Goal: Task Accomplishment & Management: Manage account settings

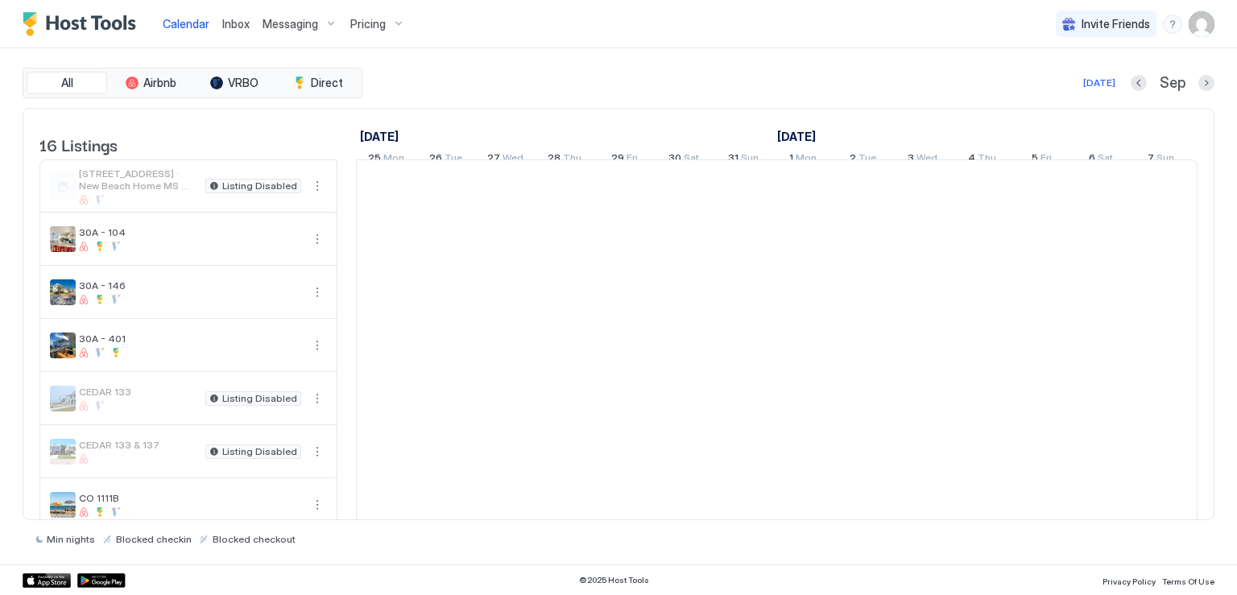
scroll to position [0, 895]
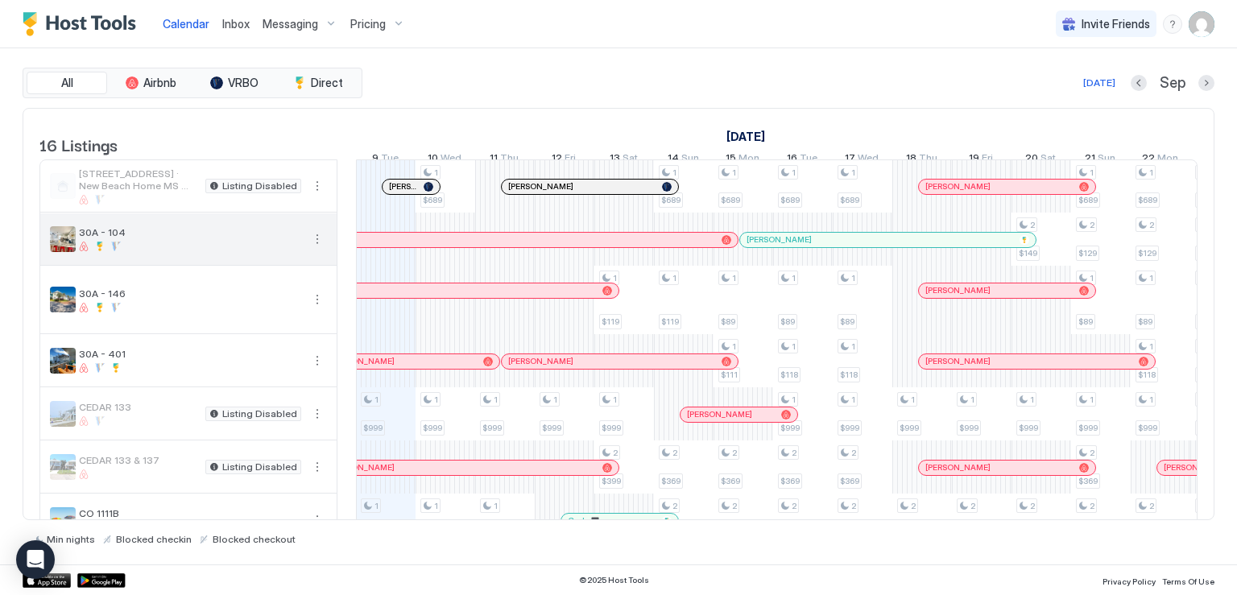
click at [316, 249] on button "More options" at bounding box center [317, 239] width 19 height 19
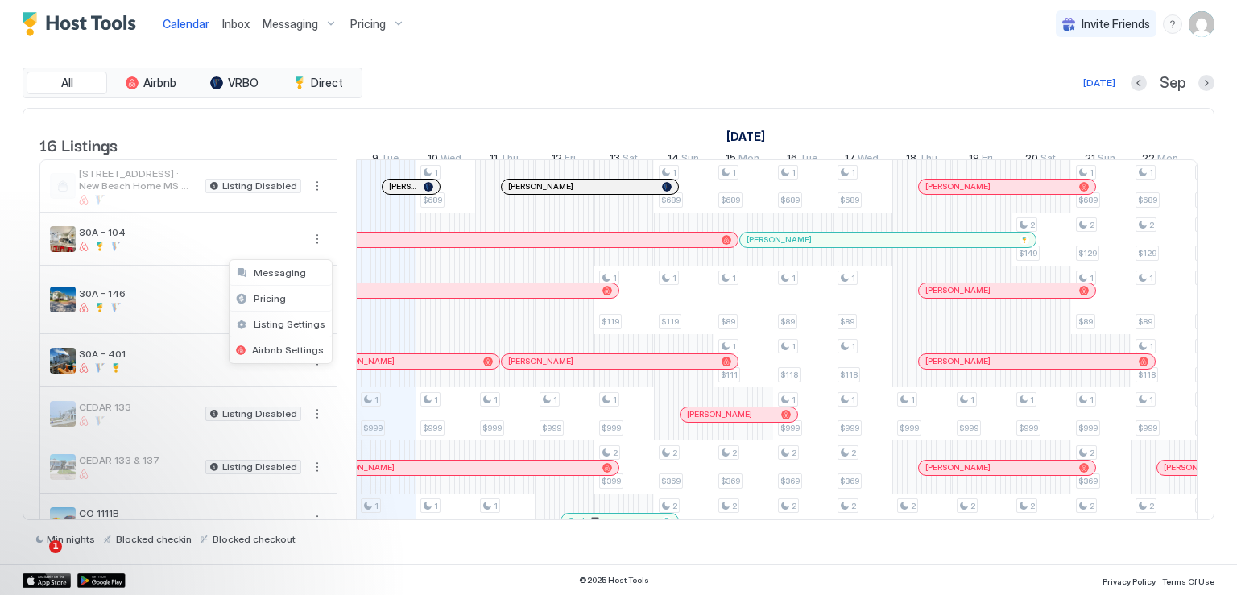
click at [823, 256] on div at bounding box center [618, 297] width 1237 height 595
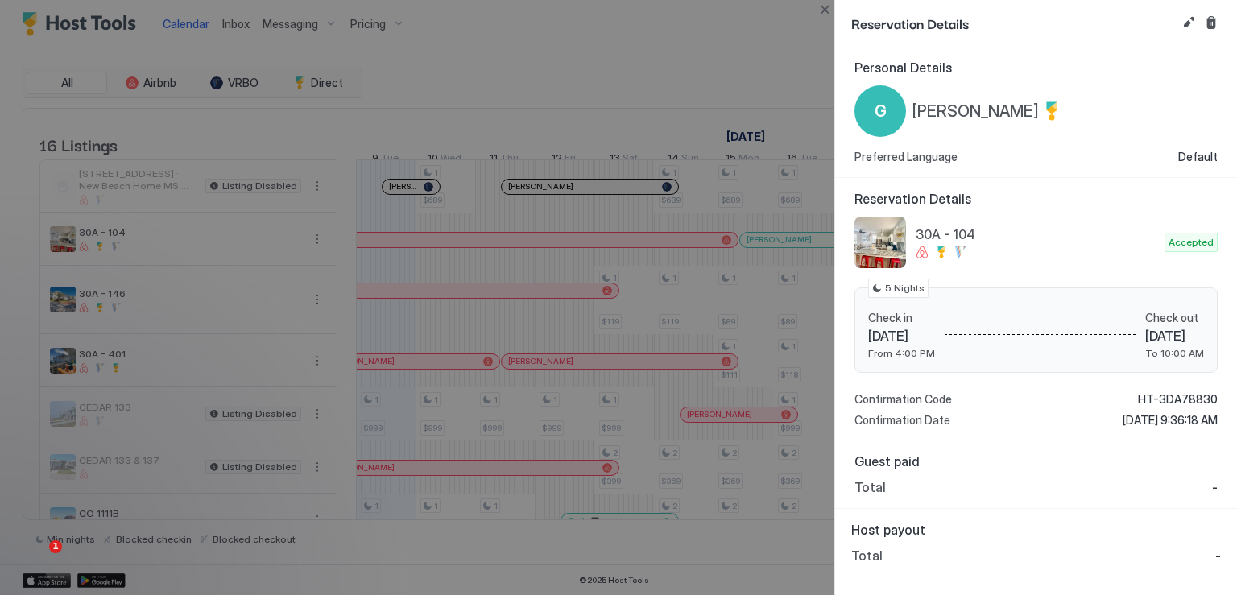
drag, startPoint x: 823, startPoint y: 252, endPoint x: 1134, endPoint y: 210, distance: 314.6
click at [1134, 210] on div "Reservation Details 30A - 104 Accepted Check in [DATE] From 4:00 PM Check out […" at bounding box center [1036, 309] width 363 height 237
click at [1186, 23] on button "Edit reservation" at bounding box center [1188, 22] width 19 height 19
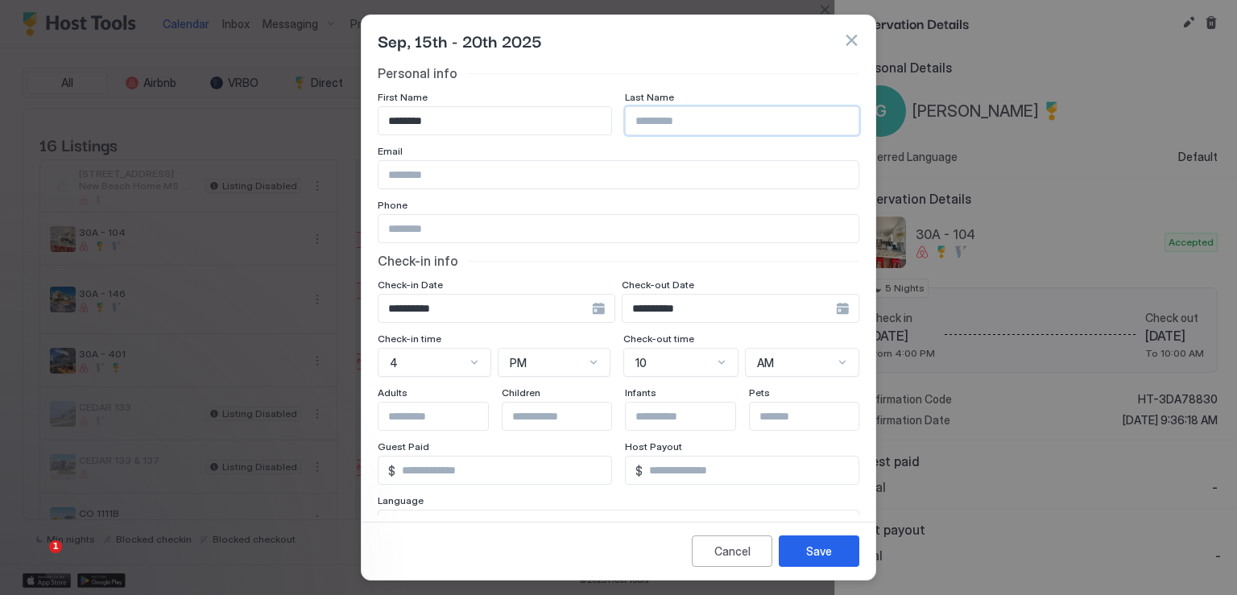
click at [735, 117] on input "Input Field" at bounding box center [742, 120] width 233 height 27
type input "*****"
click at [479, 172] on input "Input Field" at bounding box center [619, 174] width 480 height 27
paste input "**********"
type input "**********"
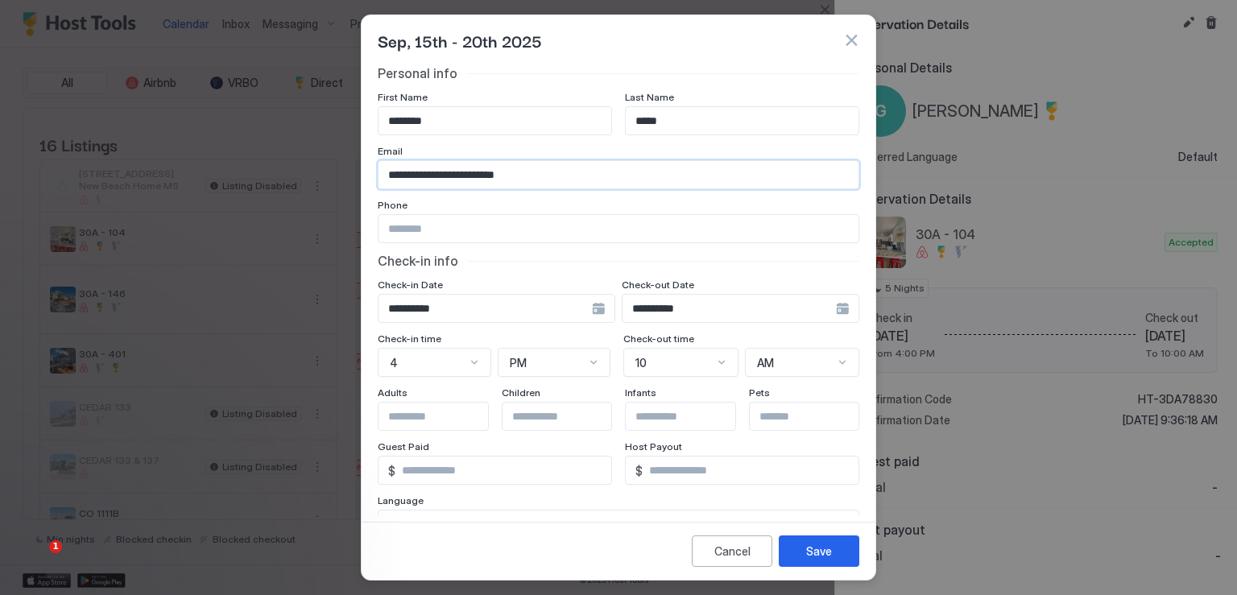
click at [434, 222] on input "Input Field" at bounding box center [619, 228] width 480 height 27
click at [733, 268] on div "Check-in info" at bounding box center [619, 261] width 482 height 16
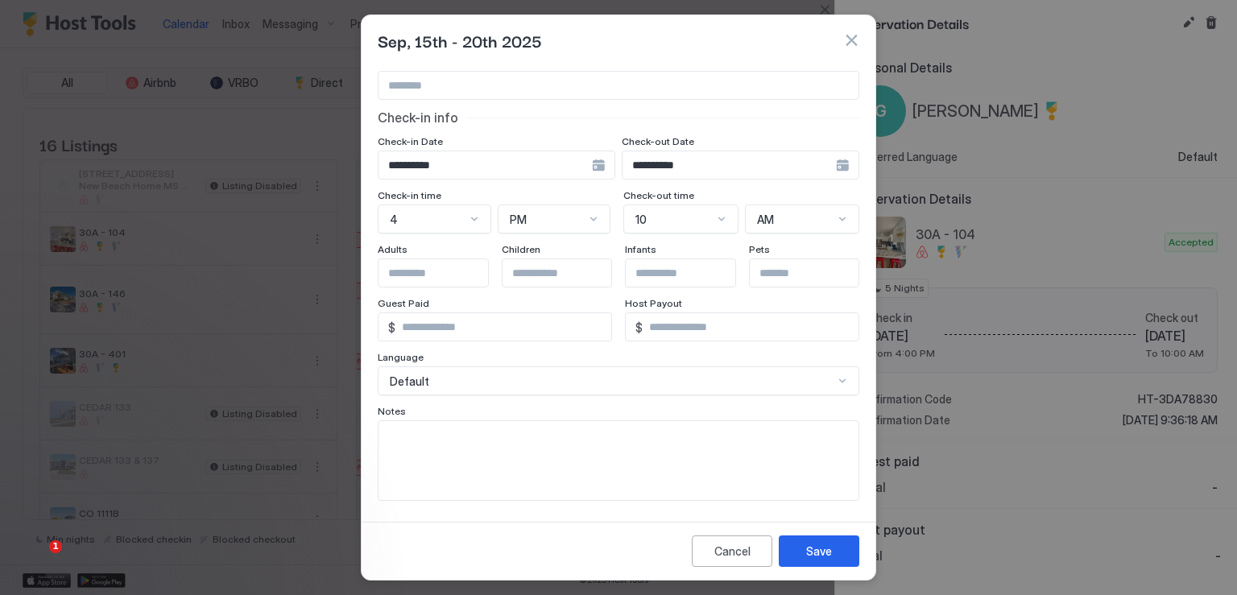
click at [469, 463] on textarea "Input Field" at bounding box center [619, 460] width 480 height 79
paste textarea "**********"
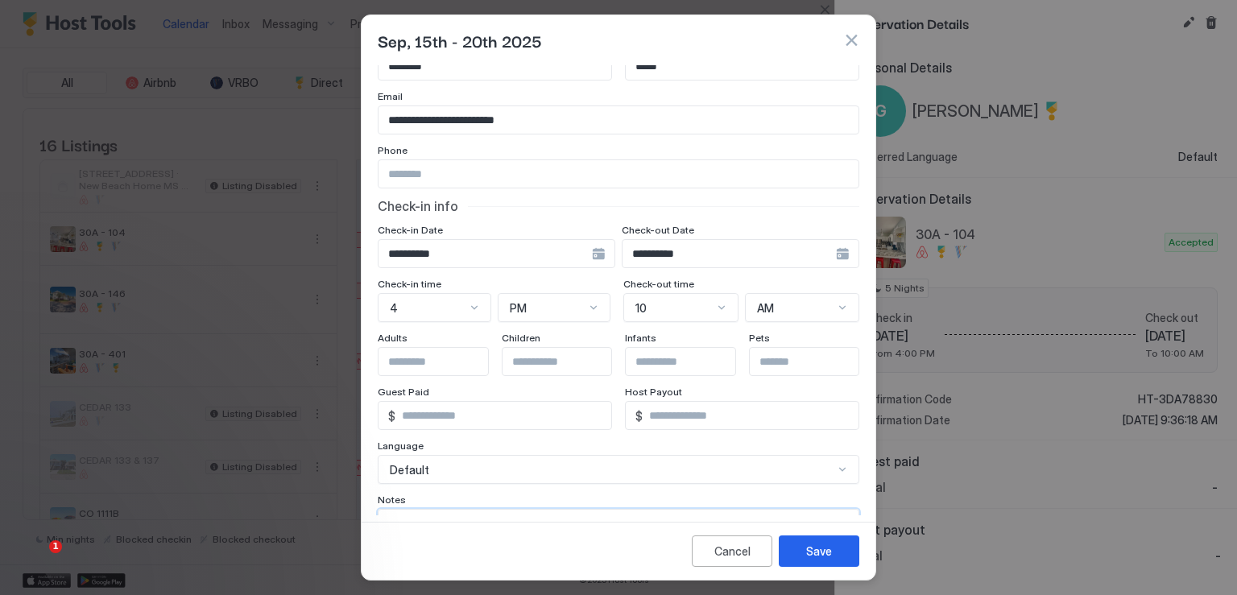
scroll to position [81, 0]
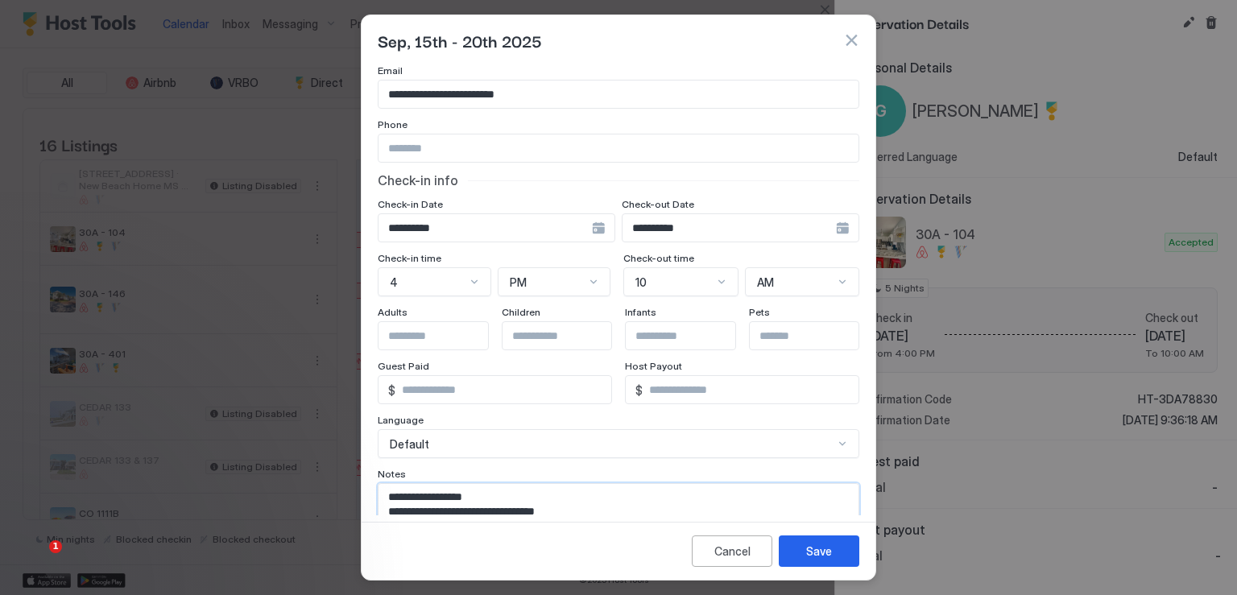
type textarea "**********"
click at [434, 384] on input "*" at bounding box center [504, 389] width 216 height 27
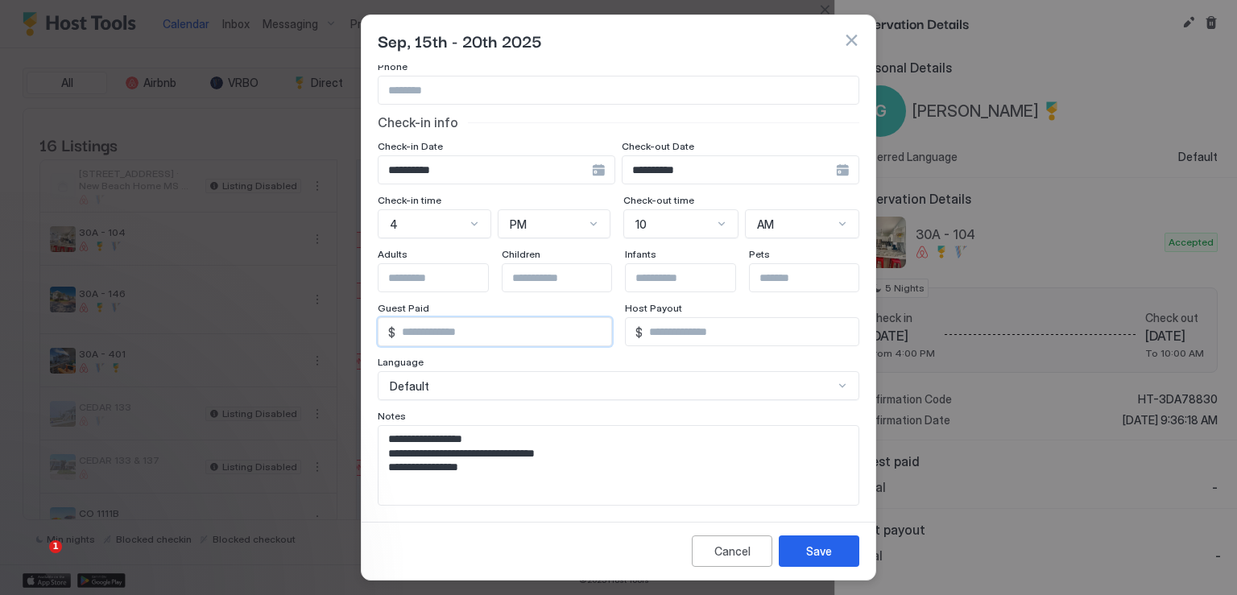
scroll to position [143, 0]
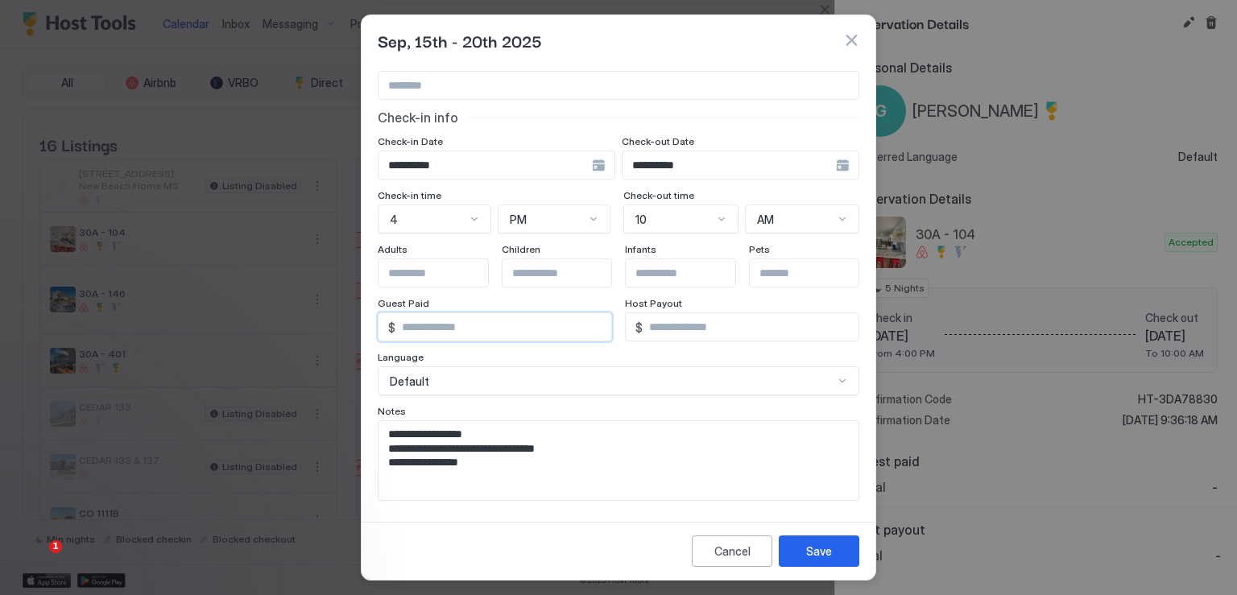
type input "****"
click at [389, 435] on textarea "**********" at bounding box center [613, 460] width 469 height 79
click at [531, 455] on textarea "**********" at bounding box center [613, 460] width 469 height 79
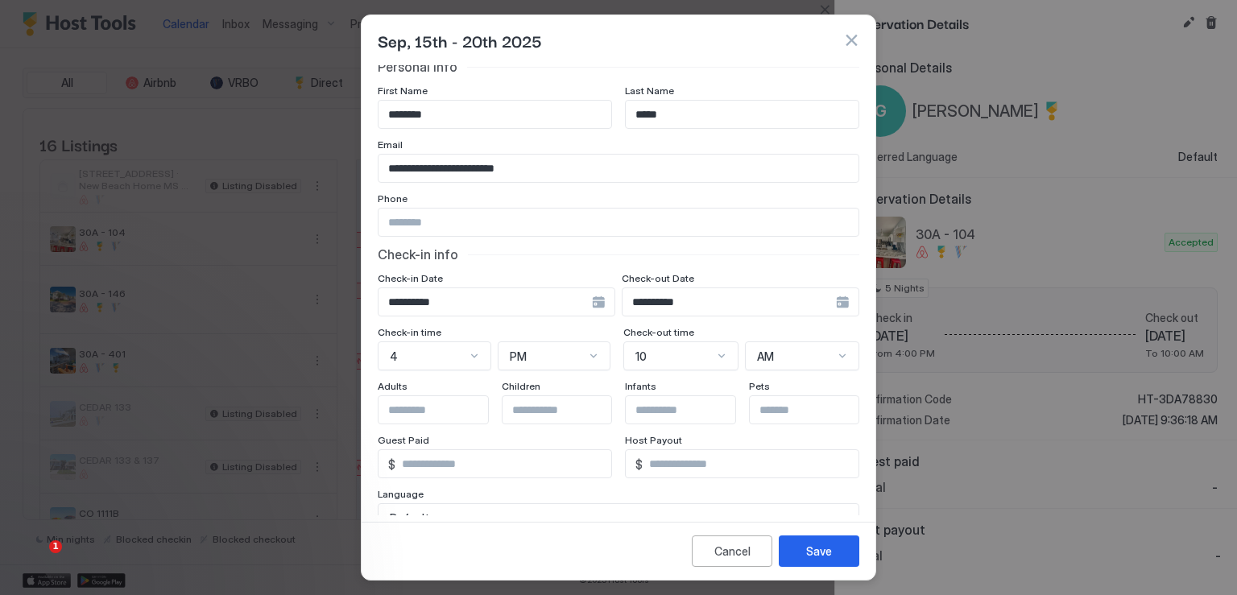
scroll to position [0, 0]
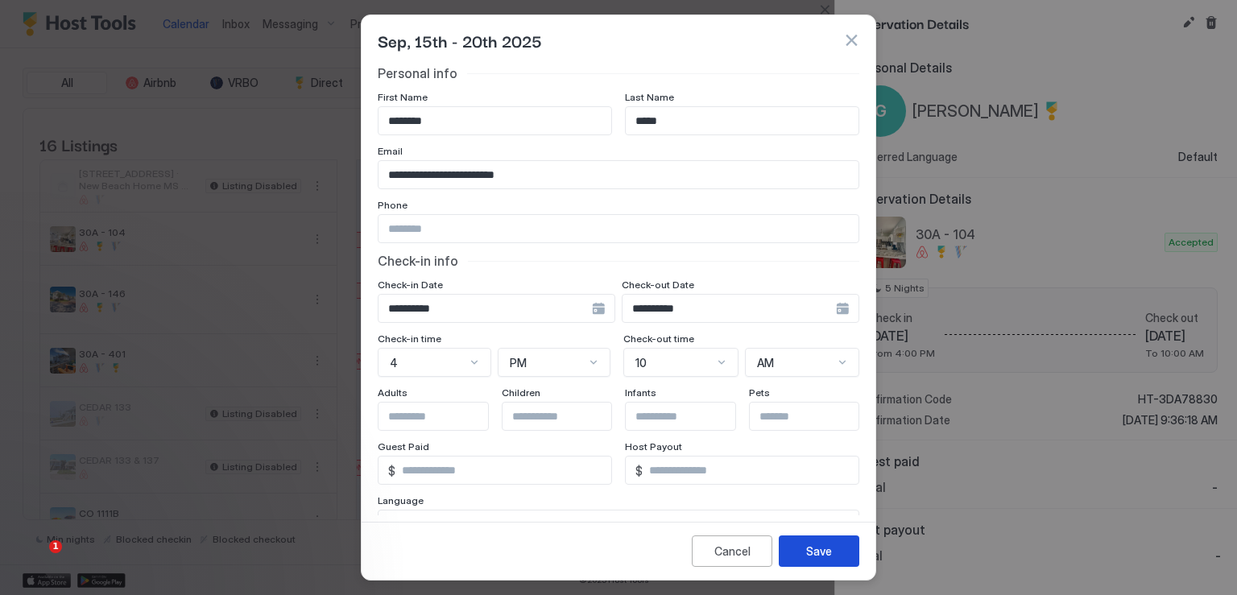
type textarea "**********"
click at [801, 557] on button "Save" at bounding box center [819, 551] width 81 height 31
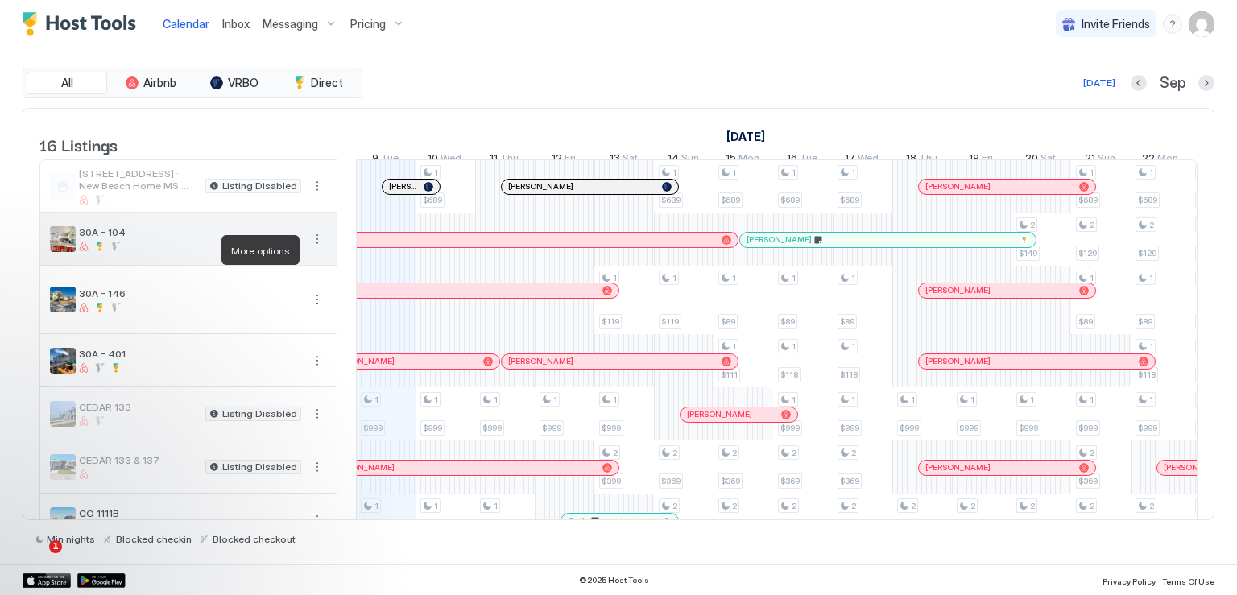
click at [309, 249] on button "More options" at bounding box center [317, 239] width 19 height 19
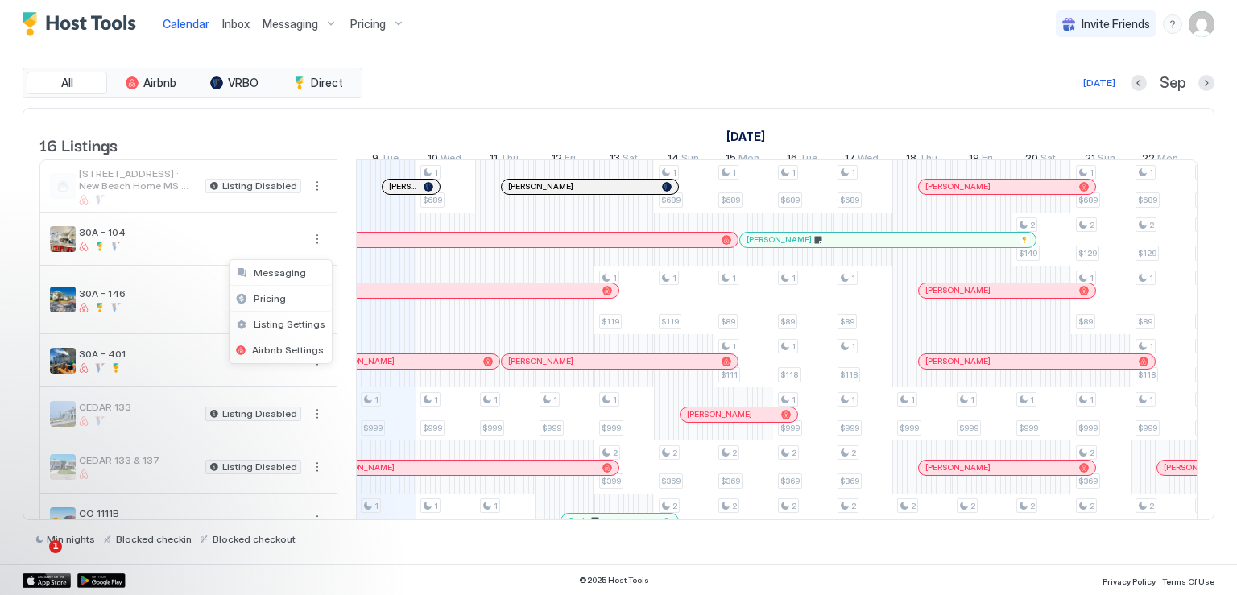
click at [1210, 84] on div at bounding box center [618, 297] width 1237 height 595
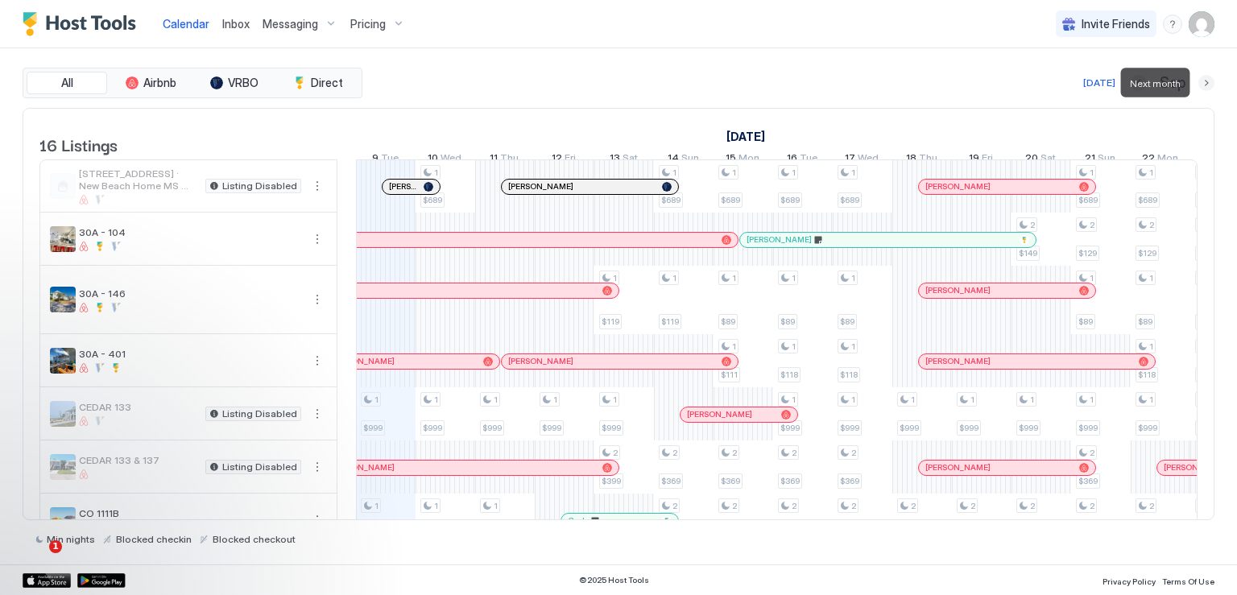
click at [1205, 84] on button "Next month" at bounding box center [1207, 83] width 16 height 16
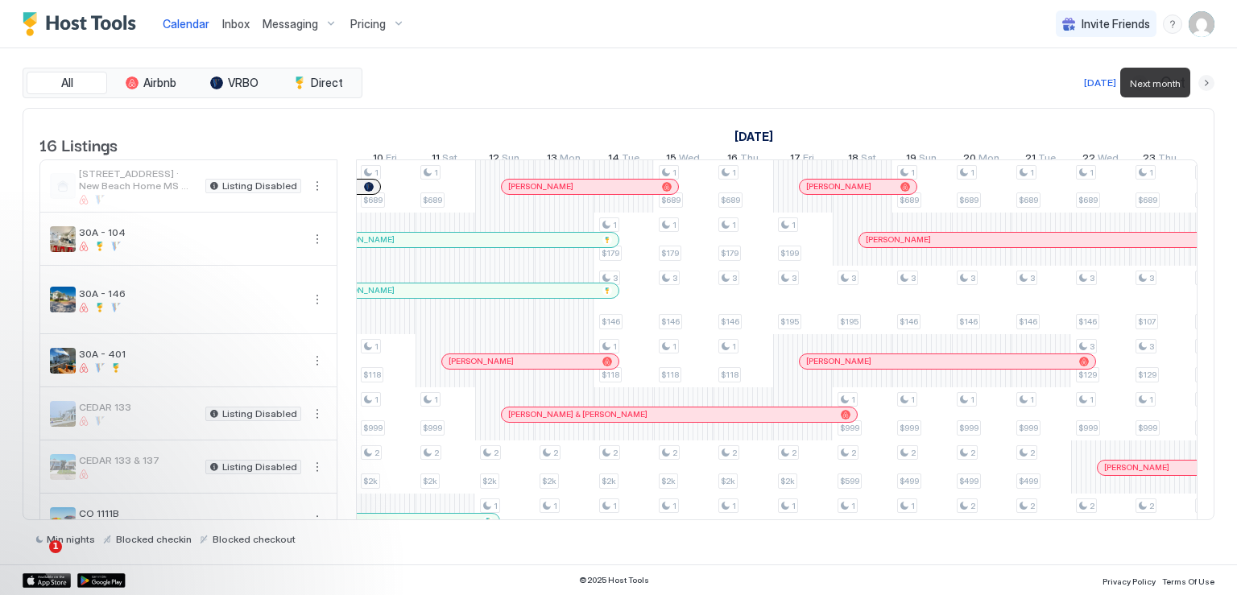
click at [1205, 84] on button "Next month" at bounding box center [1207, 83] width 16 height 16
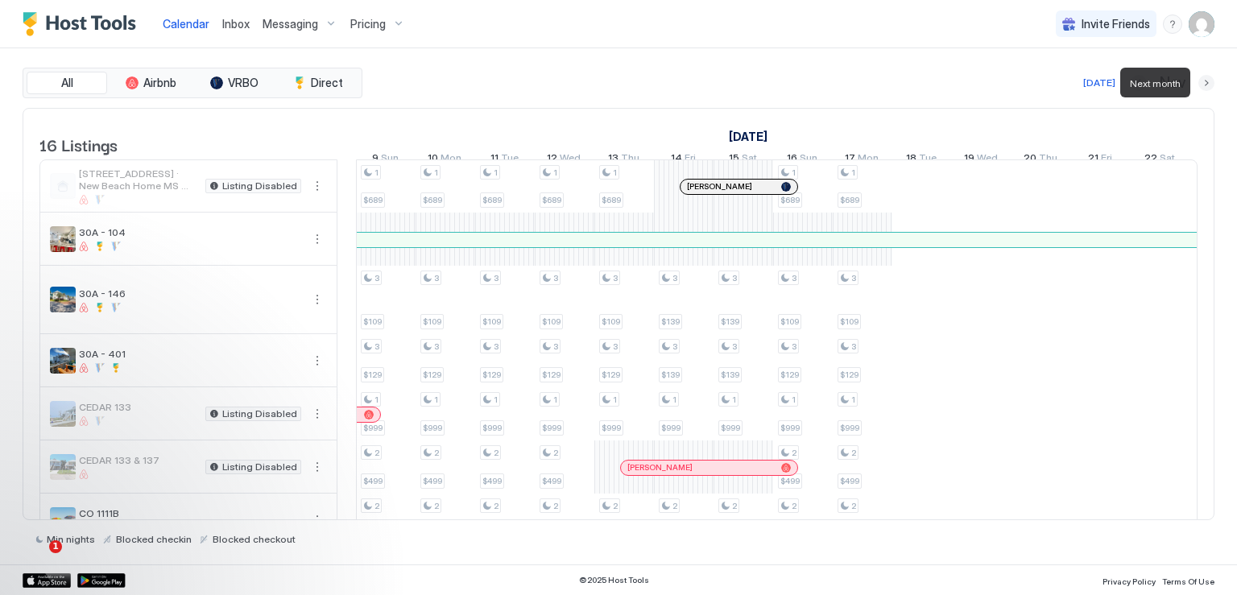
click at [1205, 84] on button "Next month" at bounding box center [1207, 83] width 16 height 16
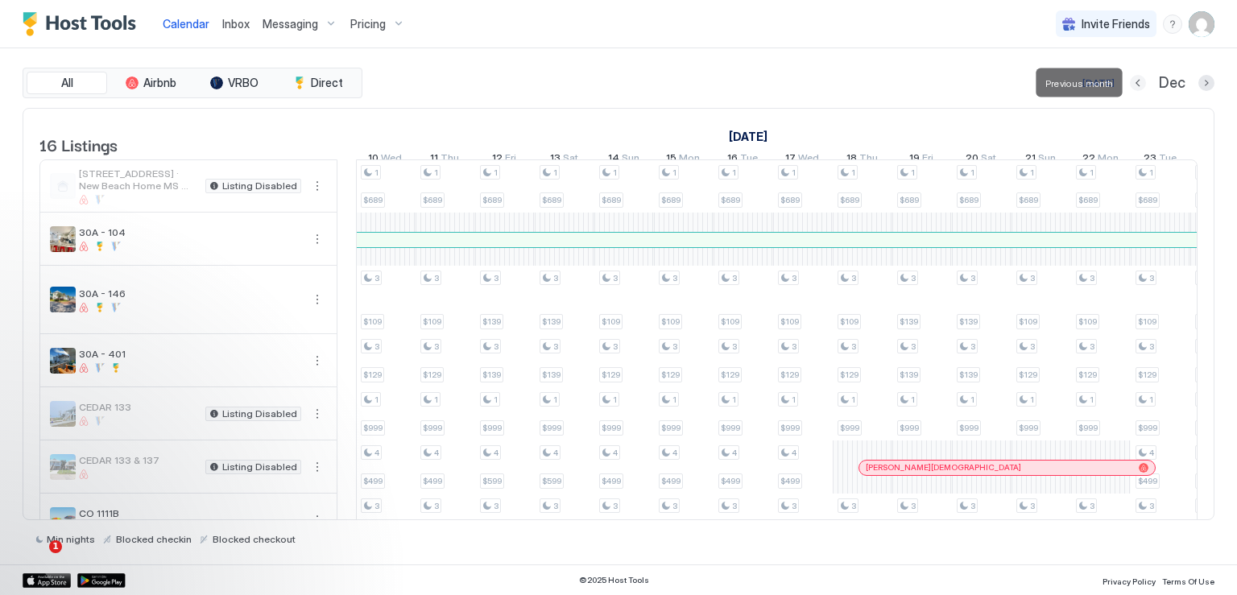
click at [1138, 83] on button "Previous month" at bounding box center [1138, 83] width 16 height 16
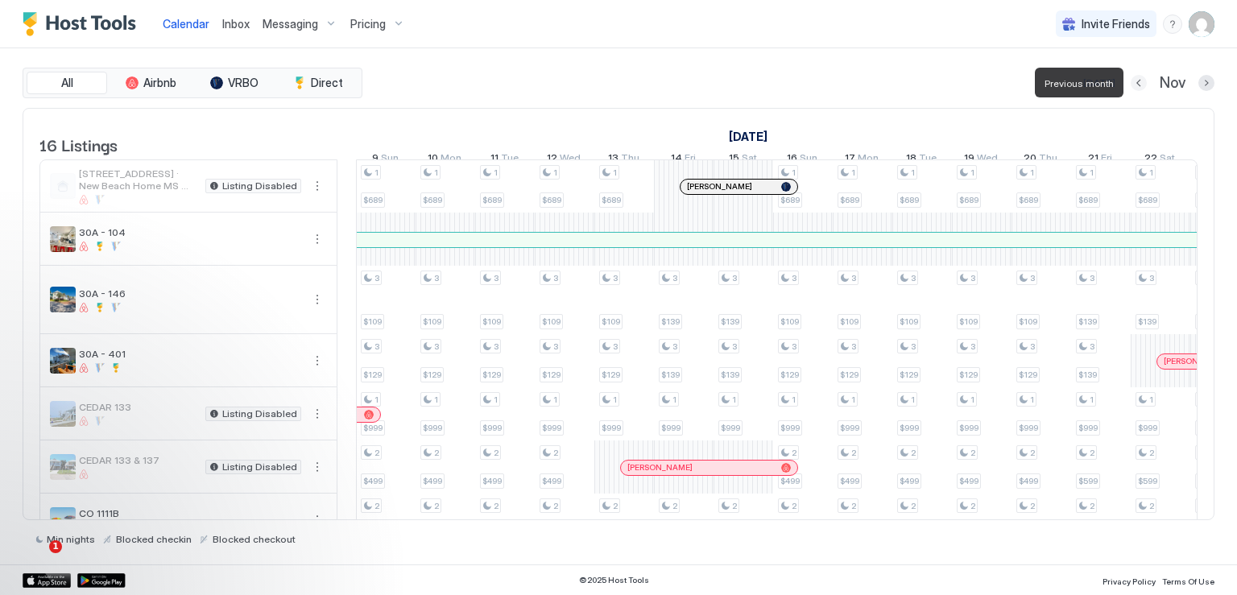
click at [1138, 83] on button "Previous month" at bounding box center [1139, 83] width 16 height 16
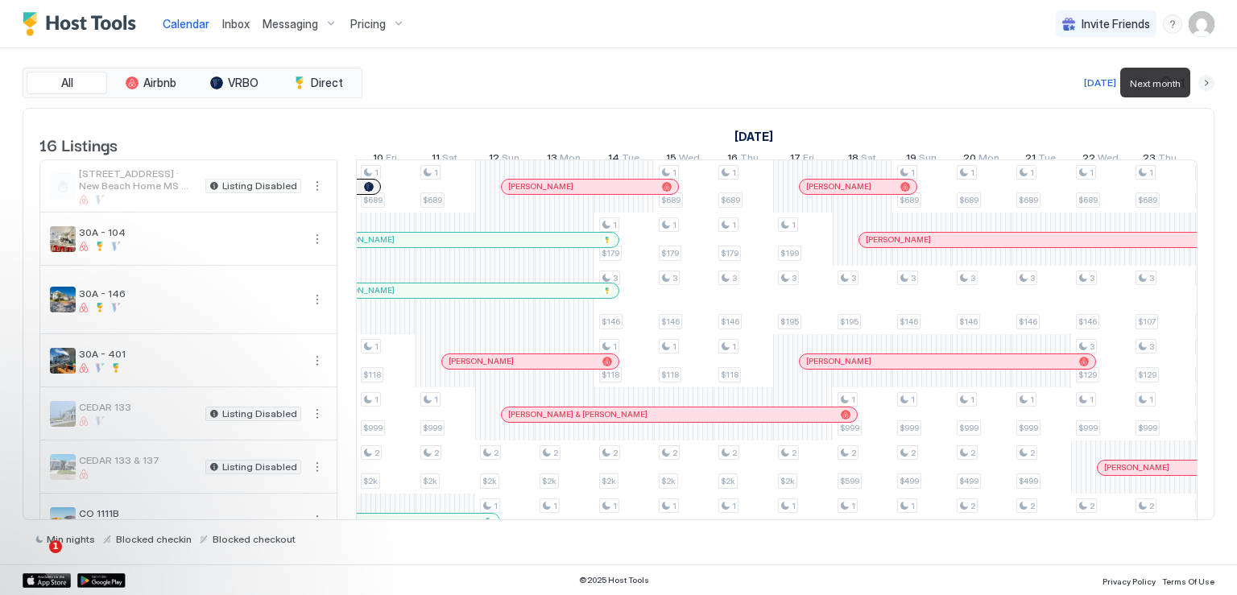
click at [1204, 85] on button "Next month" at bounding box center [1207, 83] width 16 height 16
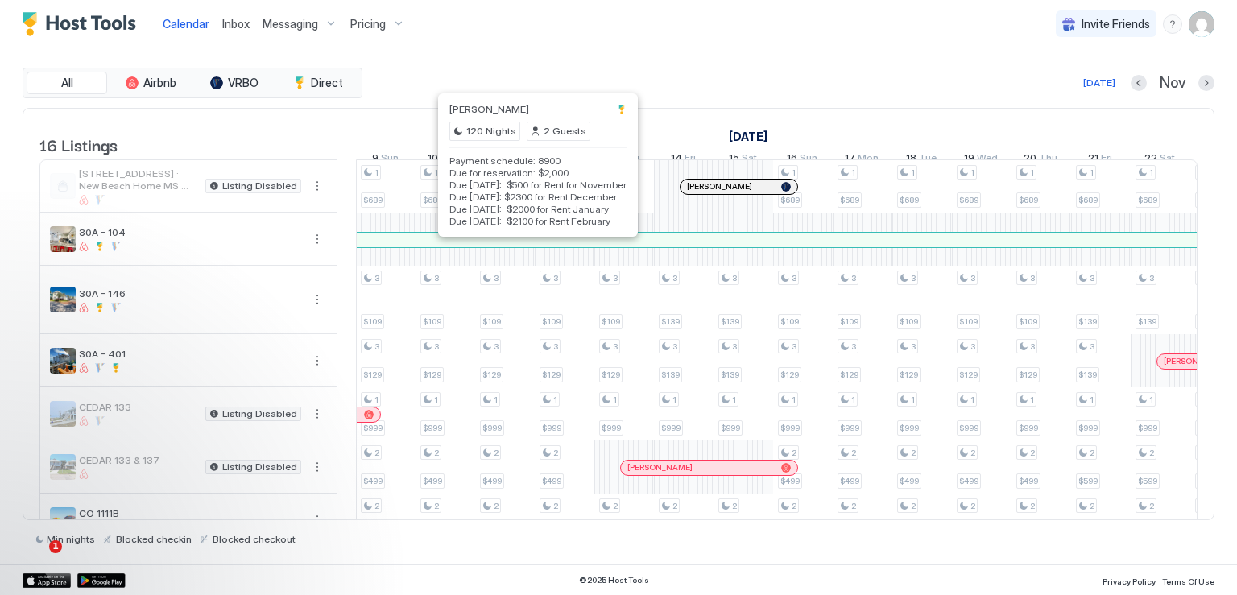
click at [533, 247] on div at bounding box center [533, 240] width 13 height 13
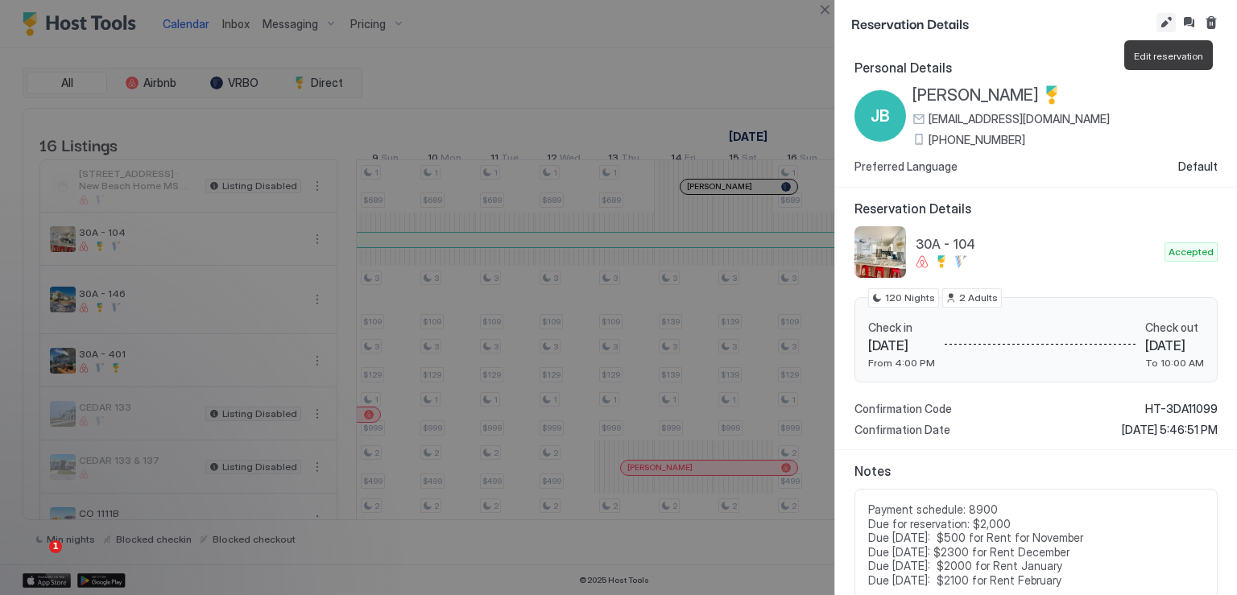
click at [1163, 23] on button "Edit reservation" at bounding box center [1166, 22] width 19 height 19
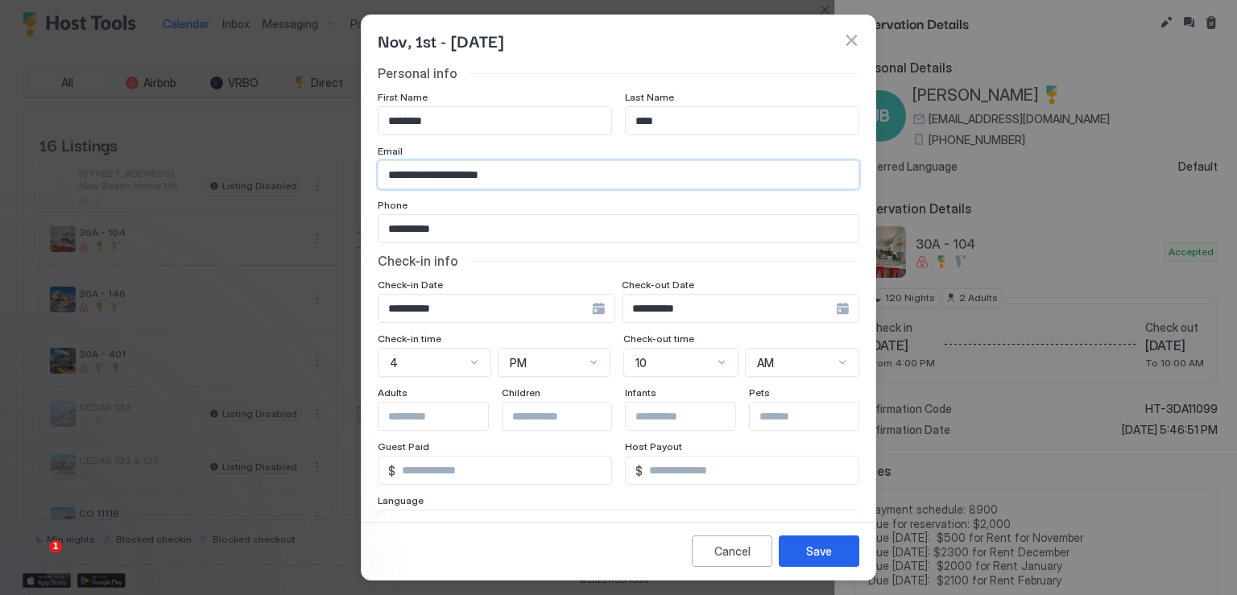
drag, startPoint x: 549, startPoint y: 174, endPoint x: 358, endPoint y: 172, distance: 191.7
click at [358, 172] on div "**********" at bounding box center [618, 297] width 1237 height 595
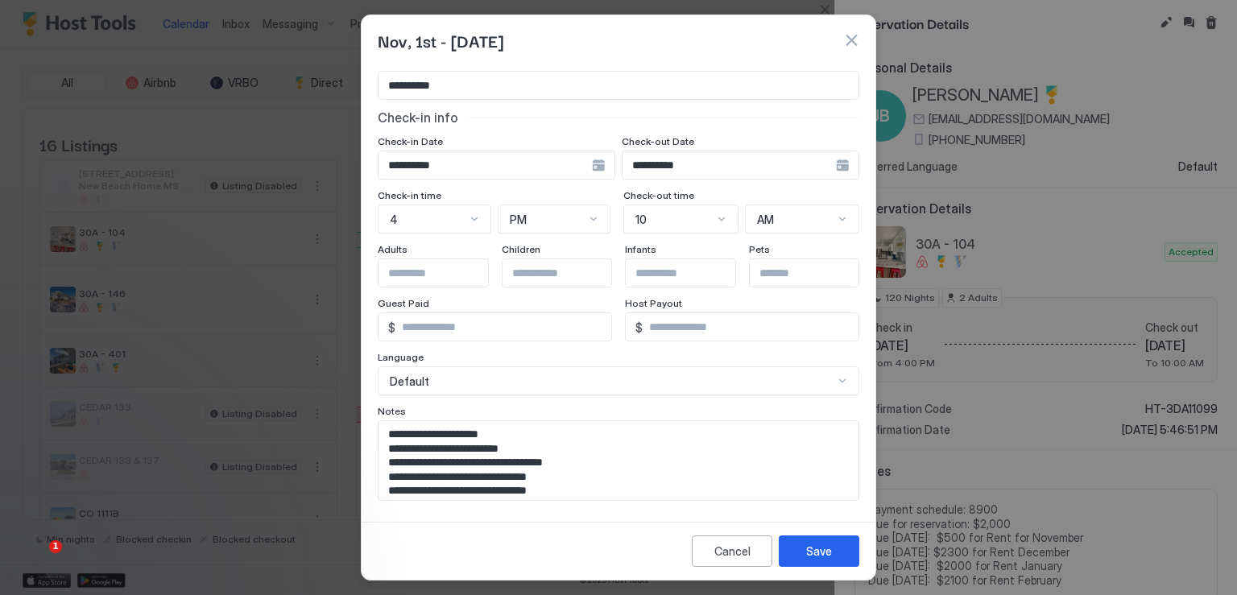
click at [383, 433] on textarea "**********" at bounding box center [613, 460] width 469 height 79
paste textarea "**********"
type textarea "**********"
click at [843, 556] on button "Save" at bounding box center [819, 551] width 81 height 31
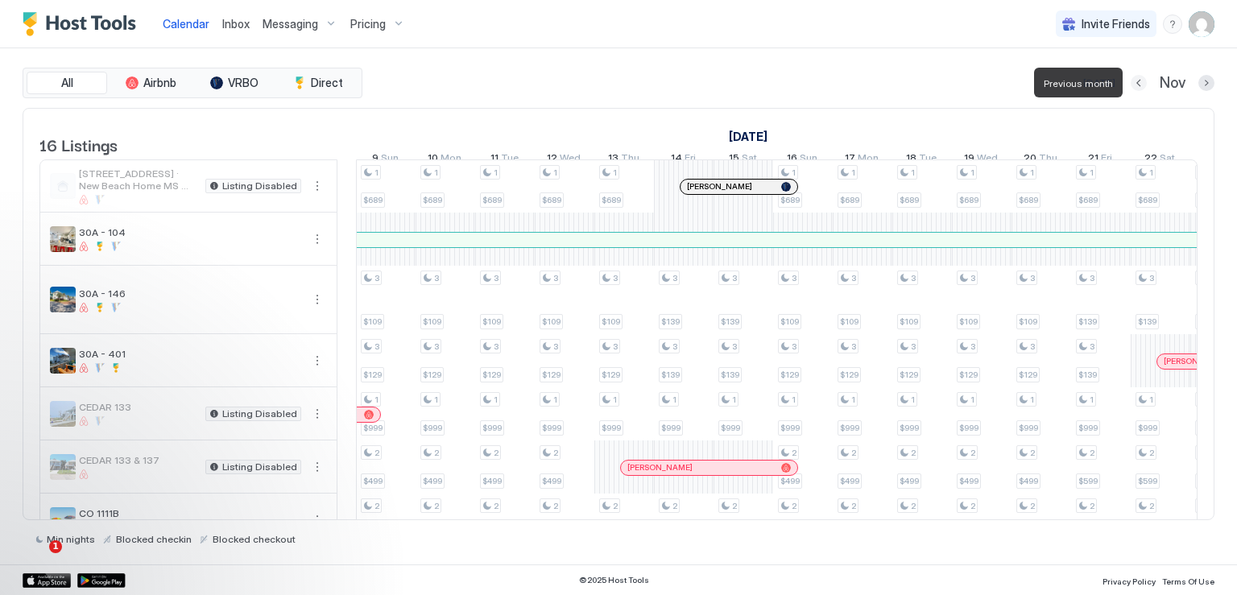
click at [1133, 81] on button "Previous month" at bounding box center [1139, 83] width 16 height 16
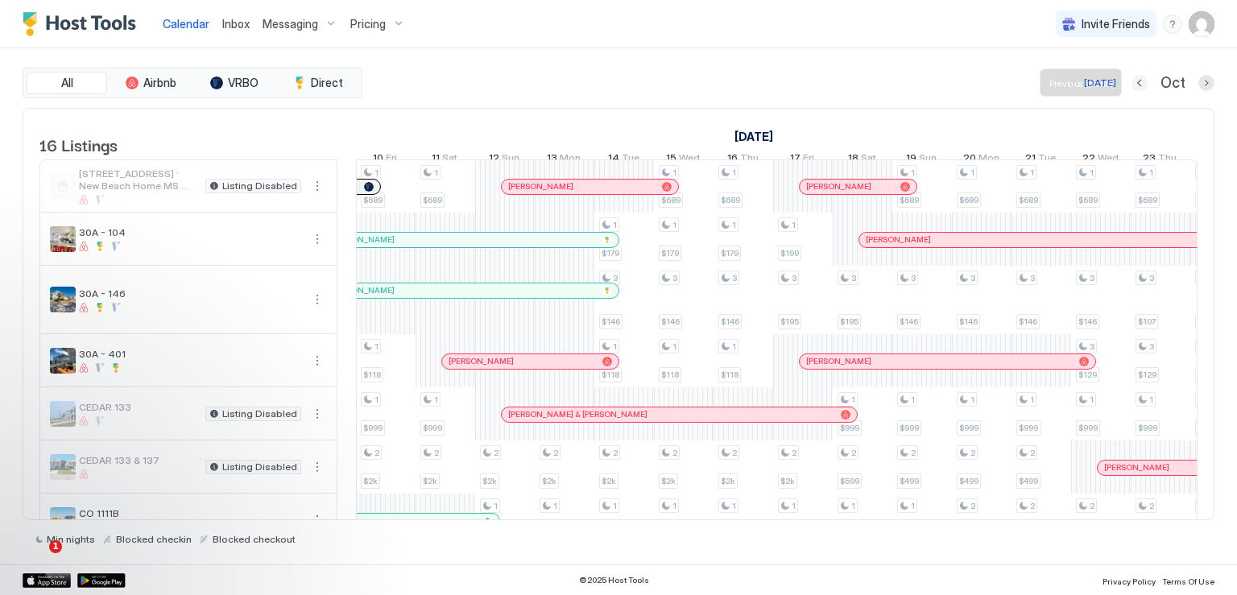
click at [1142, 85] on button "Previous month" at bounding box center [1140, 83] width 16 height 16
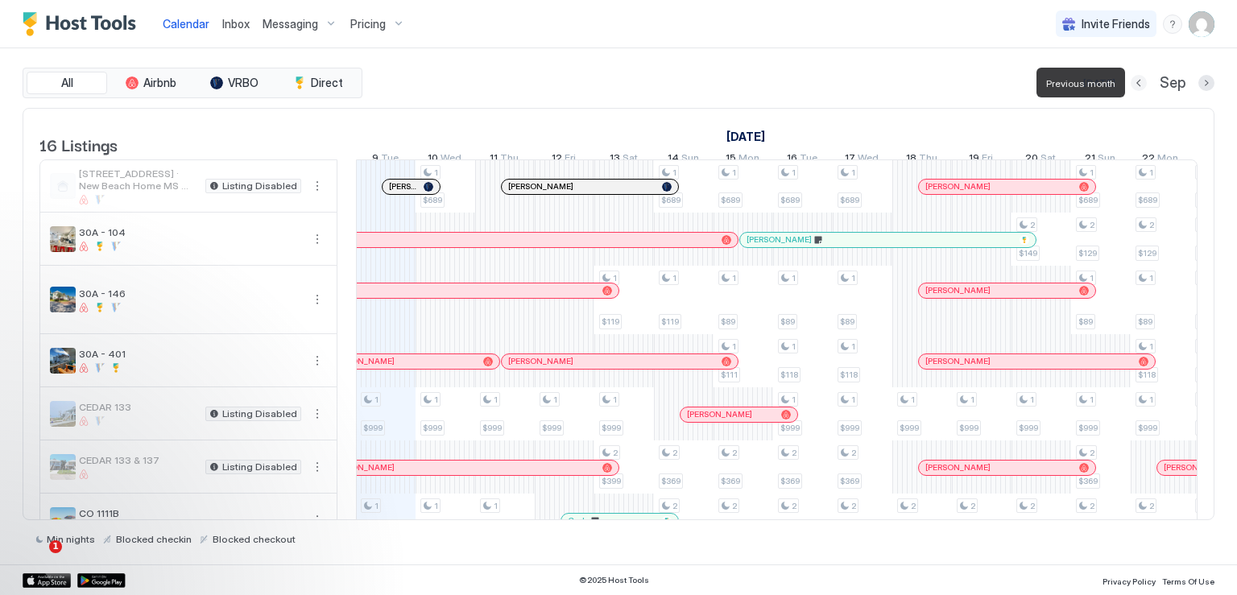
click at [1142, 85] on button "Previous month" at bounding box center [1139, 83] width 16 height 16
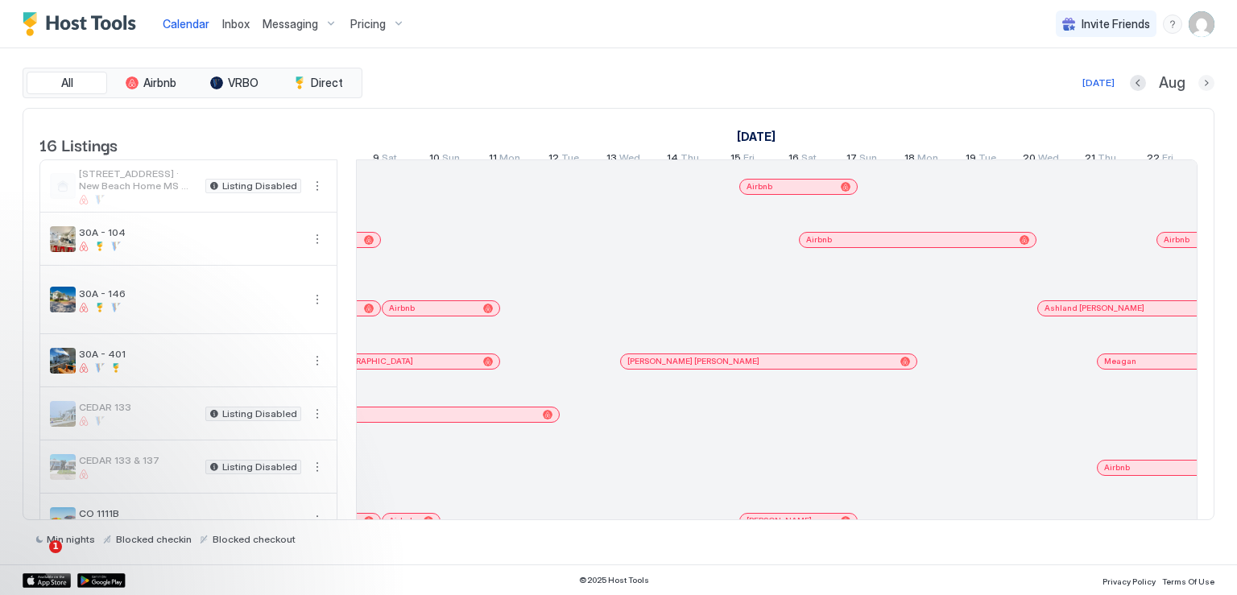
click at [1203, 85] on button "Next month" at bounding box center [1207, 83] width 16 height 16
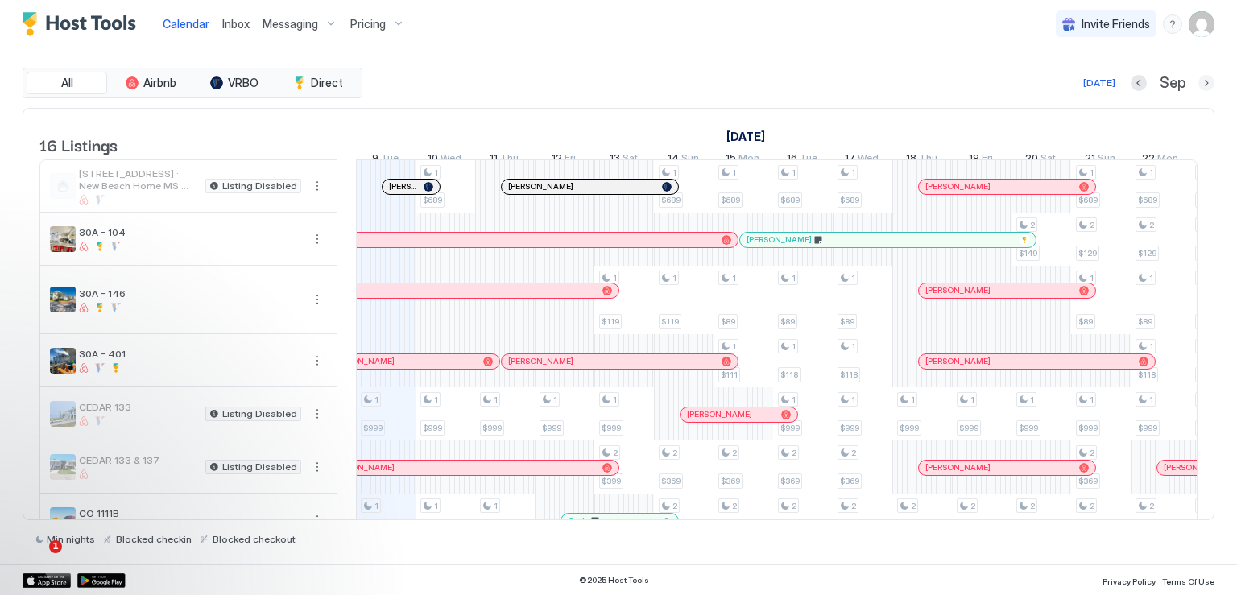
click at [1204, 83] on button "Next month" at bounding box center [1207, 83] width 16 height 16
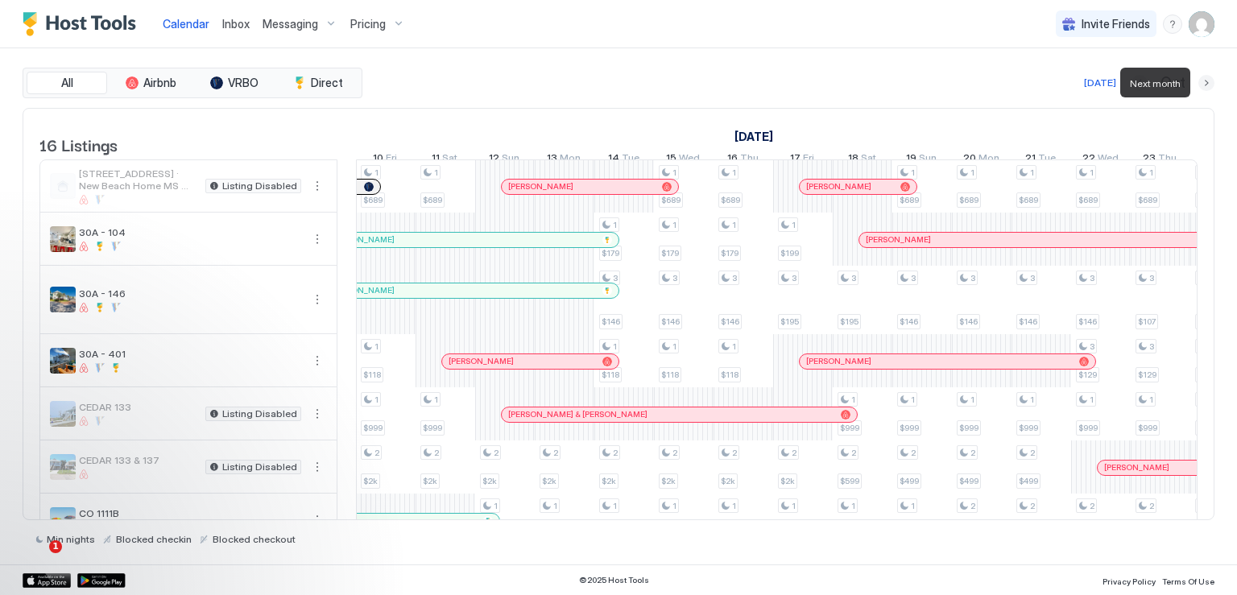
click at [1204, 83] on button "Next month" at bounding box center [1207, 83] width 16 height 16
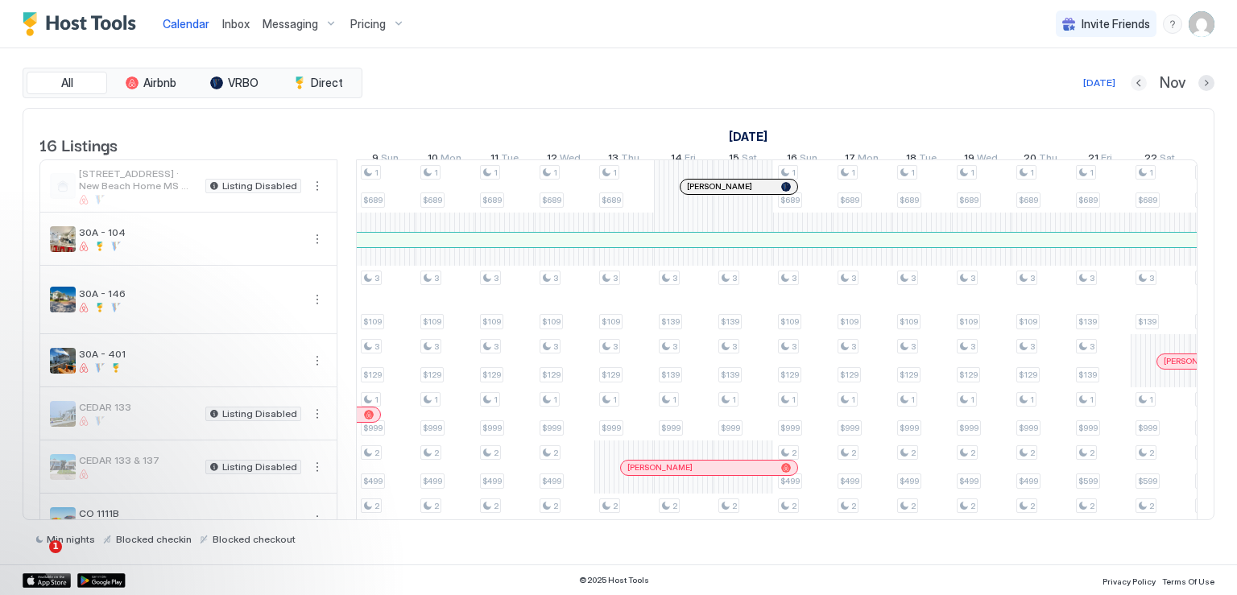
click at [1139, 81] on button "Previous month" at bounding box center [1139, 83] width 16 height 16
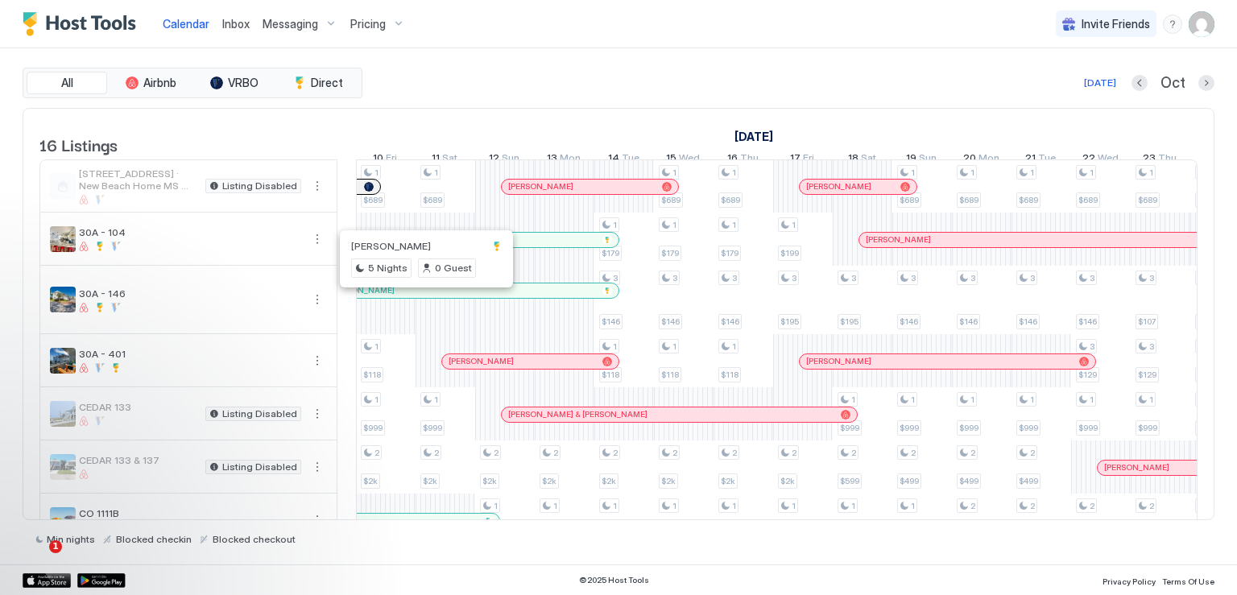
click at [423, 297] on div at bounding box center [423, 290] width 13 height 13
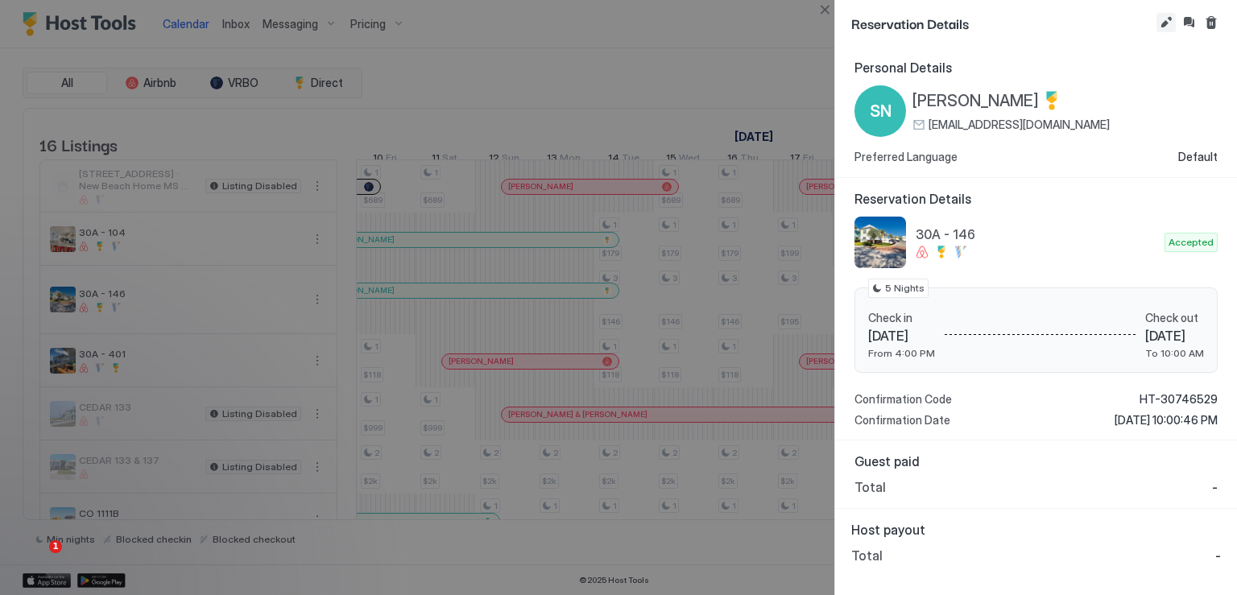
click at [1167, 22] on button "Edit reservation" at bounding box center [1166, 22] width 19 height 19
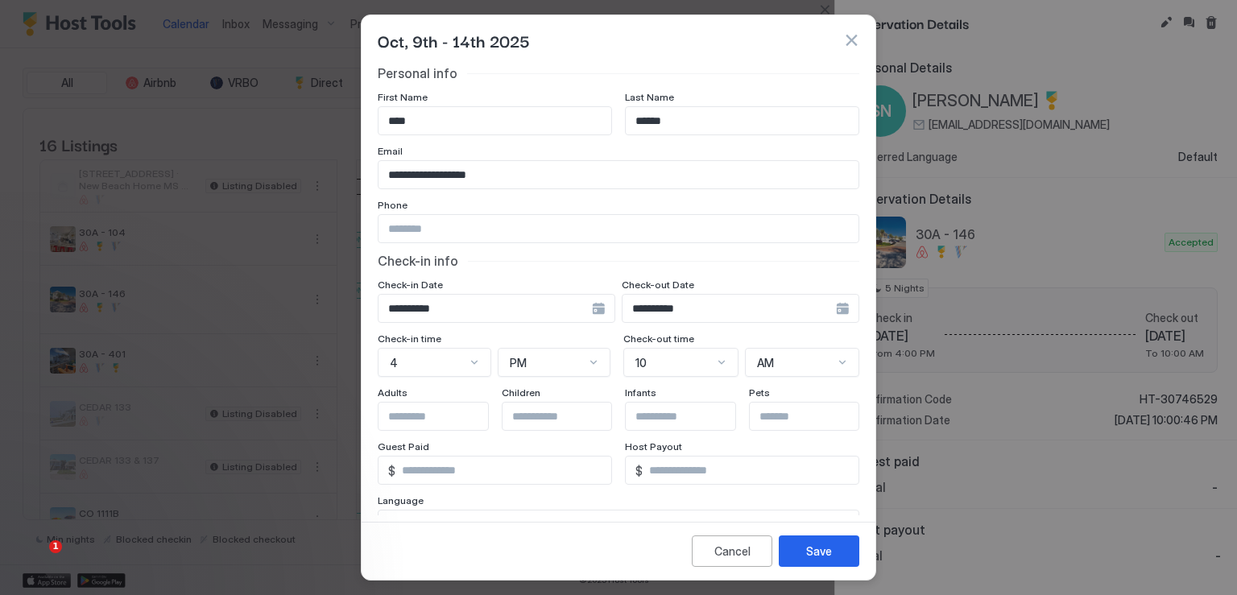
click at [423, 172] on input "**********" at bounding box center [619, 174] width 480 height 27
paste input "Input Field"
type input "**********"
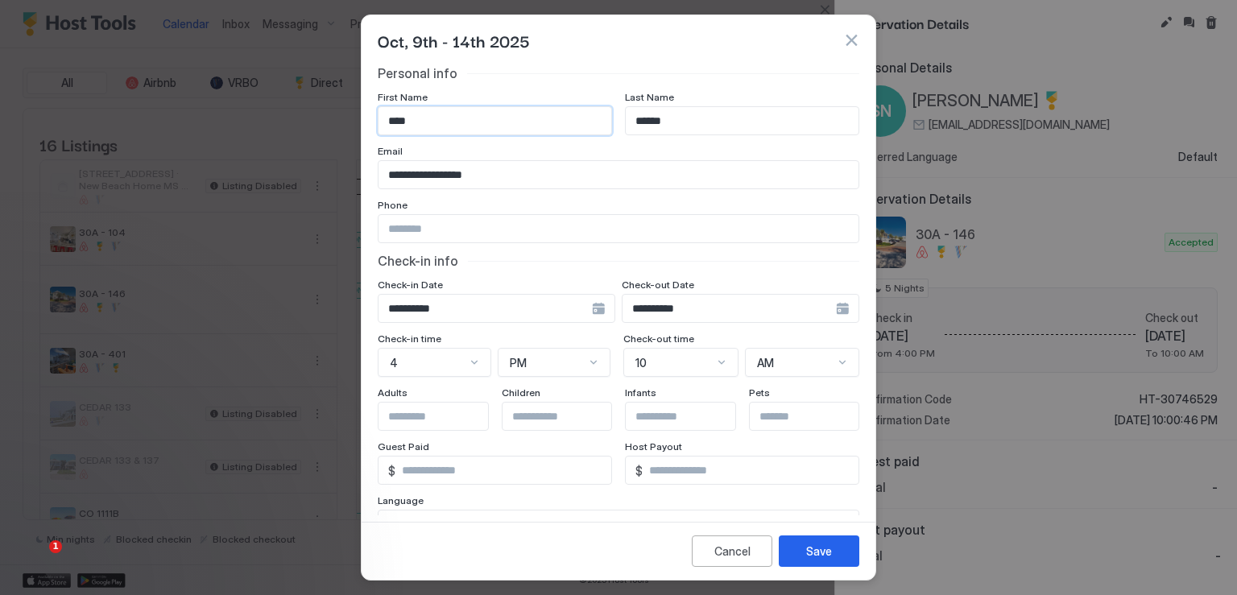
drag, startPoint x: 435, startPoint y: 118, endPoint x: 372, endPoint y: 120, distance: 62.9
click at [372, 120] on div "**********" at bounding box center [619, 290] width 514 height 450
type input "****"
click at [657, 123] on input "******" at bounding box center [742, 120] width 233 height 27
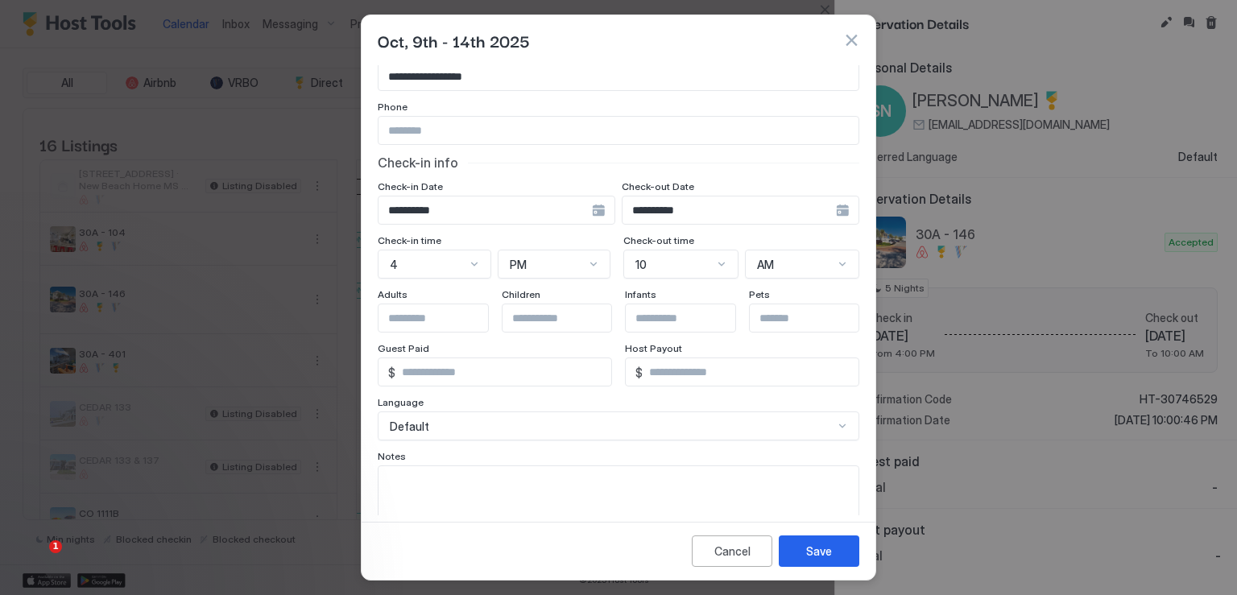
scroll to position [143, 0]
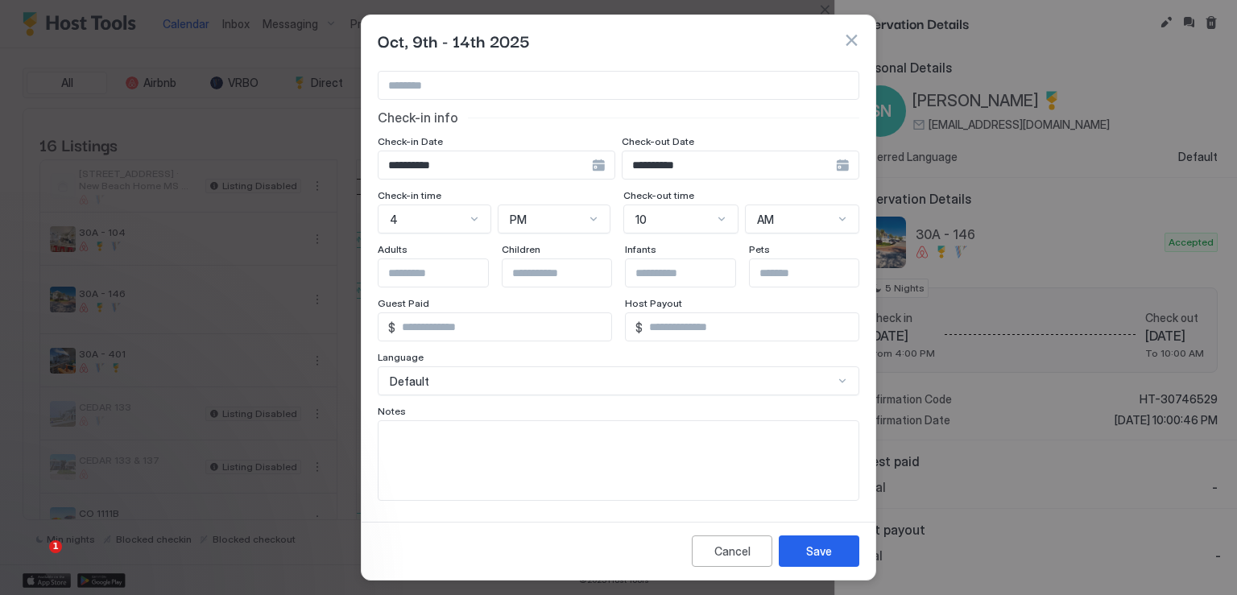
click at [445, 328] on input "*" at bounding box center [504, 326] width 216 height 27
type input "****"
click at [574, 466] on textarea "Input Field" at bounding box center [619, 460] width 480 height 79
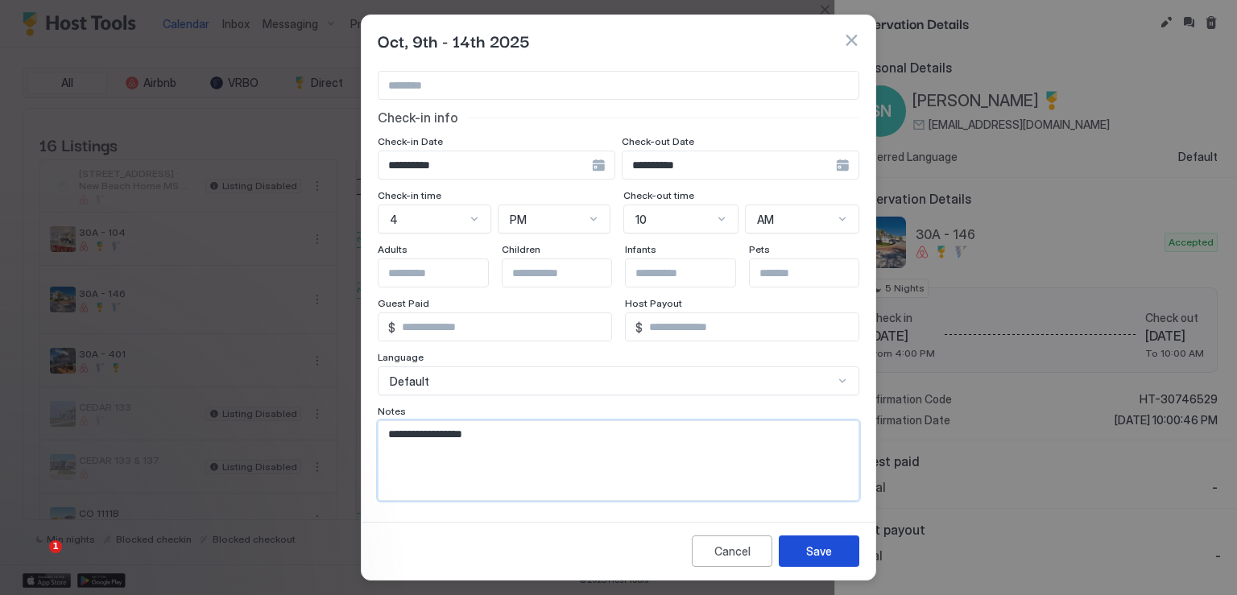
type textarea "**********"
click at [831, 556] on button "Save" at bounding box center [819, 551] width 81 height 31
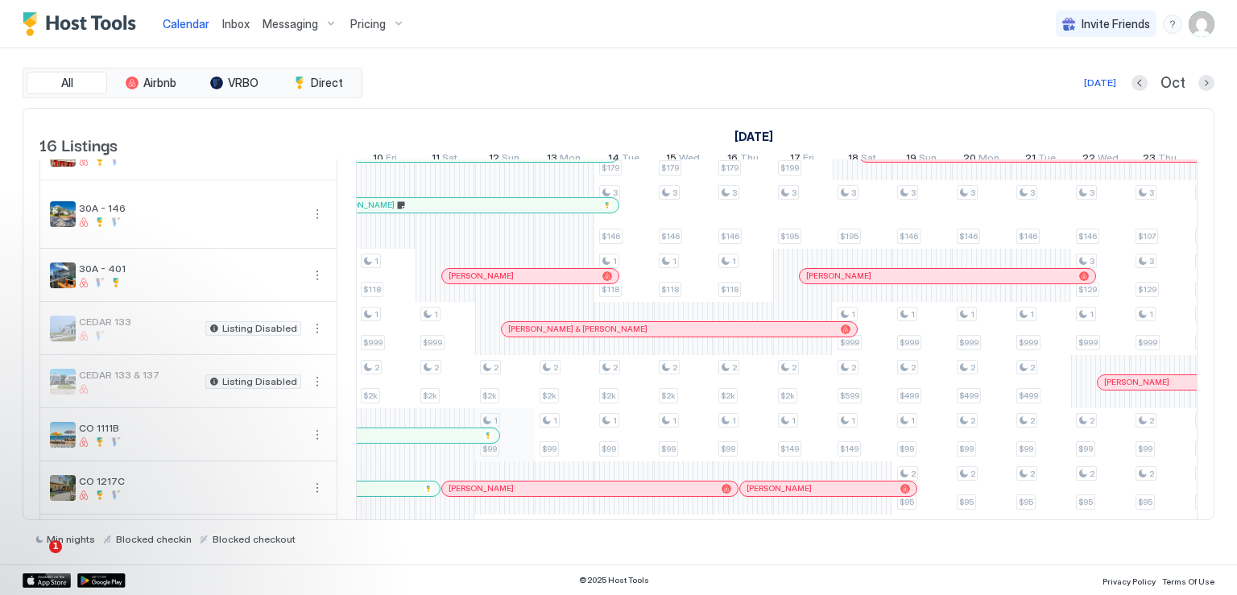
scroll to position [0, 0]
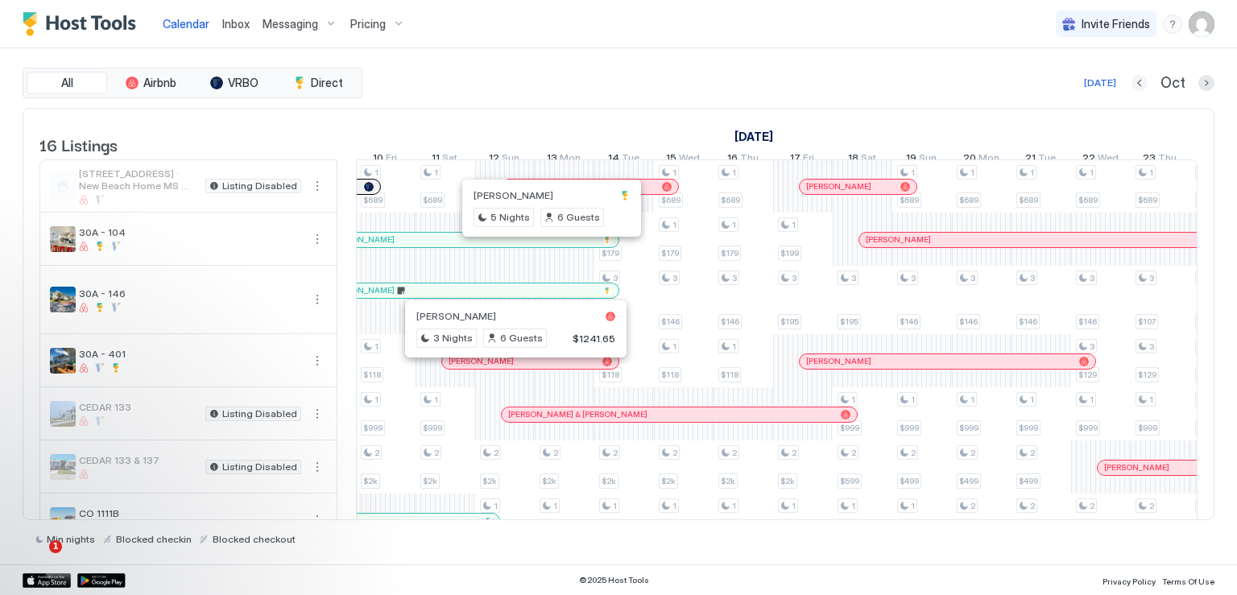
click at [1138, 86] on button "Previous month" at bounding box center [1140, 83] width 16 height 16
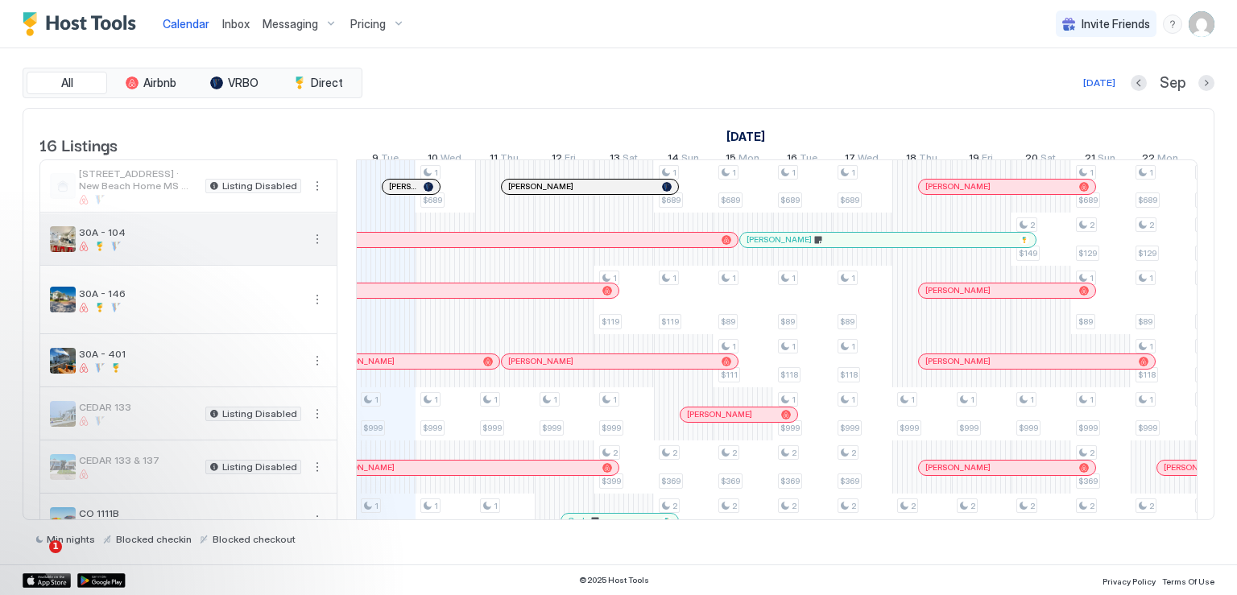
click at [316, 246] on button "More options" at bounding box center [317, 239] width 19 height 19
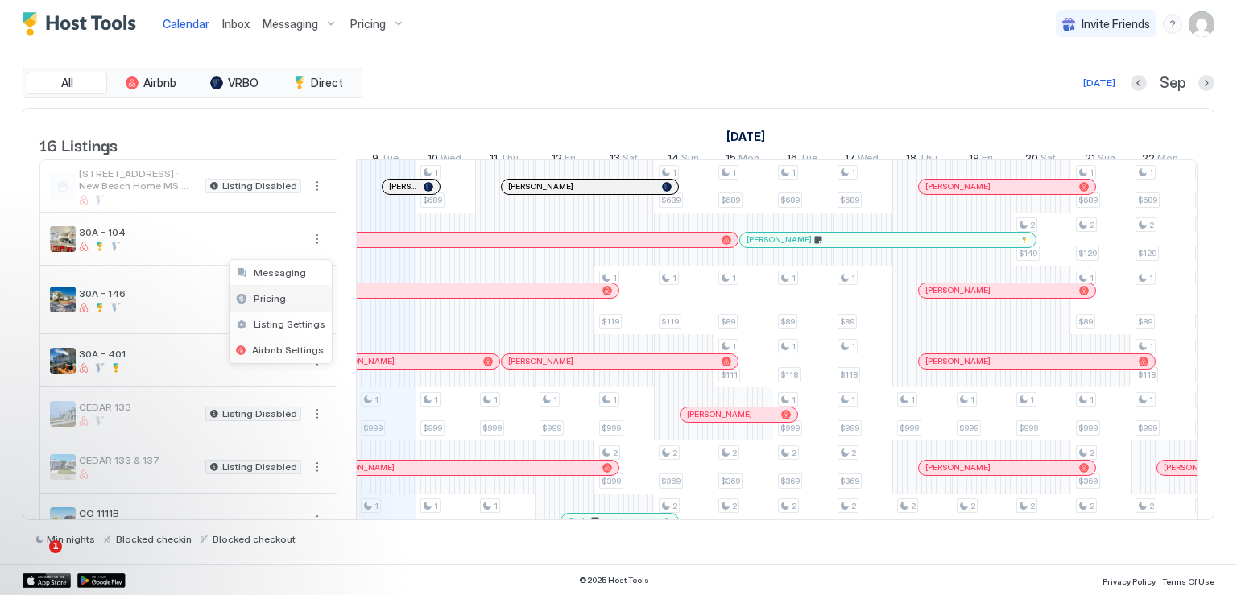
click at [277, 300] on span "Pricing" at bounding box center [270, 298] width 32 height 12
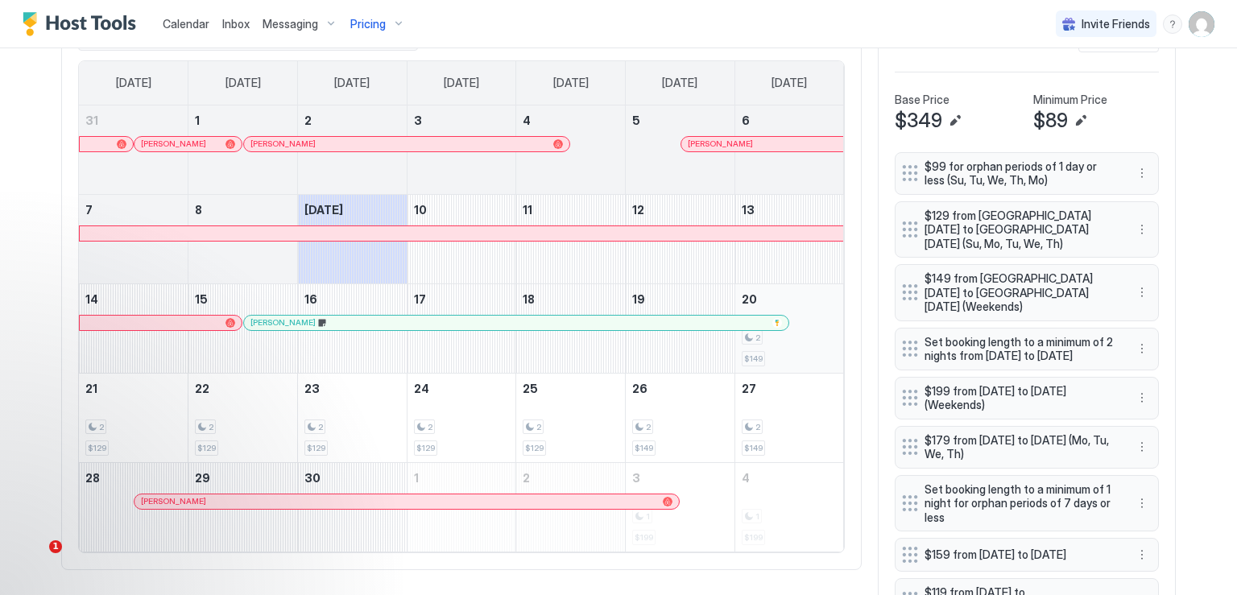
scroll to position [564, 0]
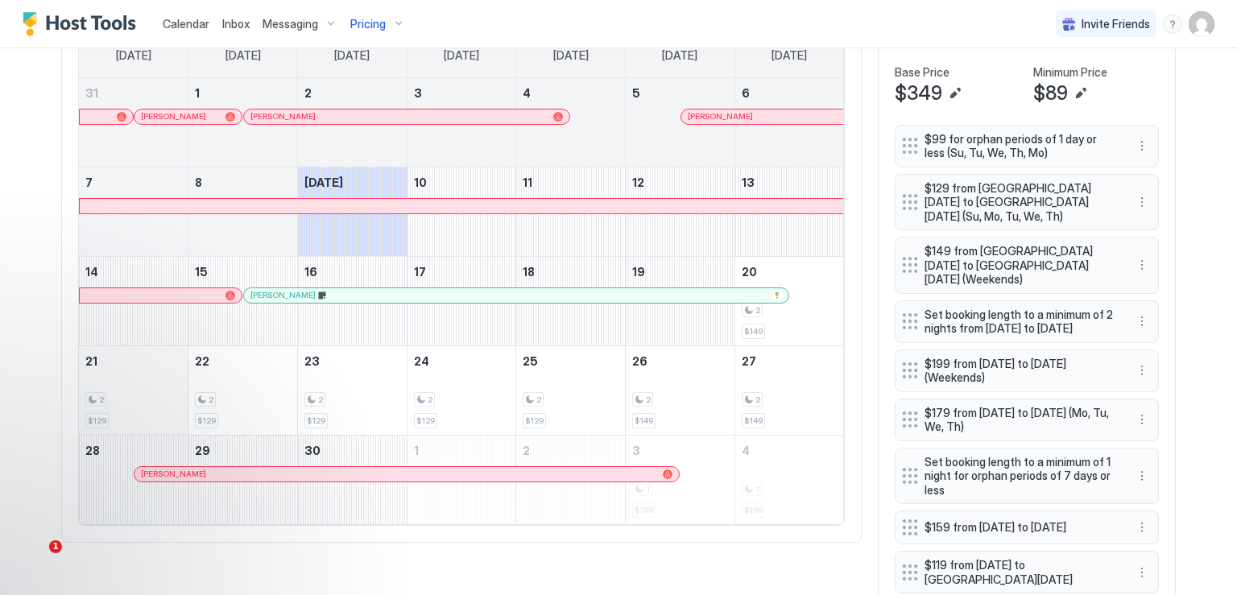
click at [103, 395] on div "2" at bounding box center [133, 399] width 96 height 15
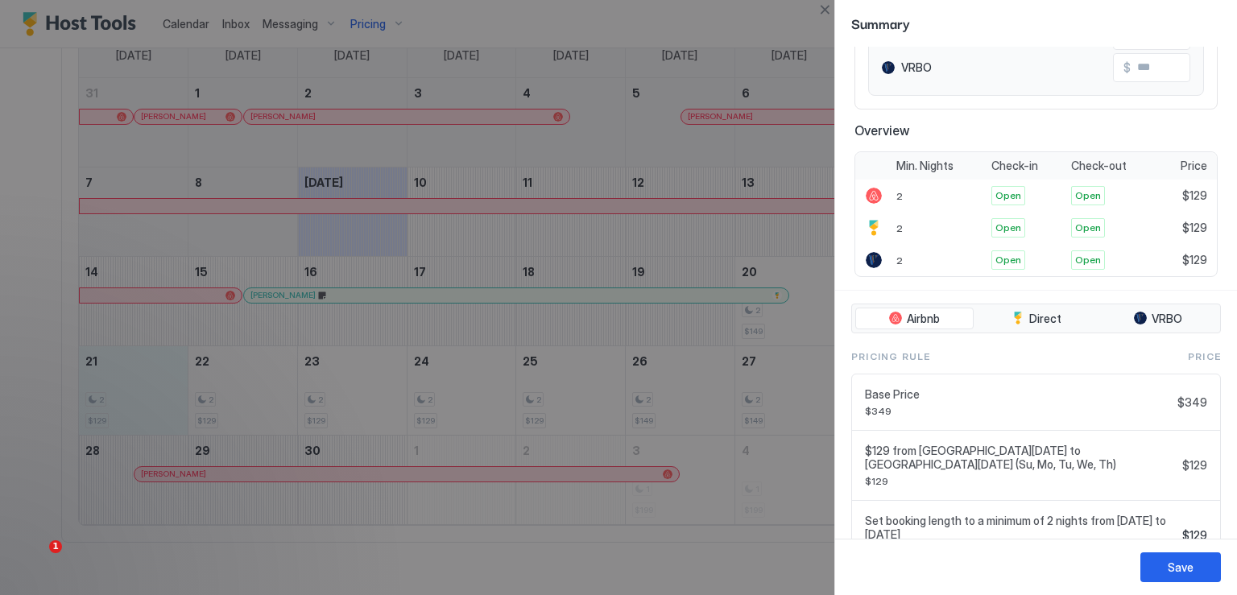
scroll to position [438, 0]
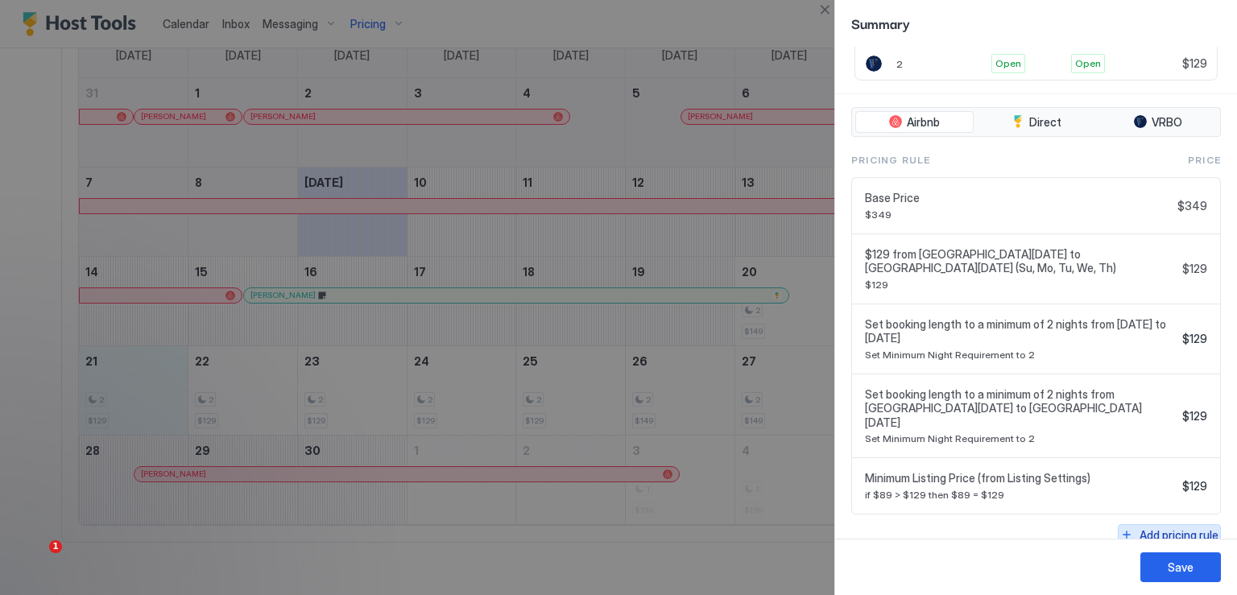
click at [1167, 527] on div "Add pricing rule" at bounding box center [1179, 535] width 79 height 17
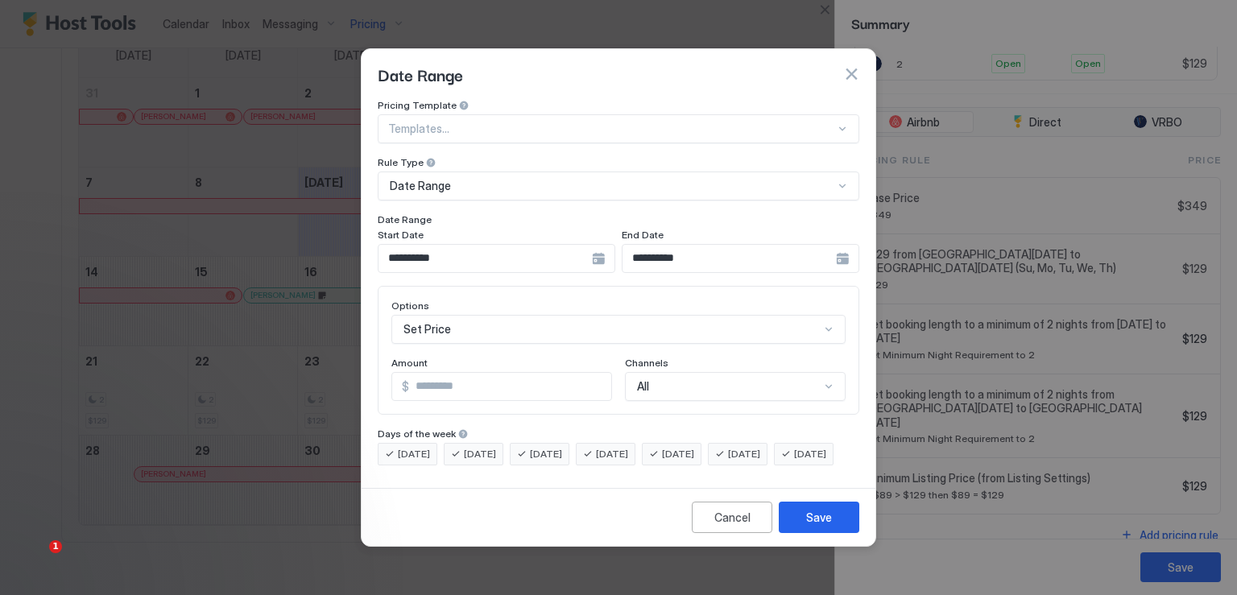
click at [844, 247] on div "**********" at bounding box center [741, 258] width 238 height 29
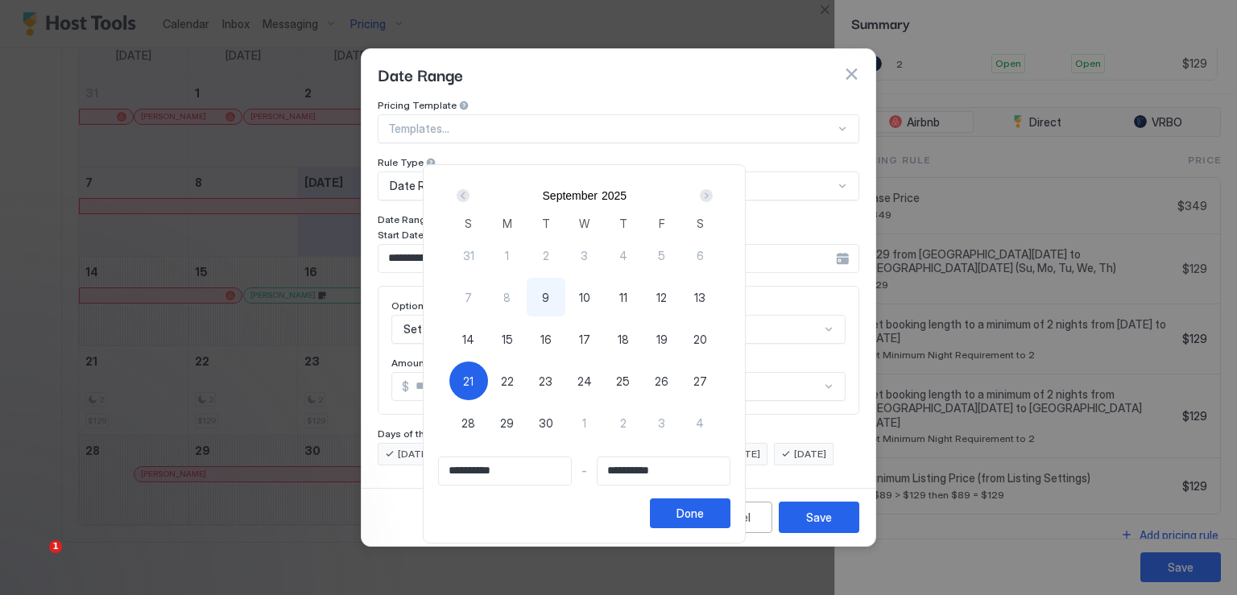
click at [669, 382] on span "26" at bounding box center [662, 381] width 14 height 17
type input "**********"
click at [474, 383] on span "21" at bounding box center [468, 381] width 10 height 17
type input "**********"
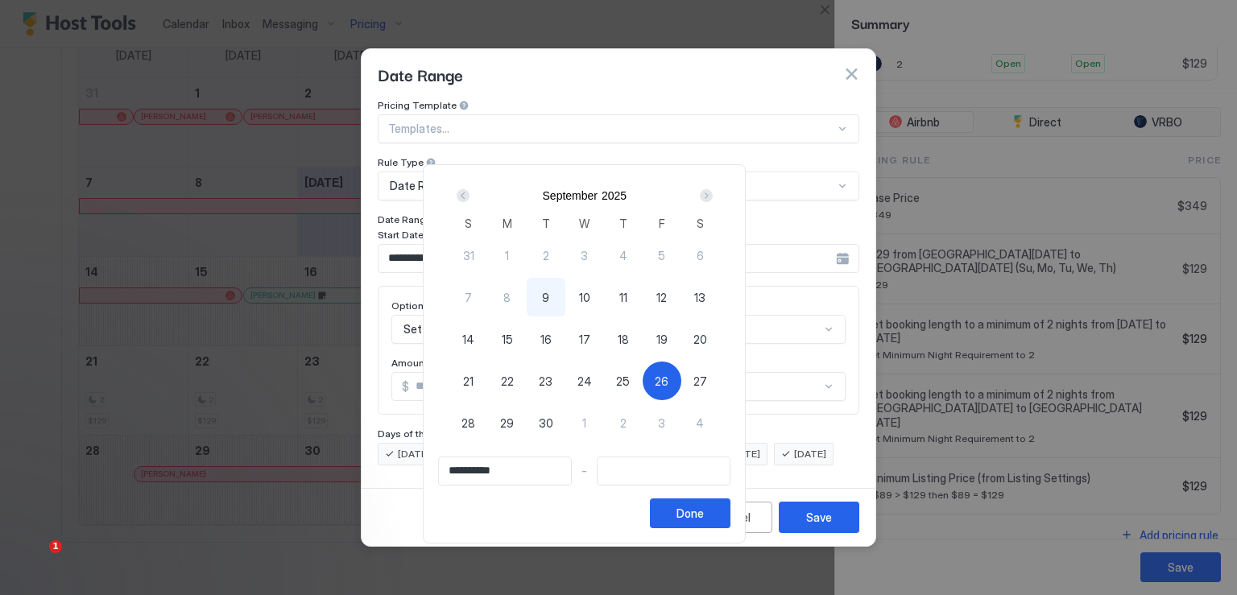
type input "**********"
click at [669, 378] on span "26" at bounding box center [662, 381] width 14 height 17
type input "**********"
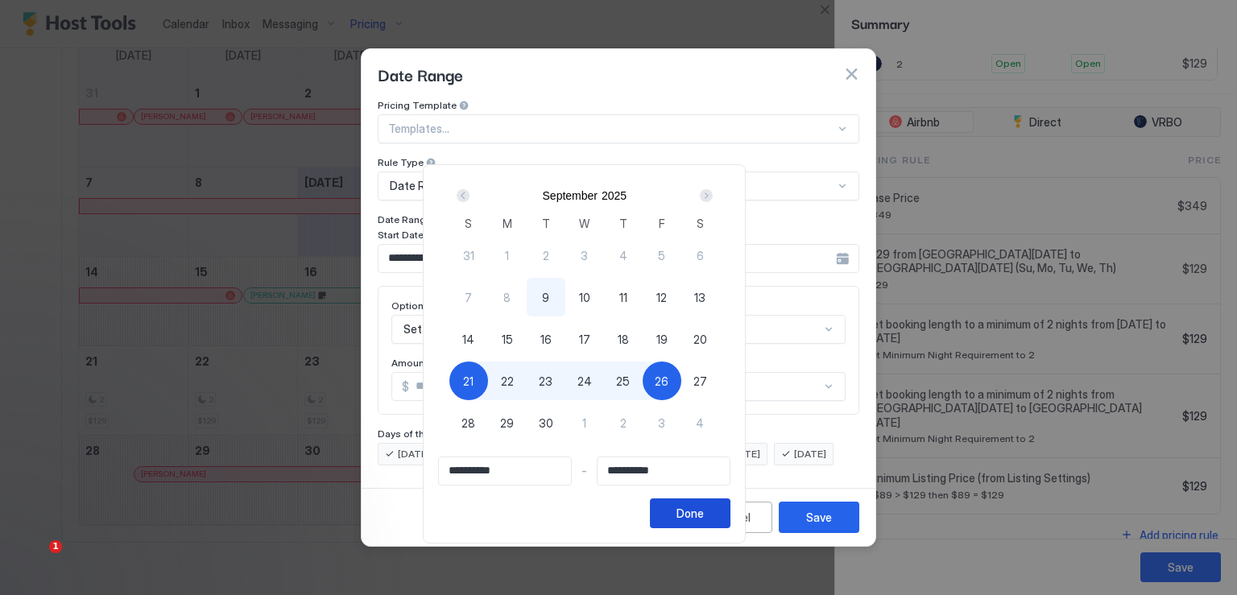
click at [704, 513] on div "Done" at bounding box center [690, 513] width 27 height 17
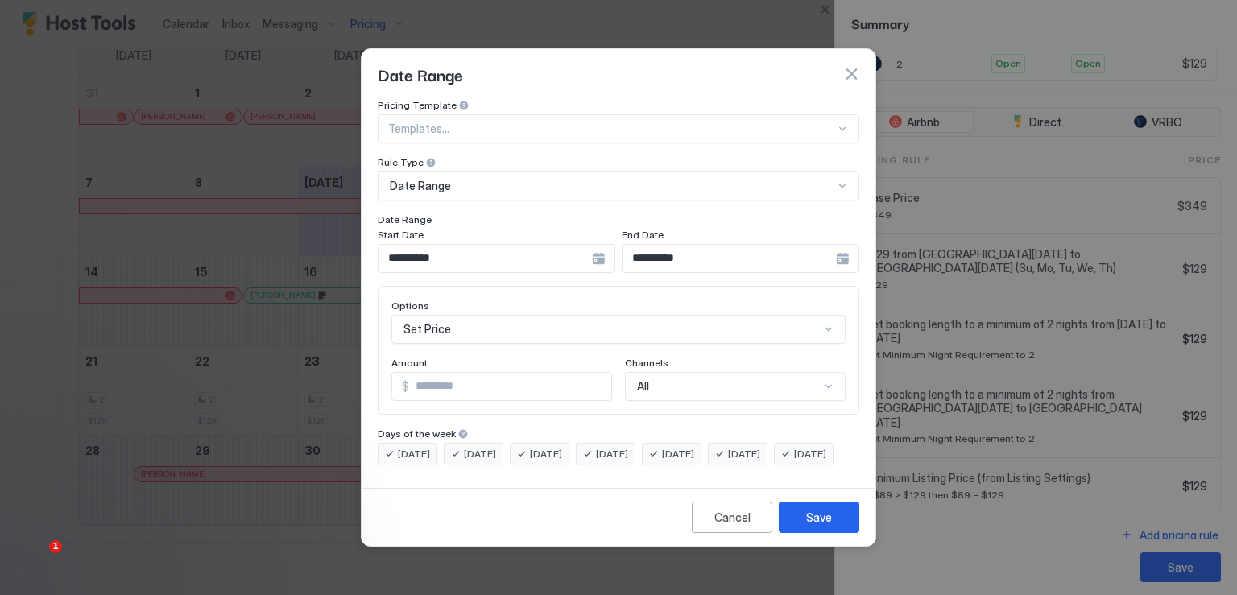
click at [425, 374] on input "*" at bounding box center [510, 386] width 202 height 27
type input "**"
click at [802, 529] on button "Save" at bounding box center [819, 517] width 81 height 31
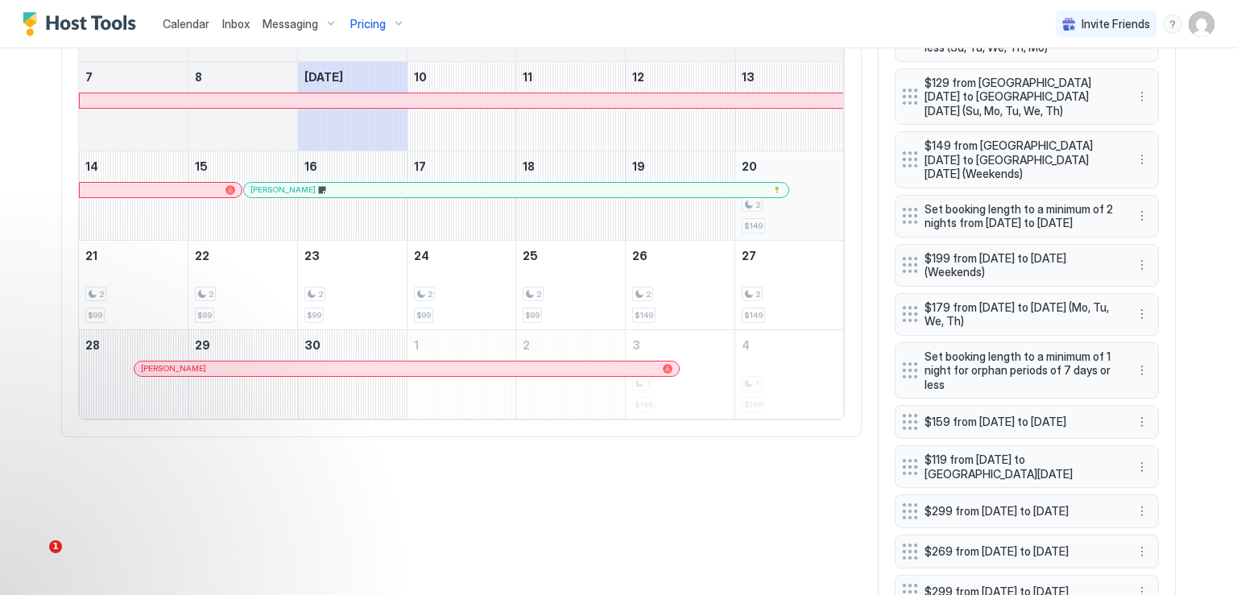
scroll to position [644, 0]
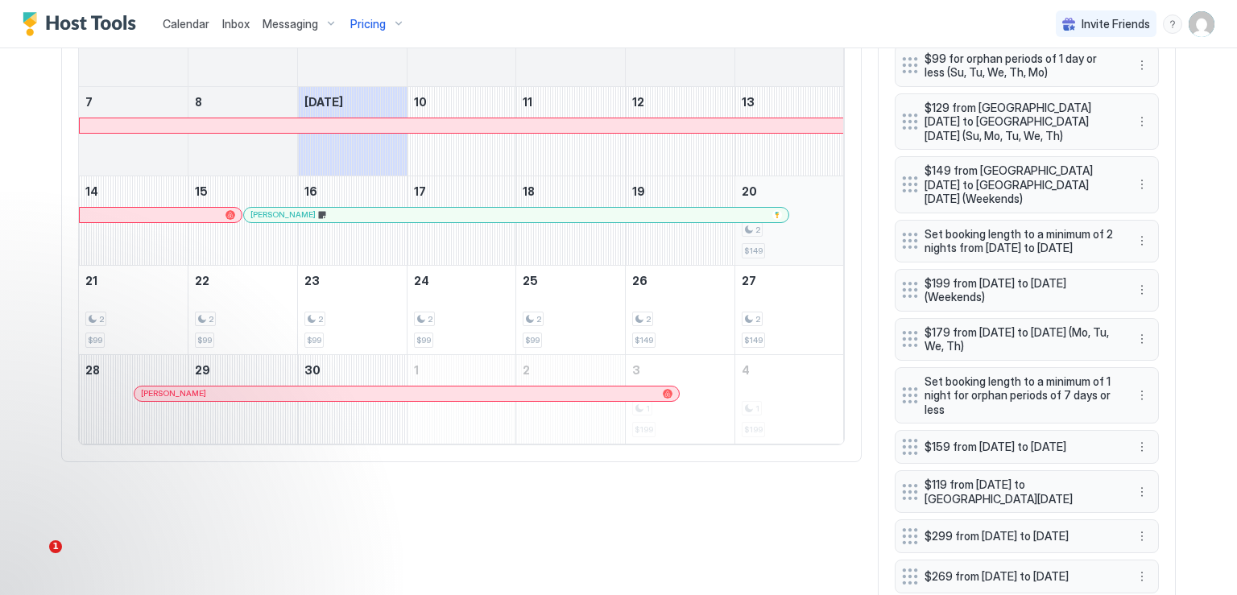
click at [813, 238] on div "2 $149" at bounding box center [790, 221] width 96 height 76
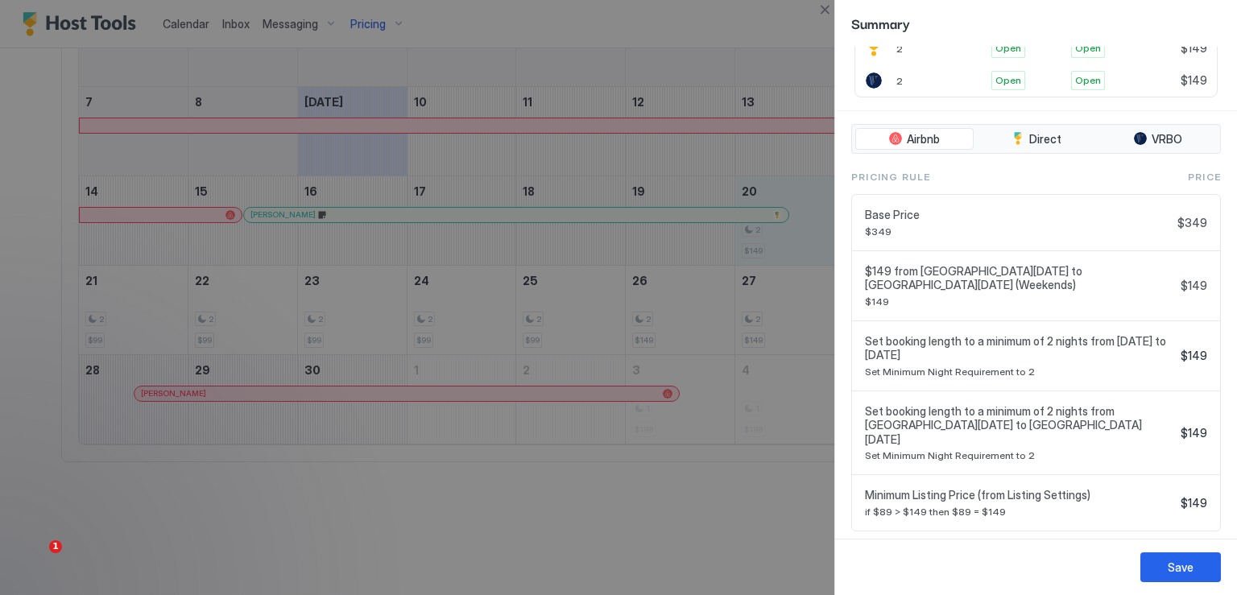
scroll to position [438, 0]
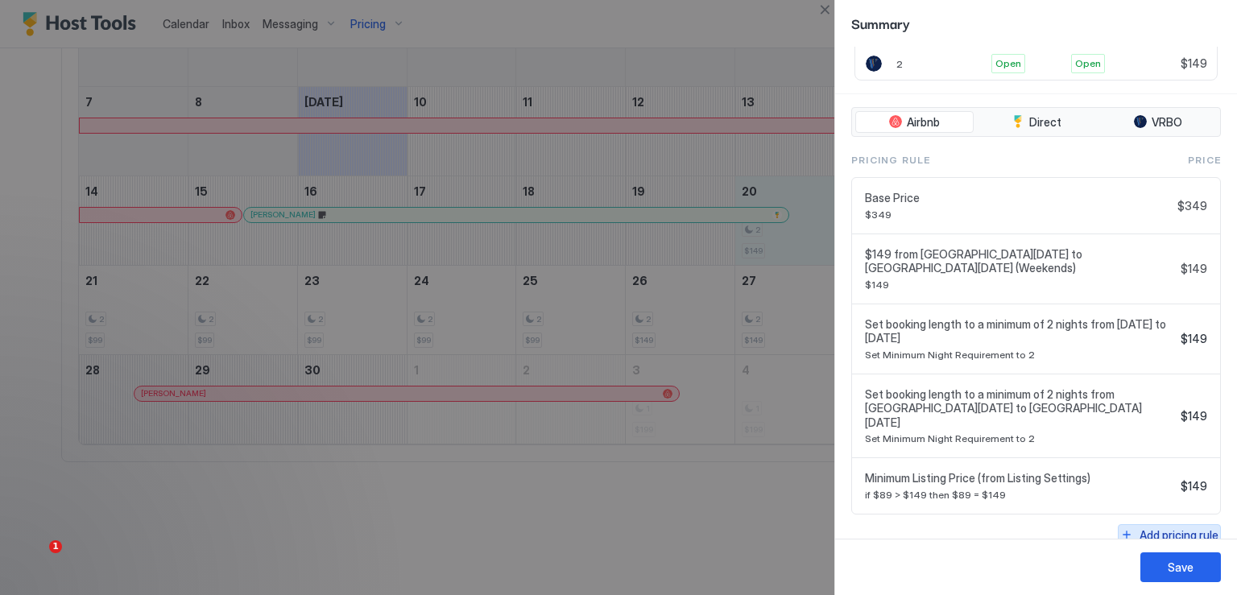
click at [1181, 527] on div "Add pricing rule" at bounding box center [1179, 535] width 79 height 17
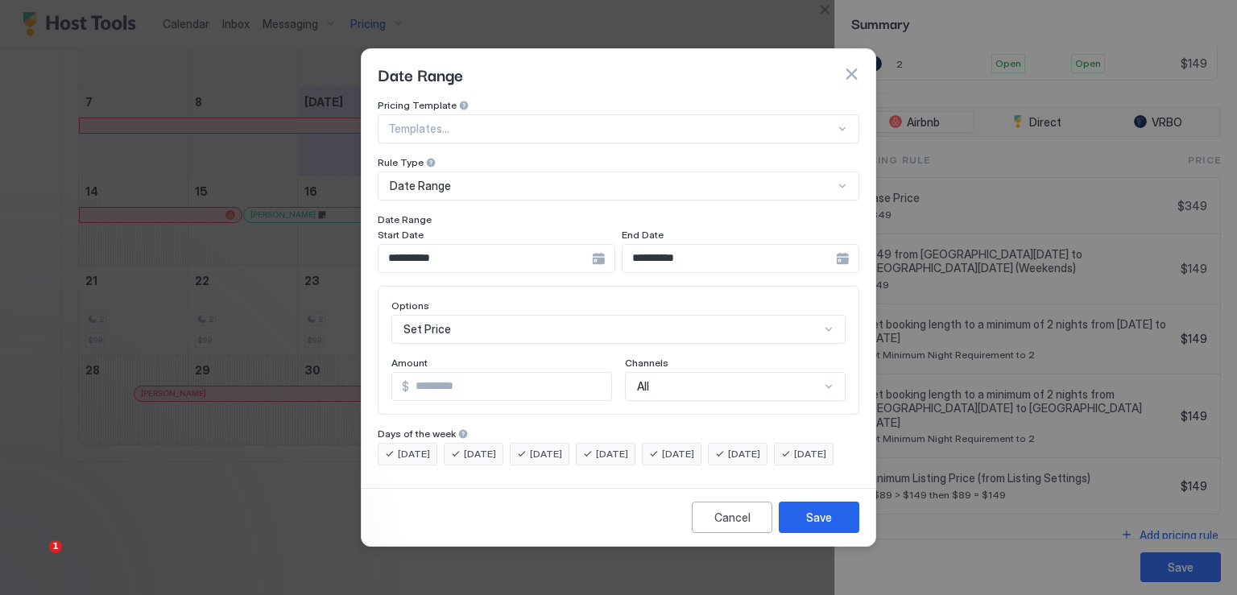
click at [600, 245] on div "**********" at bounding box center [497, 258] width 238 height 29
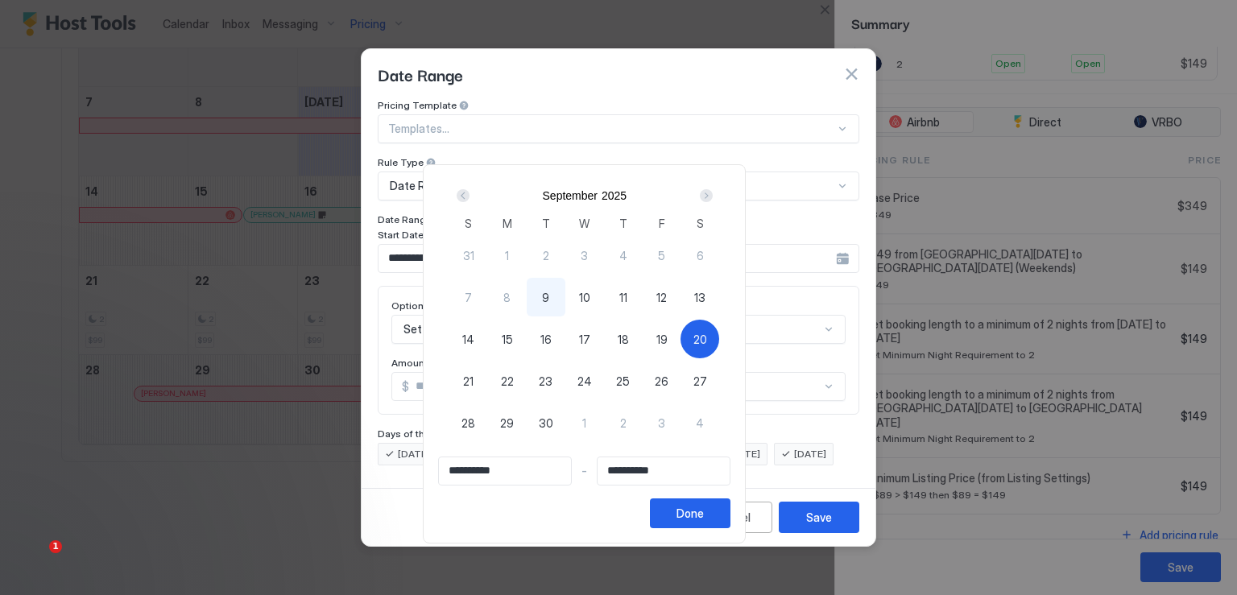
click at [707, 331] on span "20" at bounding box center [701, 339] width 14 height 17
click at [707, 342] on span "20" at bounding box center [701, 339] width 14 height 17
type input "**********"
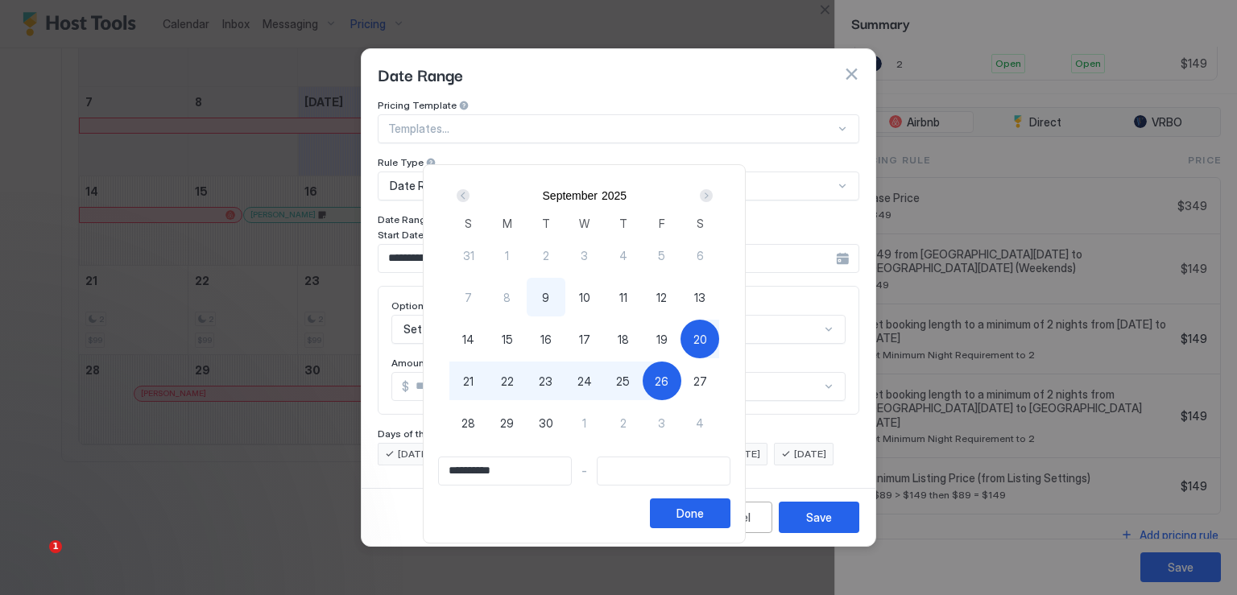
click at [682, 381] on div "26" at bounding box center [662, 381] width 39 height 39
type input "**********"
click at [704, 508] on div "Done" at bounding box center [690, 513] width 27 height 17
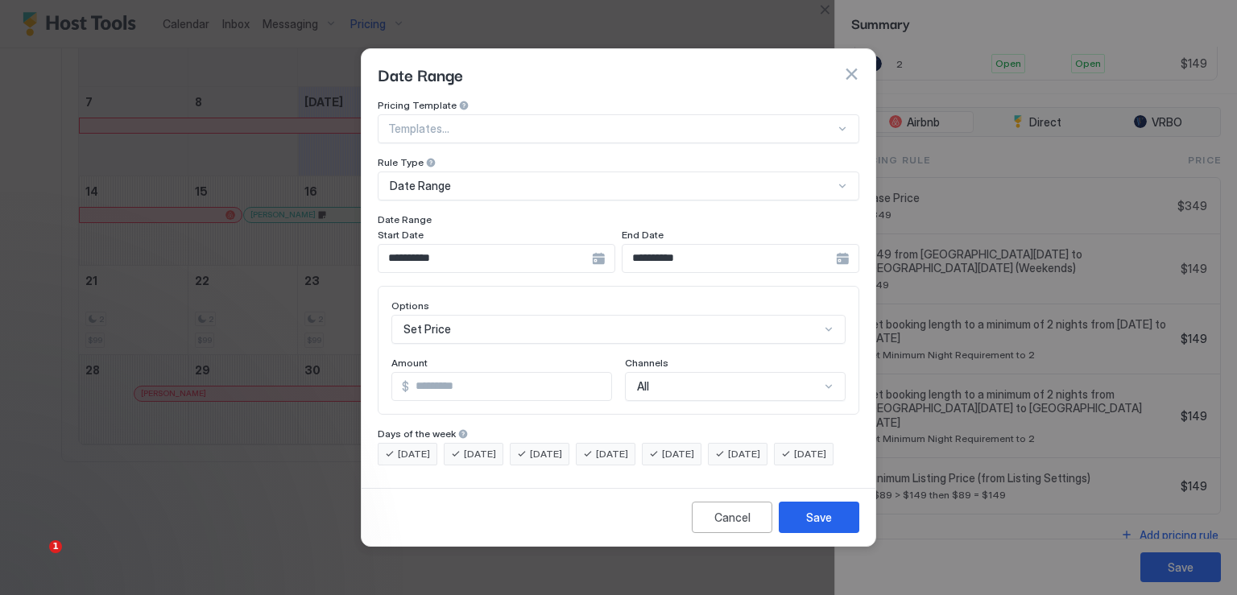
click at [525, 315] on div "Set Price" at bounding box center [619, 329] width 454 height 29
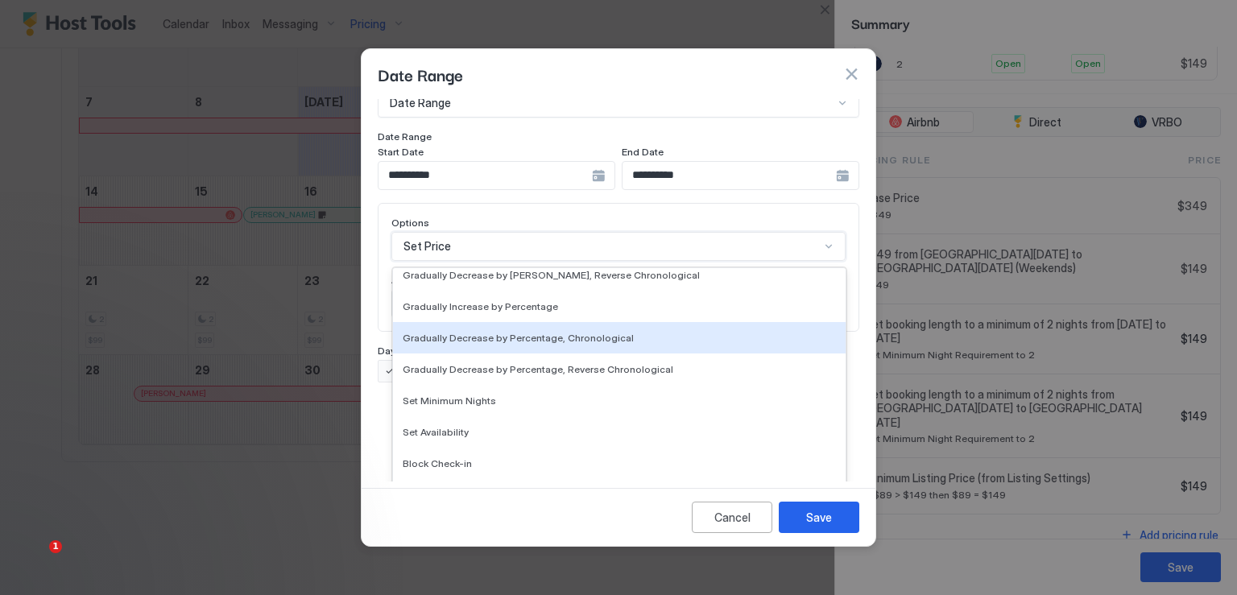
scroll to position [292, 0]
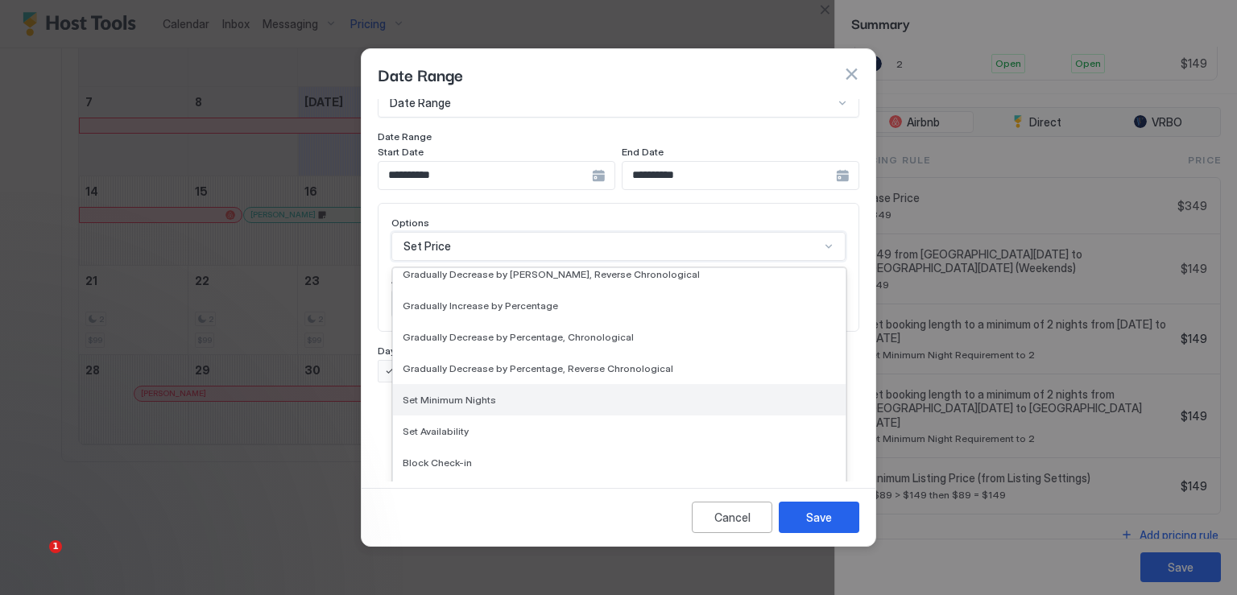
click at [496, 394] on div "Set Minimum Nights" at bounding box center [619, 400] width 433 height 12
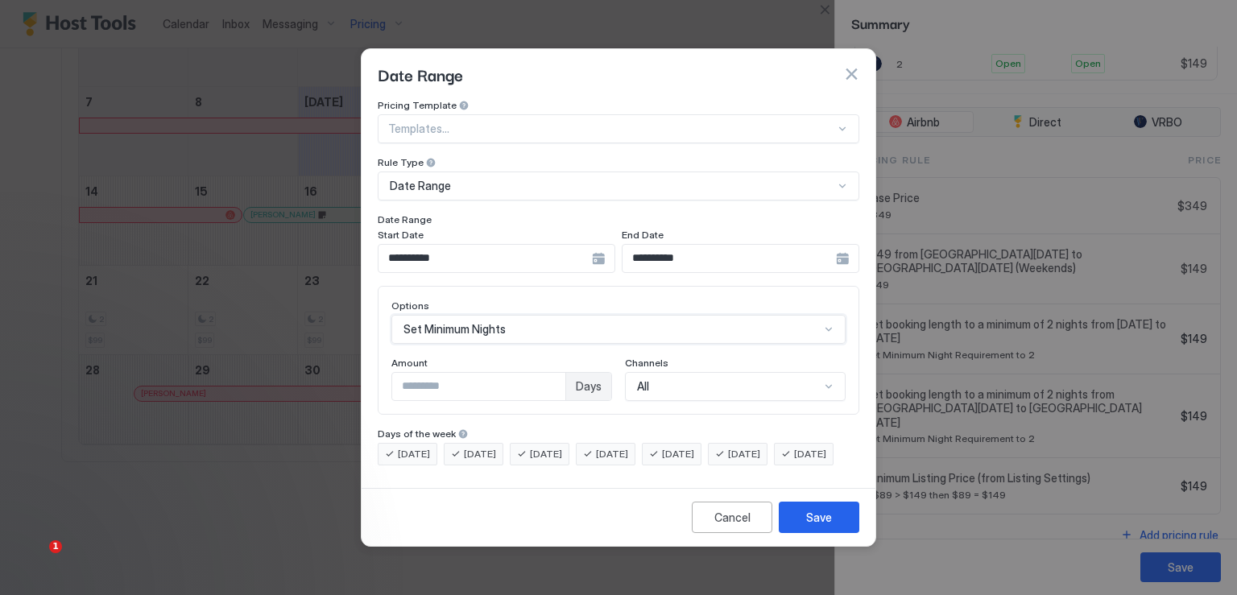
scroll to position [0, 0]
click at [430, 375] on input "*" at bounding box center [478, 386] width 173 height 27
type input "*"
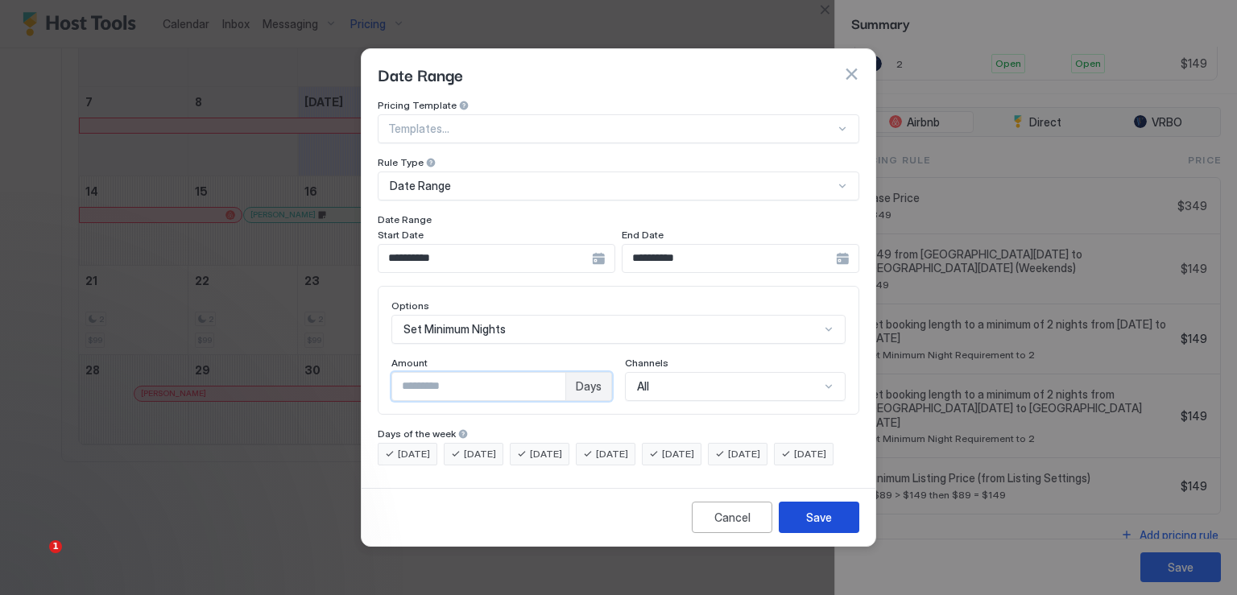
click at [836, 530] on button "Save" at bounding box center [819, 517] width 81 height 31
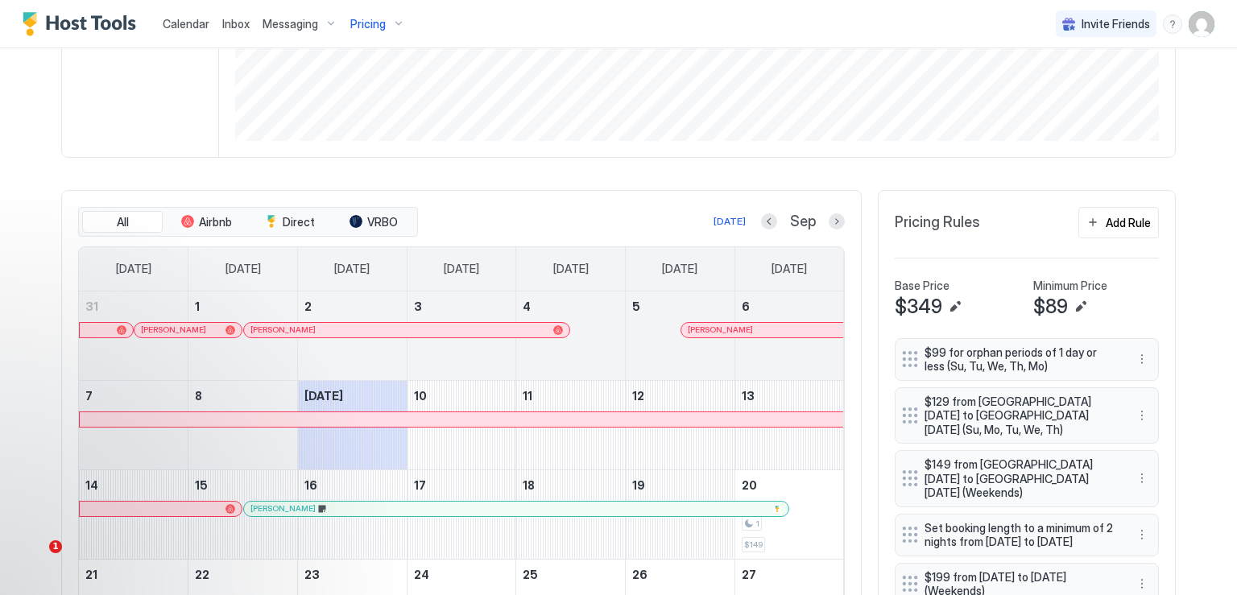
scroll to position [322, 0]
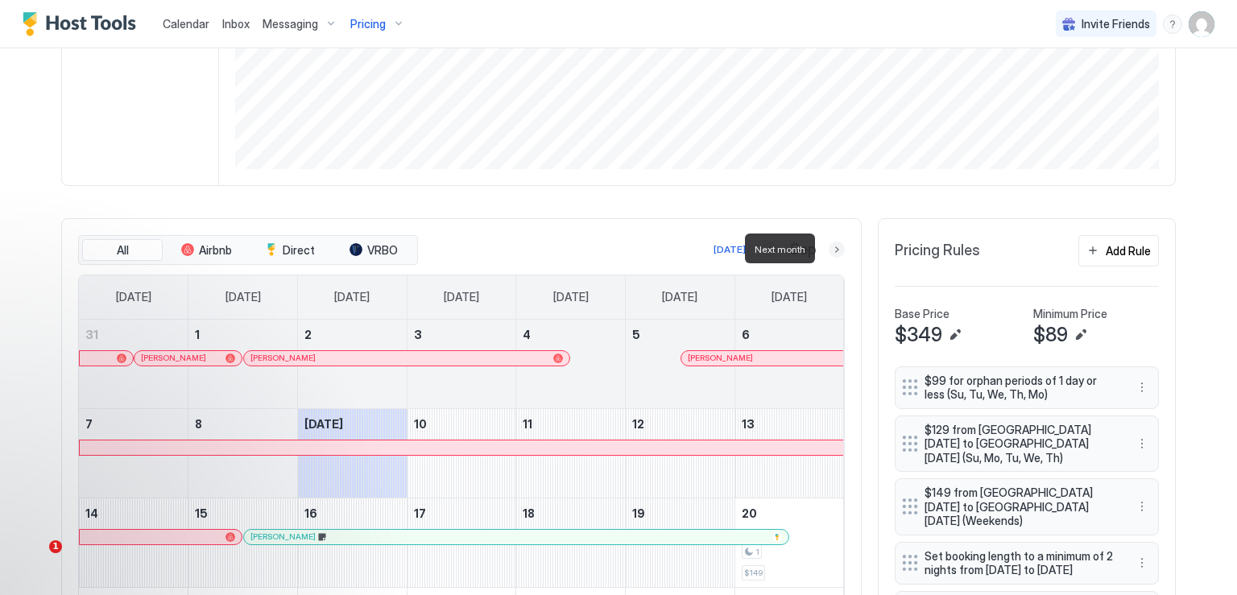
click at [829, 248] on button "Next month" at bounding box center [837, 250] width 16 height 16
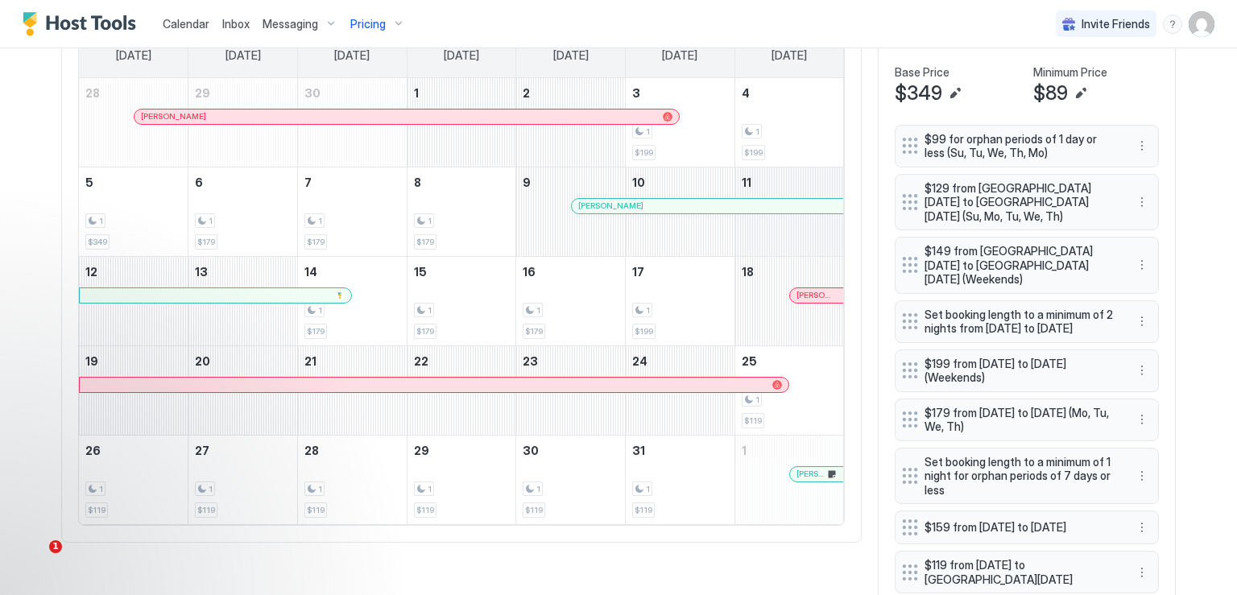
scroll to position [483, 0]
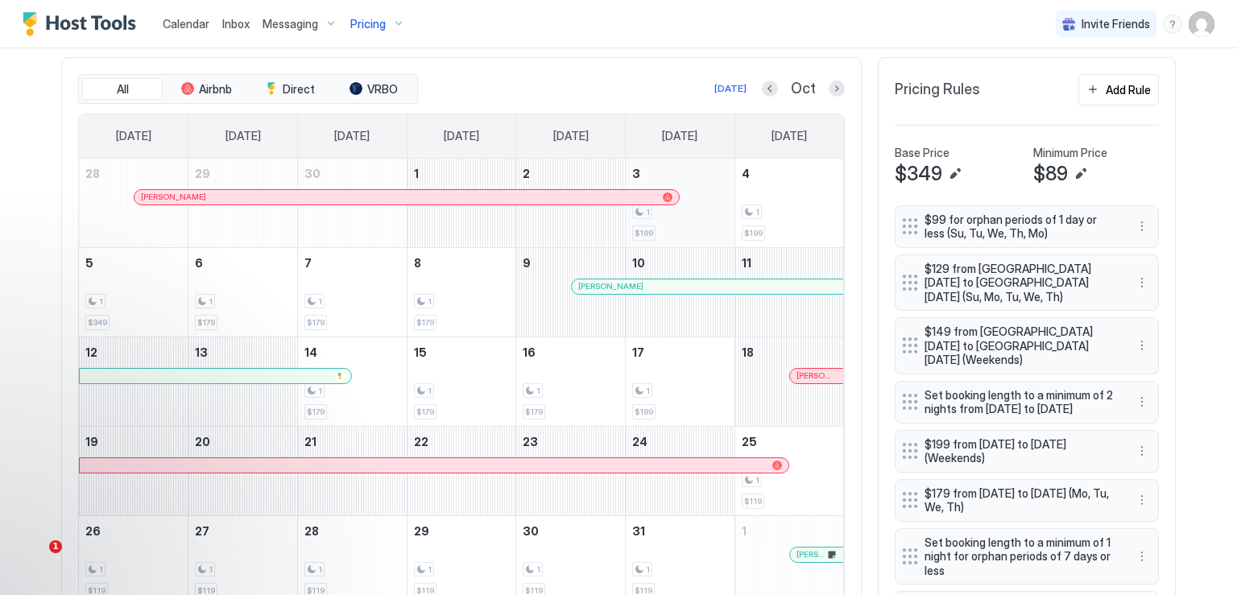
click at [678, 185] on div "1 $199" at bounding box center [680, 203] width 96 height 76
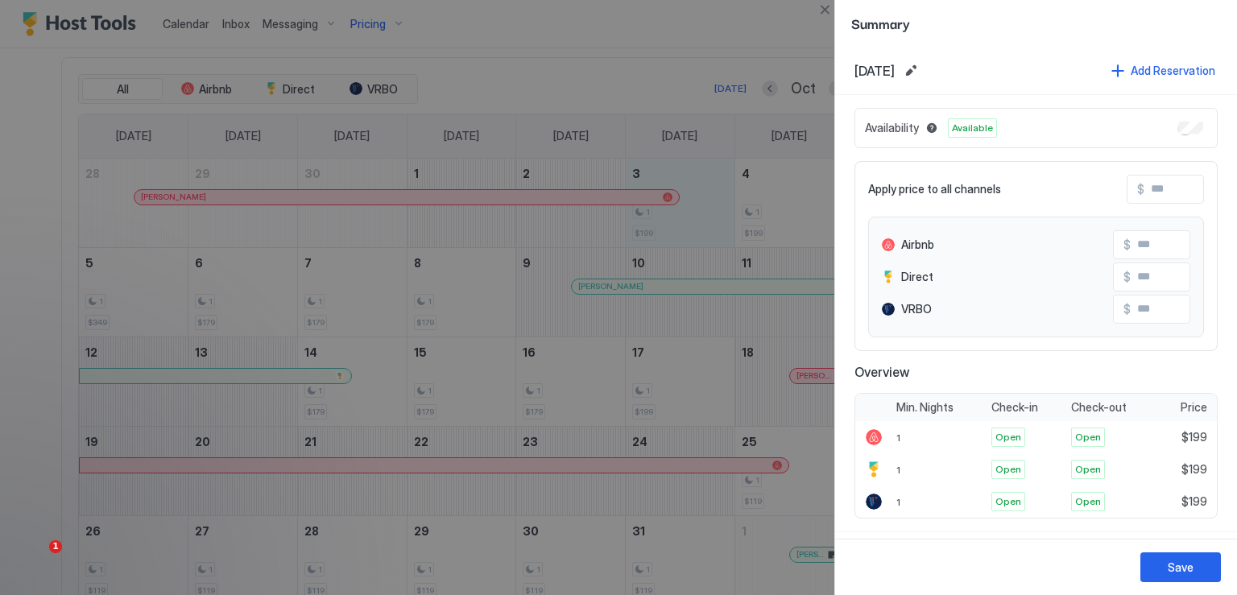
click at [790, 194] on div at bounding box center [618, 297] width 1237 height 595
click at [716, 198] on div at bounding box center [618, 297] width 1237 height 595
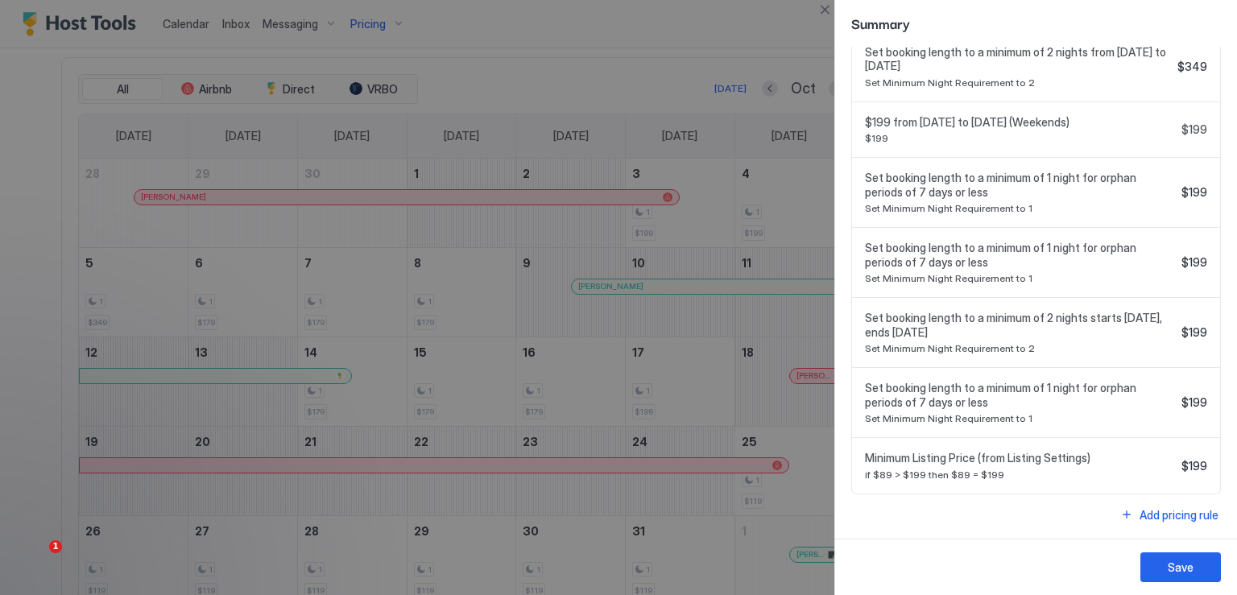
scroll to position [648, 0]
click at [1159, 511] on div "Add pricing rule" at bounding box center [1179, 515] width 79 height 17
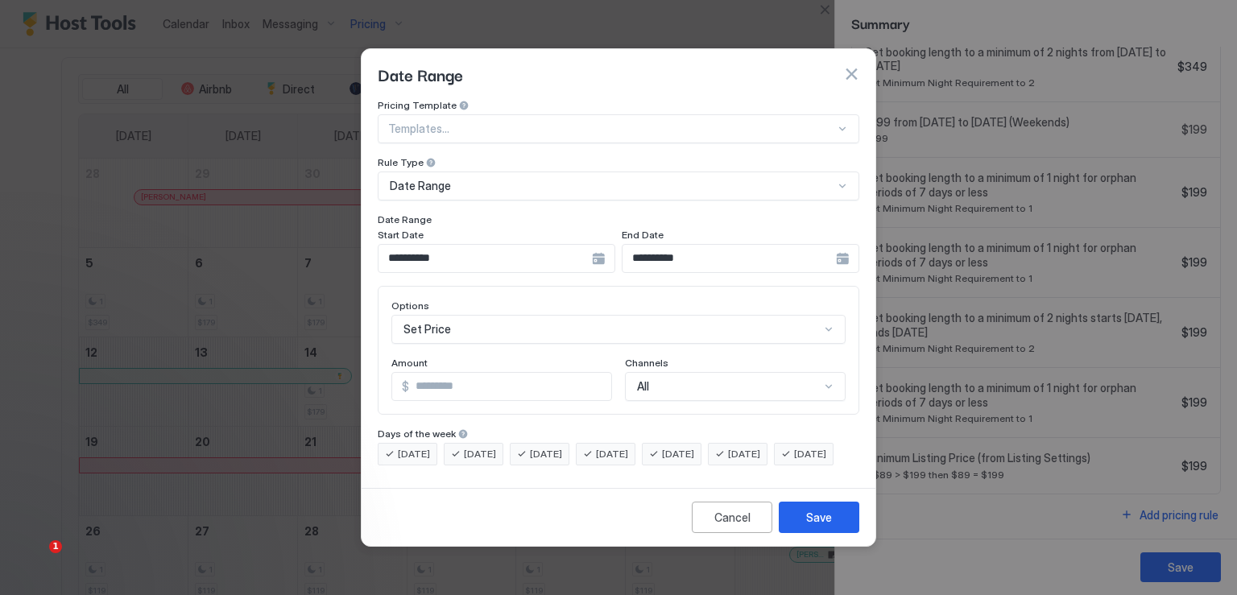
click at [603, 247] on div "**********" at bounding box center [497, 258] width 238 height 29
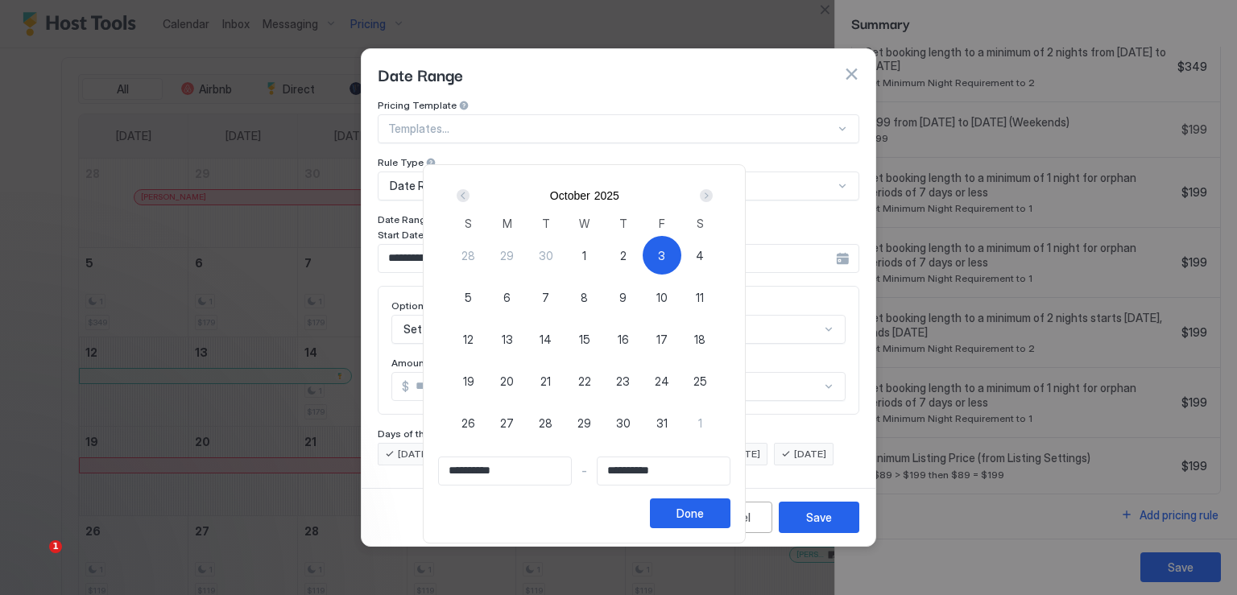
click at [665, 255] on span "3" at bounding box center [661, 255] width 7 height 17
type input "**********"
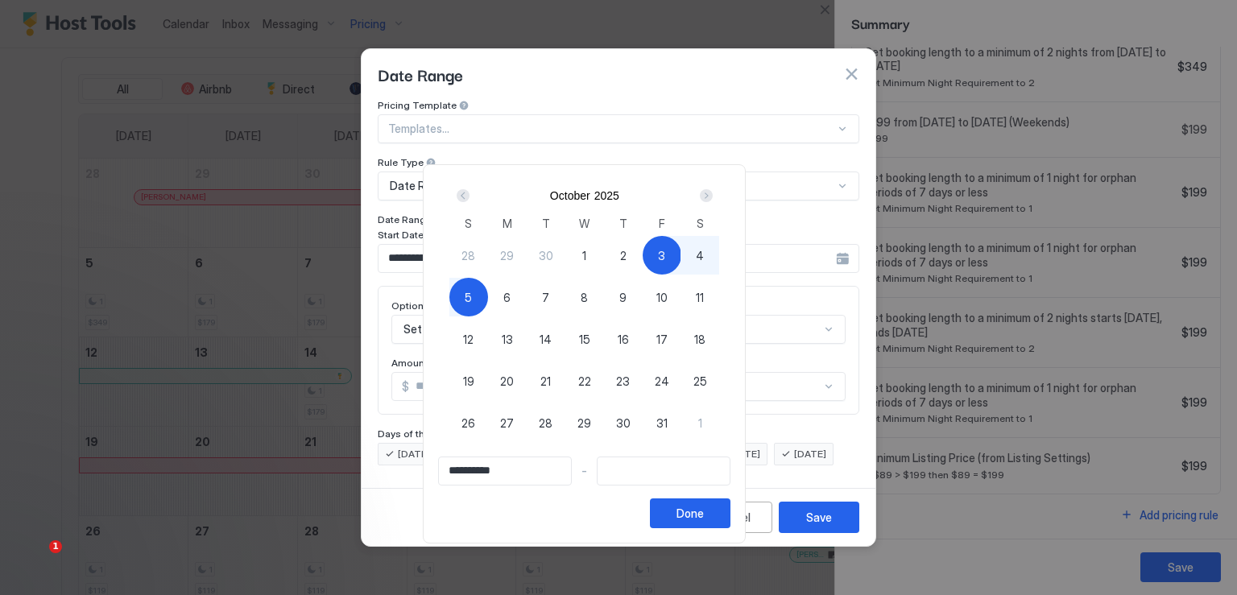
click at [488, 296] on div "5" at bounding box center [469, 297] width 39 height 39
type input "**********"
click at [704, 513] on div "Done" at bounding box center [690, 513] width 27 height 17
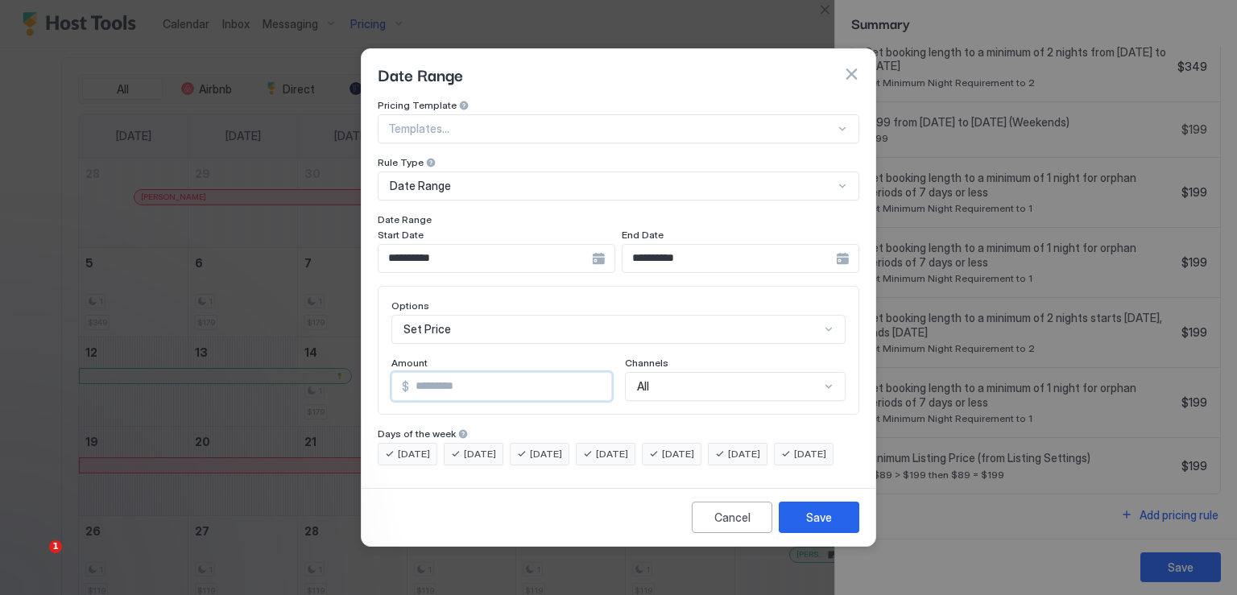
click at [465, 373] on input "*" at bounding box center [510, 386] width 202 height 27
type input "***"
click at [808, 520] on button "Save" at bounding box center [819, 517] width 81 height 31
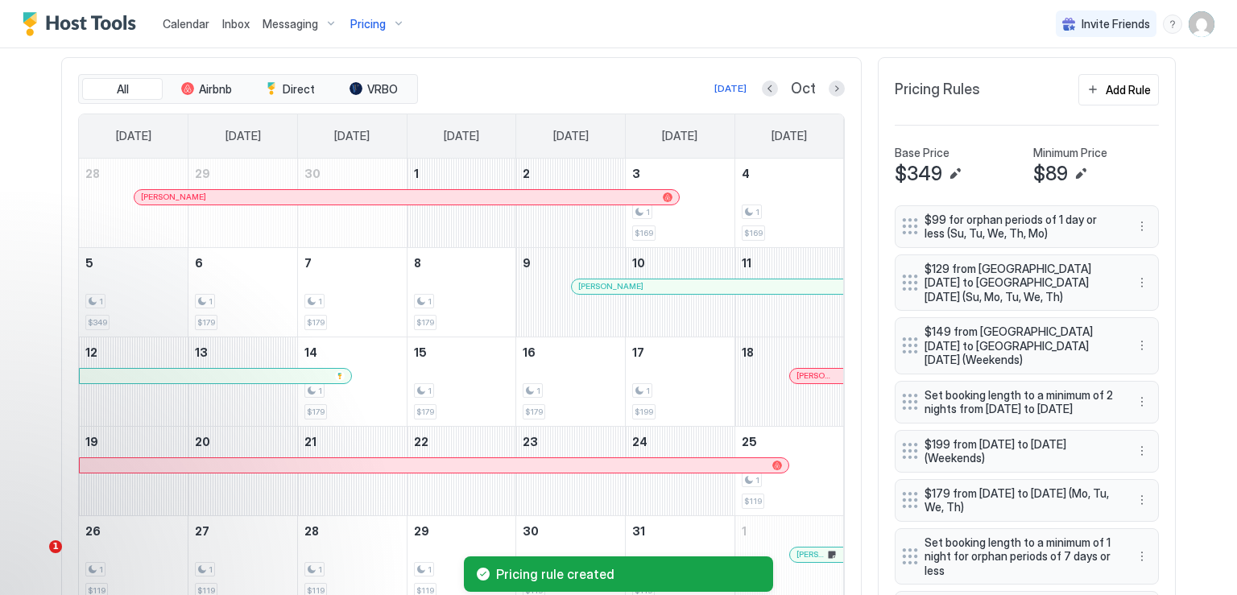
click at [119, 288] on div "1 $349" at bounding box center [133, 293] width 96 height 76
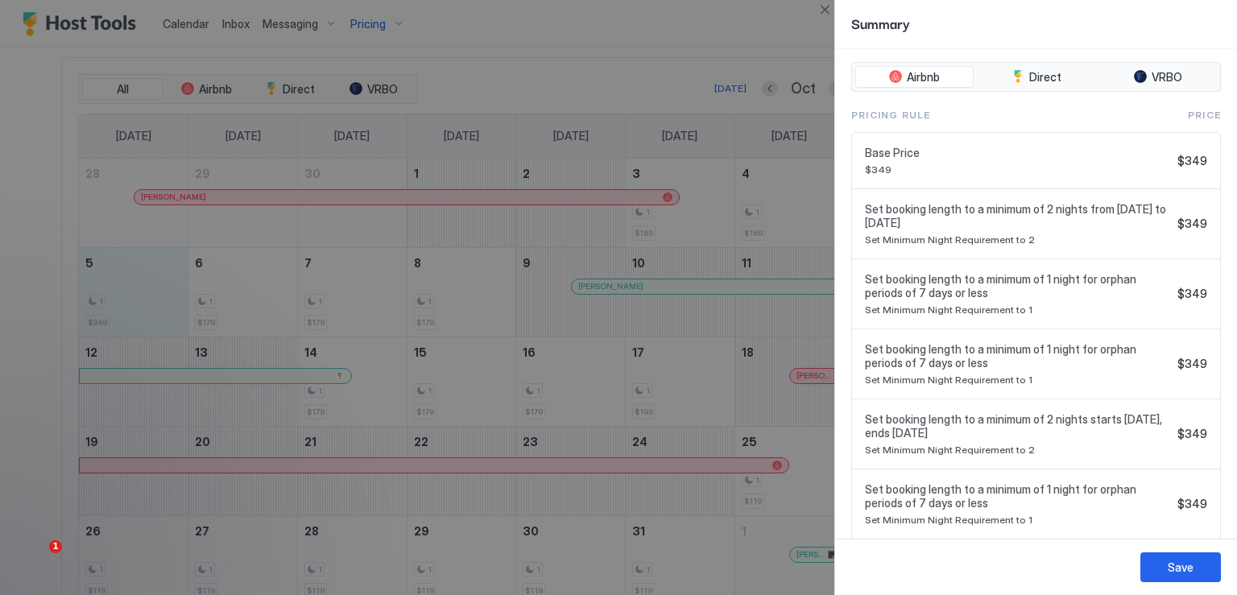
scroll to position [578, 0]
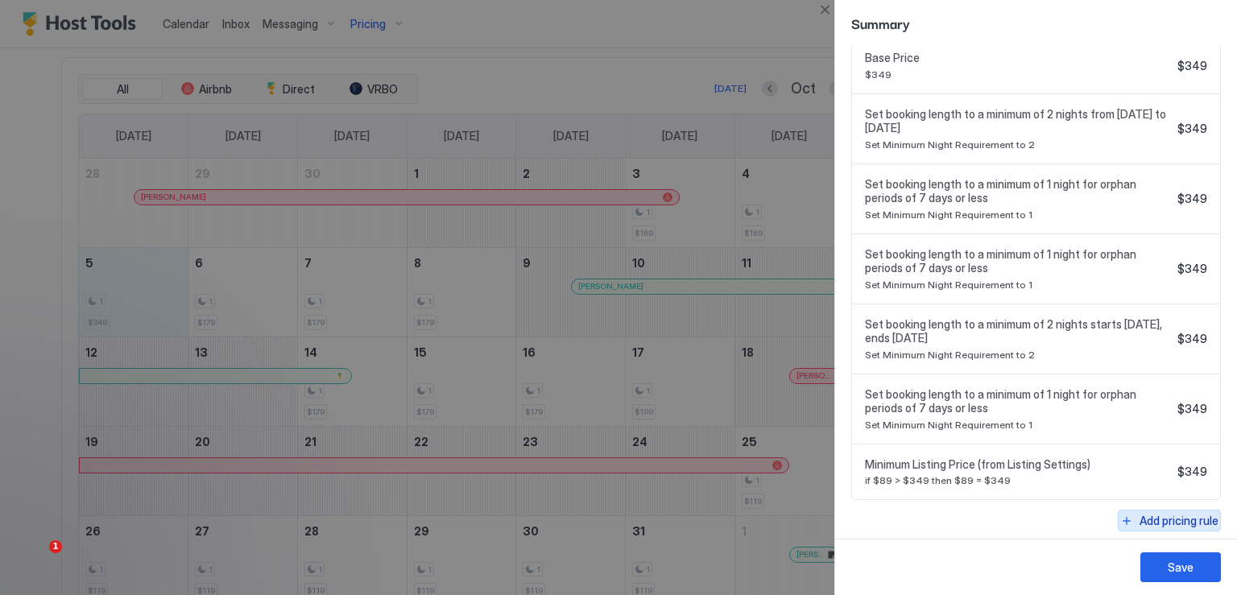
click at [1140, 522] on div "Add pricing rule" at bounding box center [1179, 520] width 79 height 17
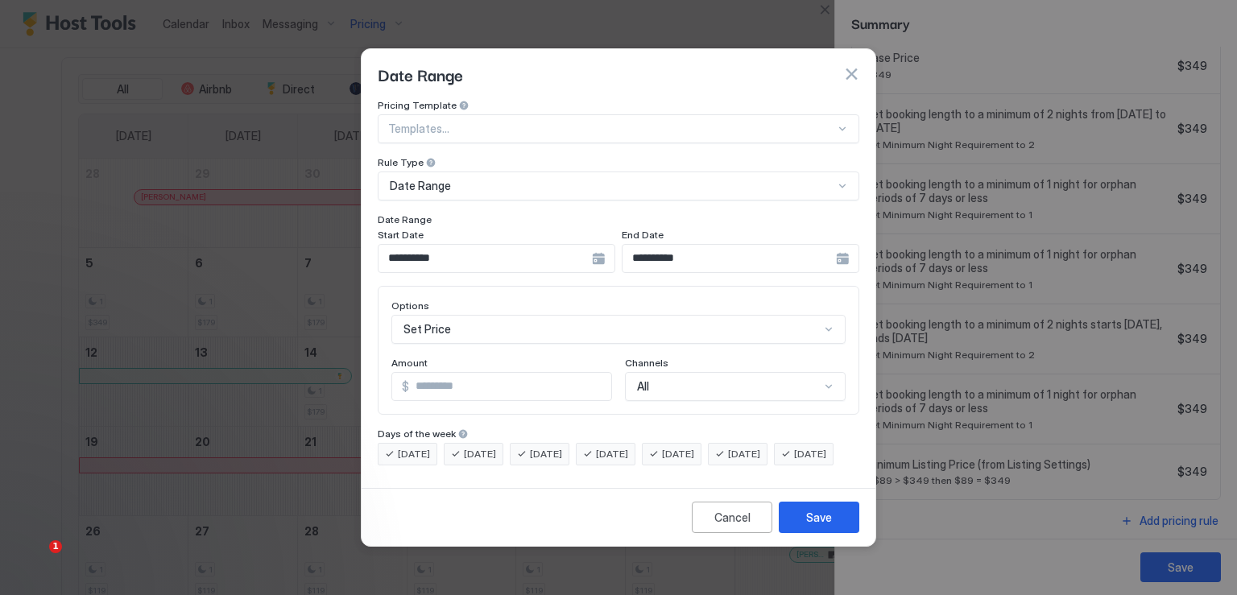
click at [600, 247] on div "**********" at bounding box center [497, 258] width 238 height 29
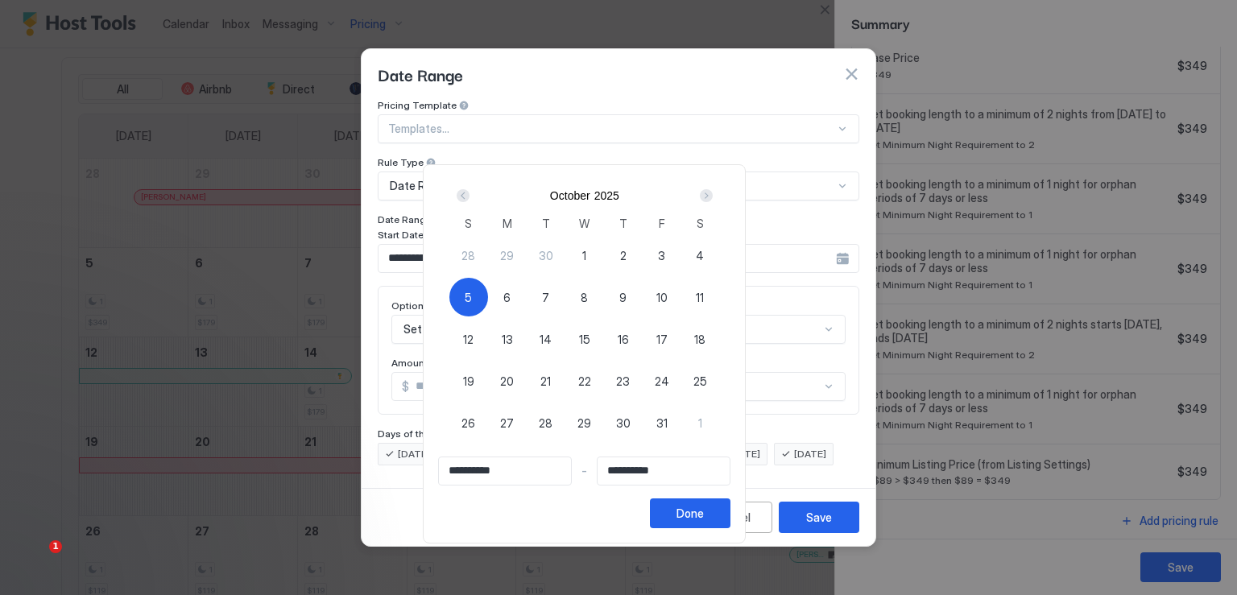
click at [472, 300] on span "5" at bounding box center [468, 297] width 7 height 17
type input "**********"
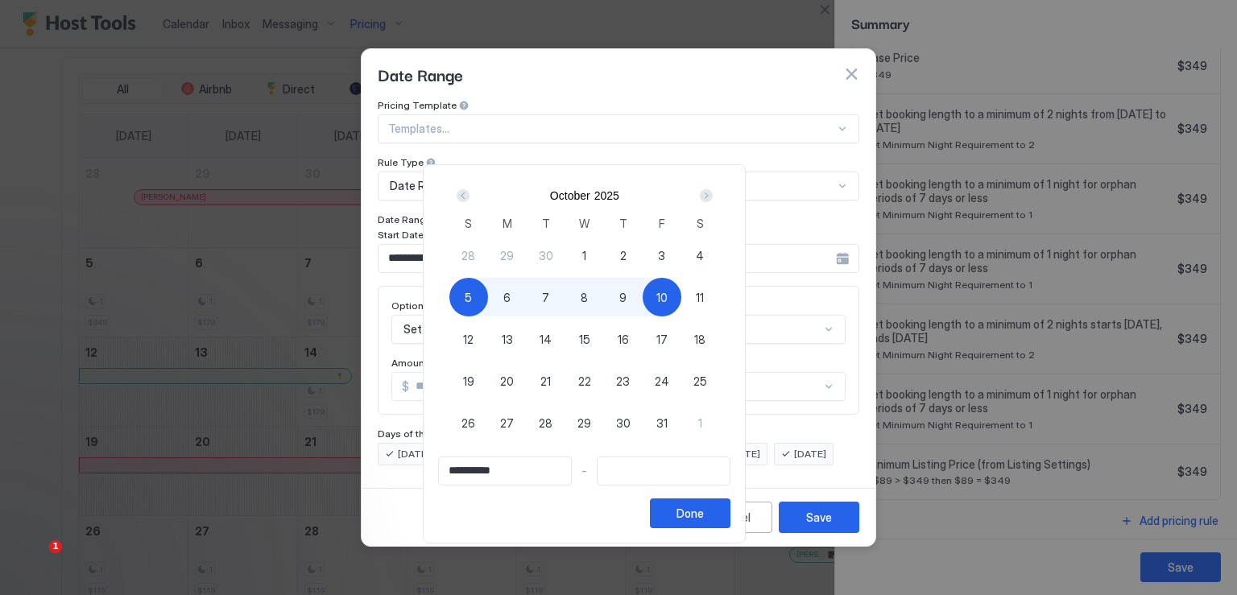
click at [668, 305] on span "10" at bounding box center [662, 297] width 11 height 17
type input "**********"
click at [704, 513] on div "Done" at bounding box center [690, 513] width 27 height 17
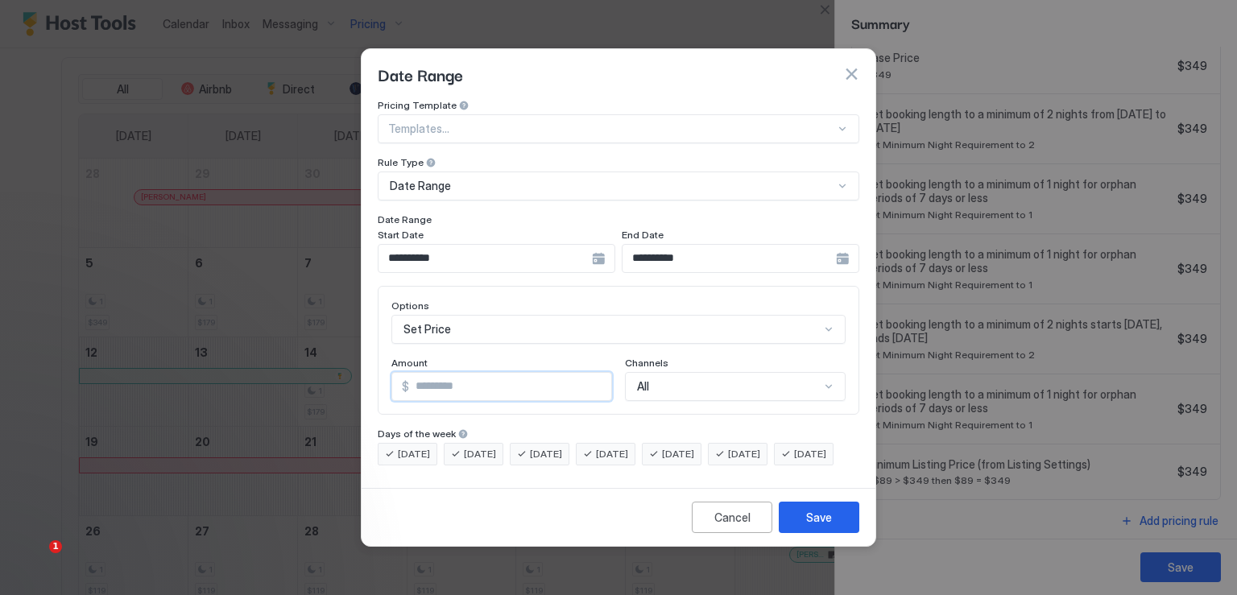
click at [423, 373] on input "*" at bounding box center [510, 386] width 202 height 27
type input "***"
click at [835, 529] on button "Save" at bounding box center [819, 517] width 81 height 31
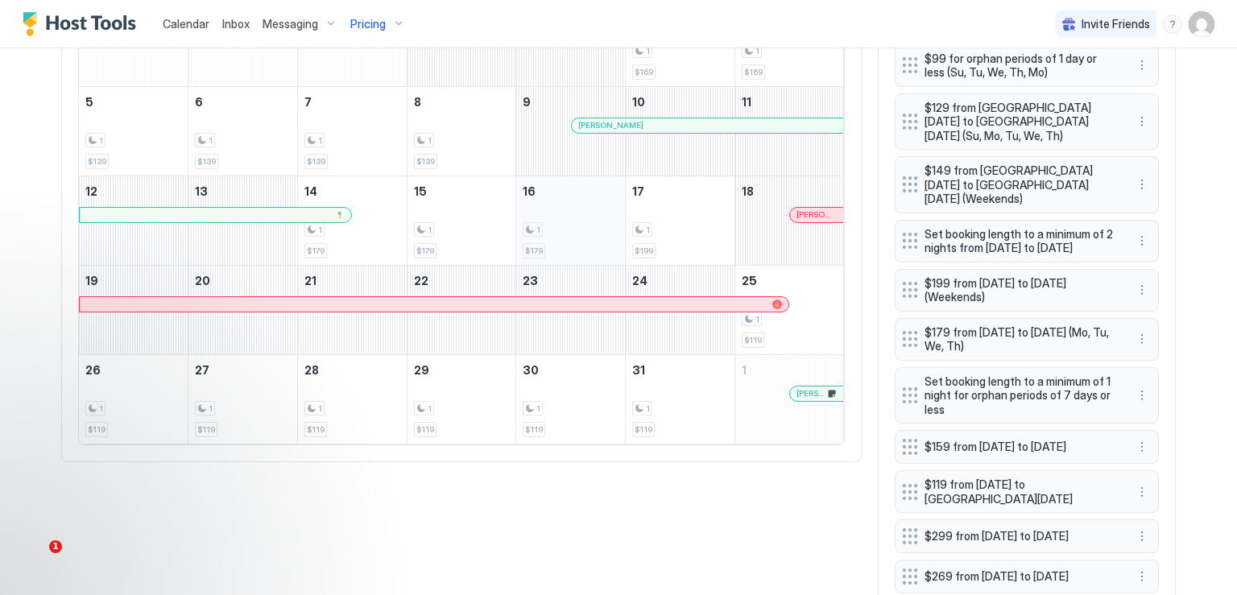
scroll to position [483, 0]
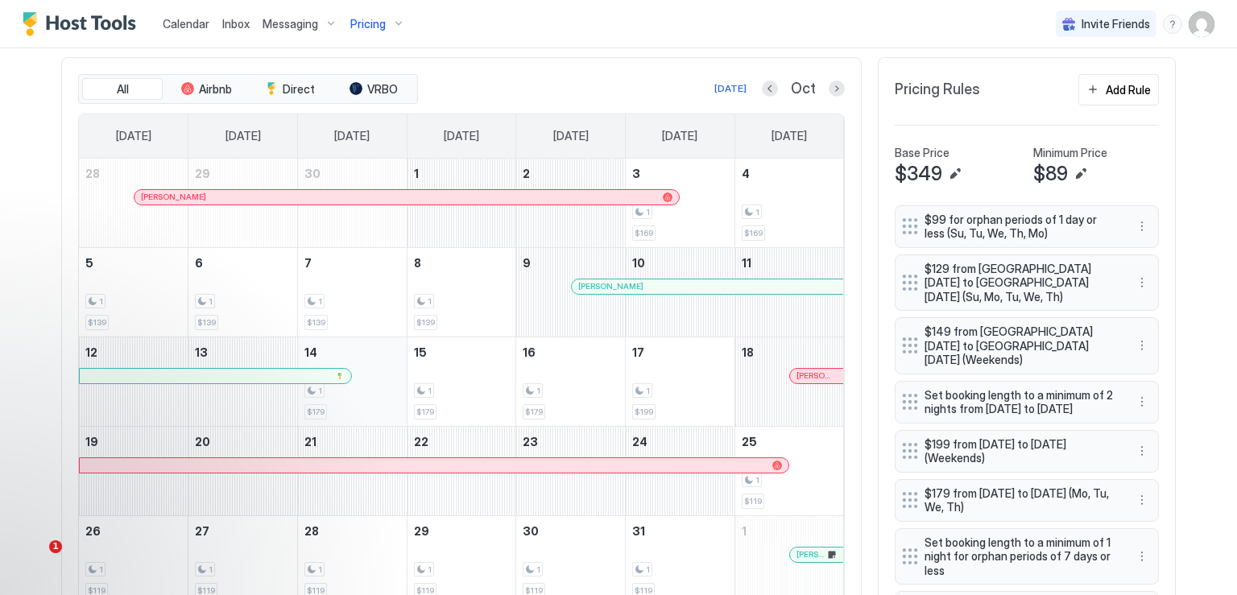
click at [348, 346] on div "1 $179" at bounding box center [353, 382] width 96 height 76
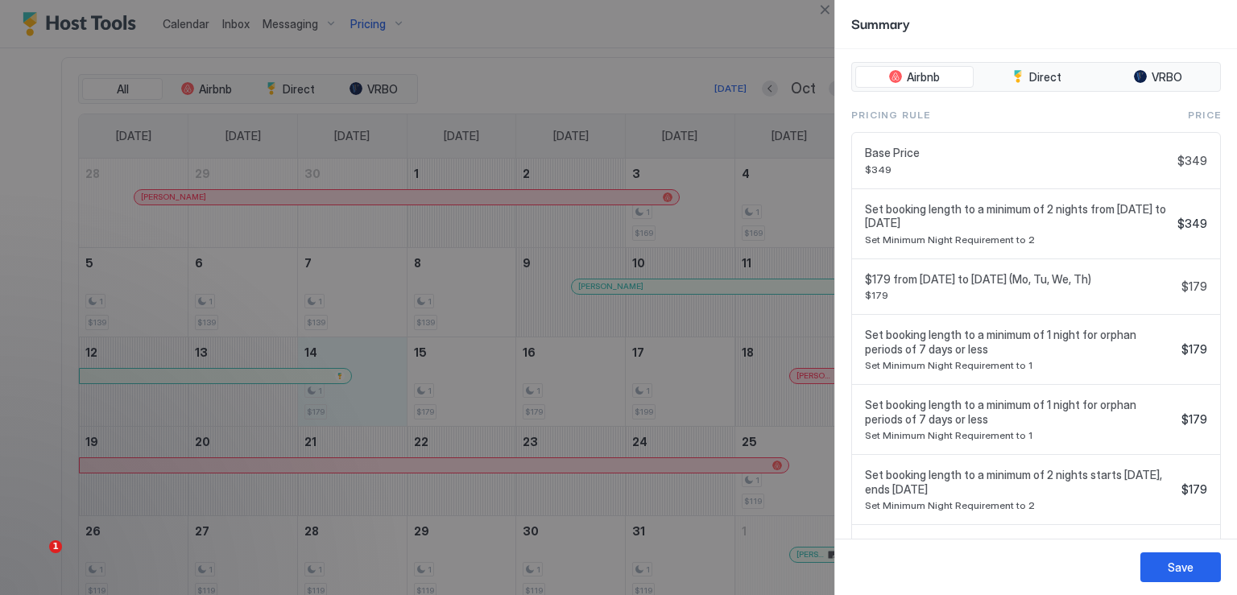
scroll to position [648, 0]
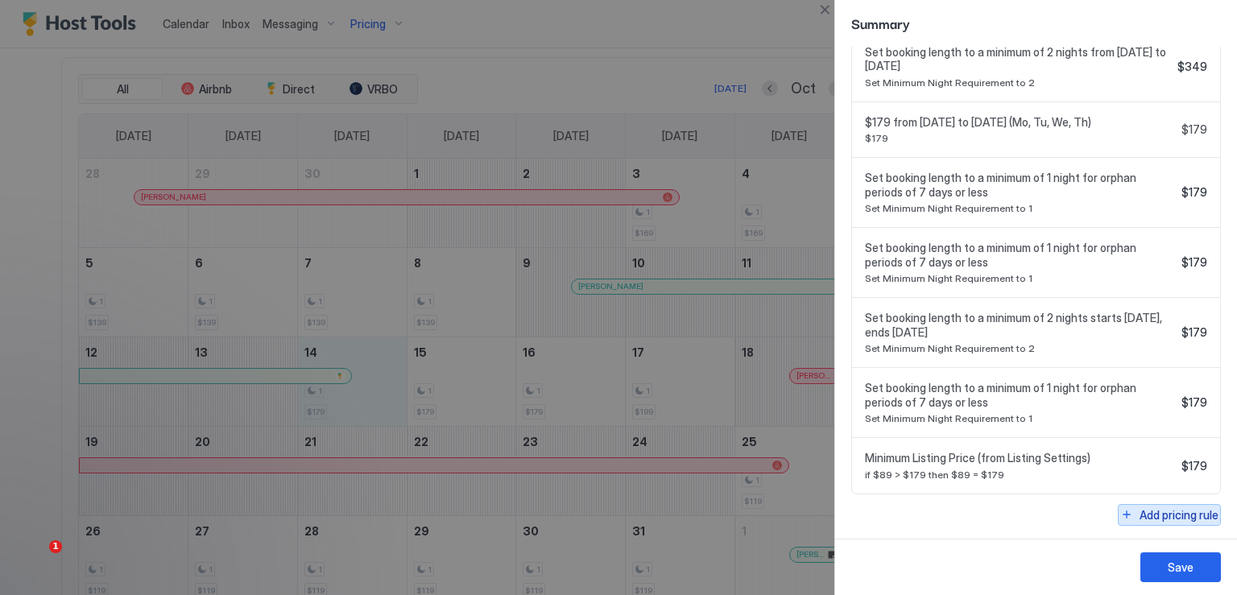
click at [1118, 518] on button "Add pricing rule" at bounding box center [1169, 515] width 103 height 22
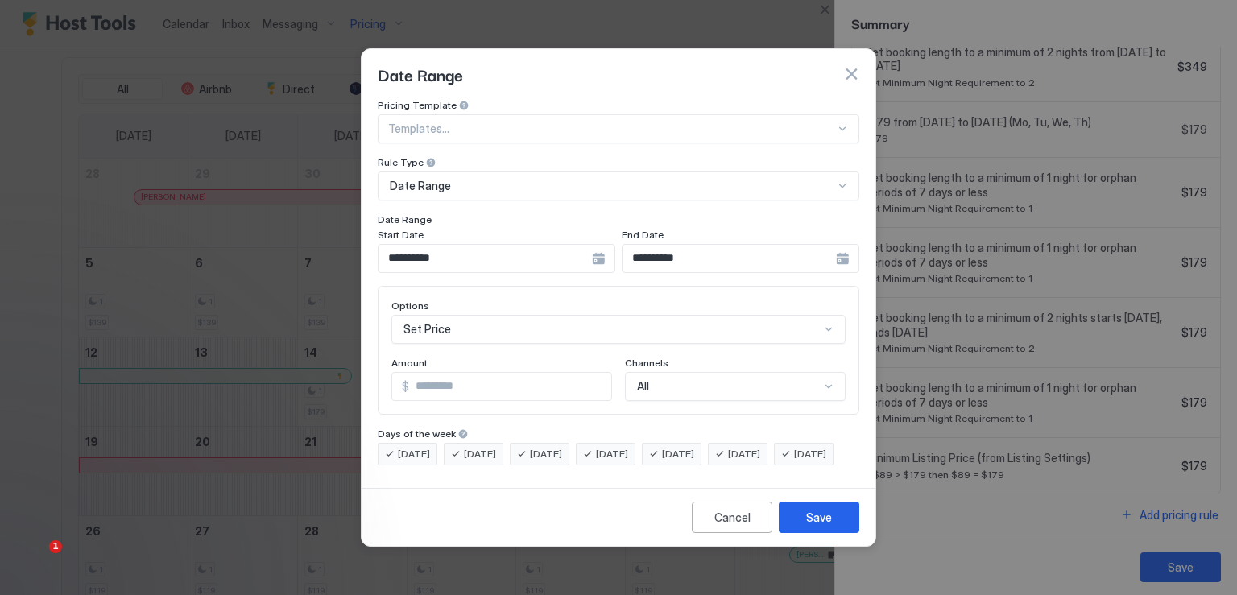
click at [596, 247] on div "**********" at bounding box center [497, 258] width 238 height 29
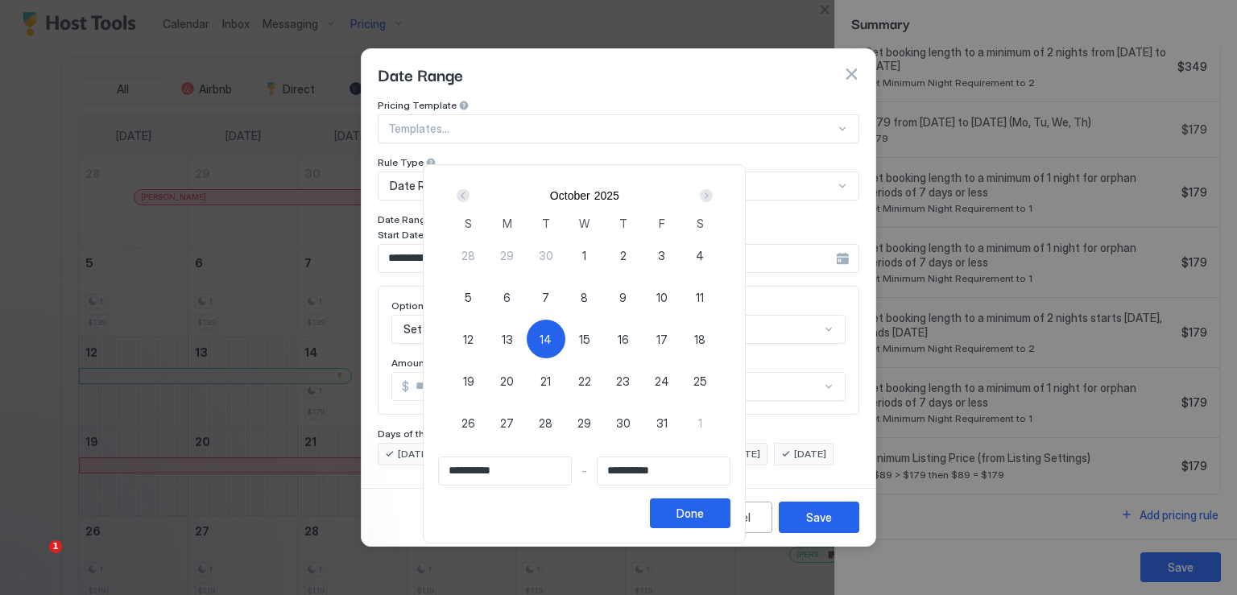
click at [552, 335] on span "14" at bounding box center [546, 339] width 12 height 17
type input "**********"
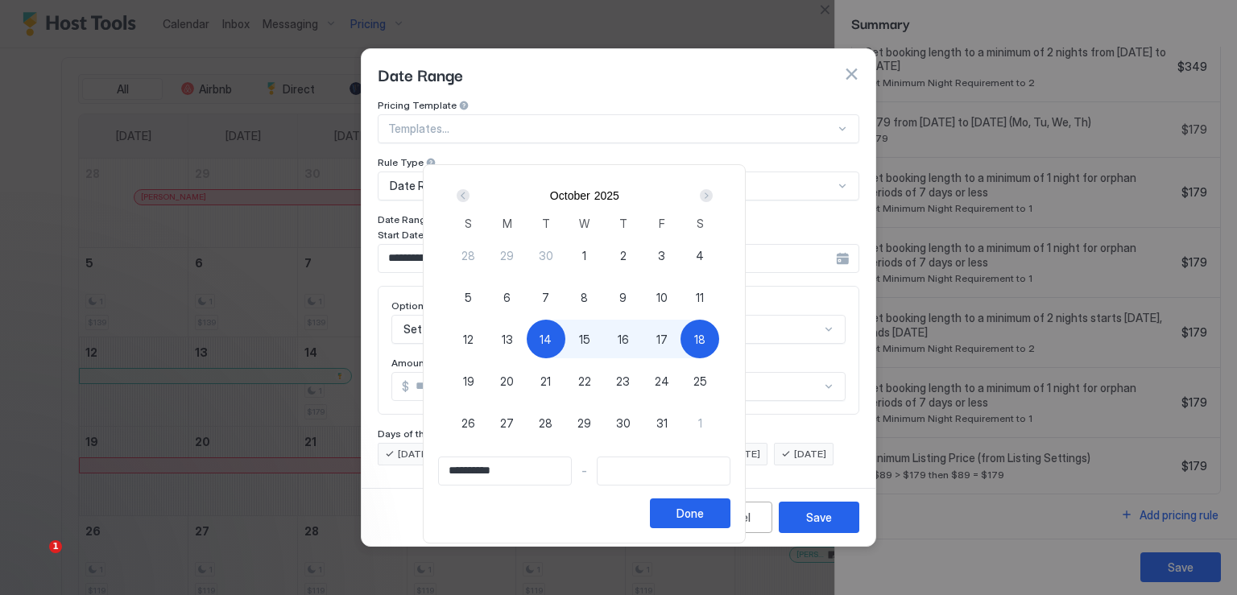
click at [719, 346] on div "18" at bounding box center [700, 339] width 39 height 39
type input "**********"
click at [704, 511] on div "Done" at bounding box center [690, 513] width 27 height 17
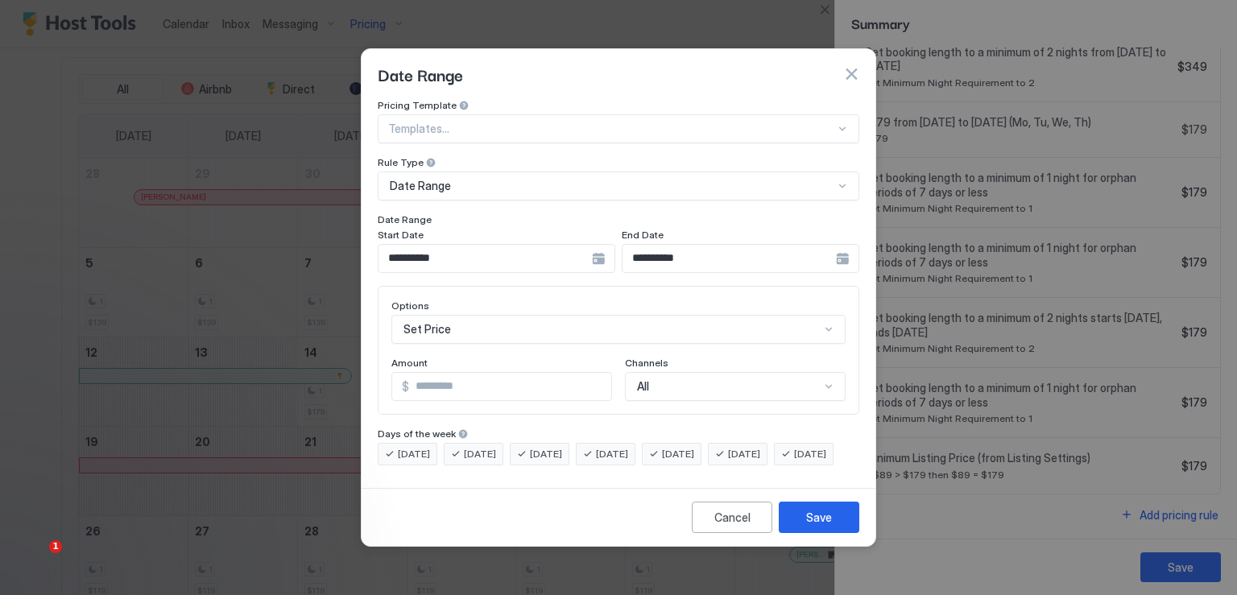
click at [464, 373] on input "*" at bounding box center [510, 386] width 202 height 27
type input "***"
click at [799, 527] on button "Save" at bounding box center [819, 517] width 81 height 31
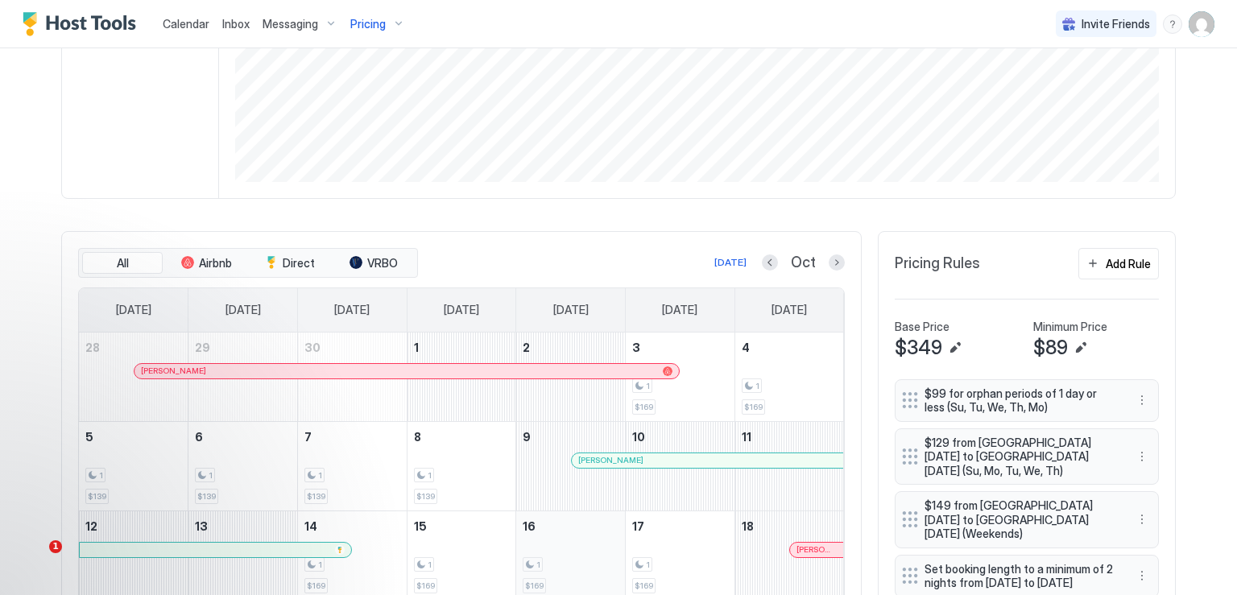
scroll to position [403, 0]
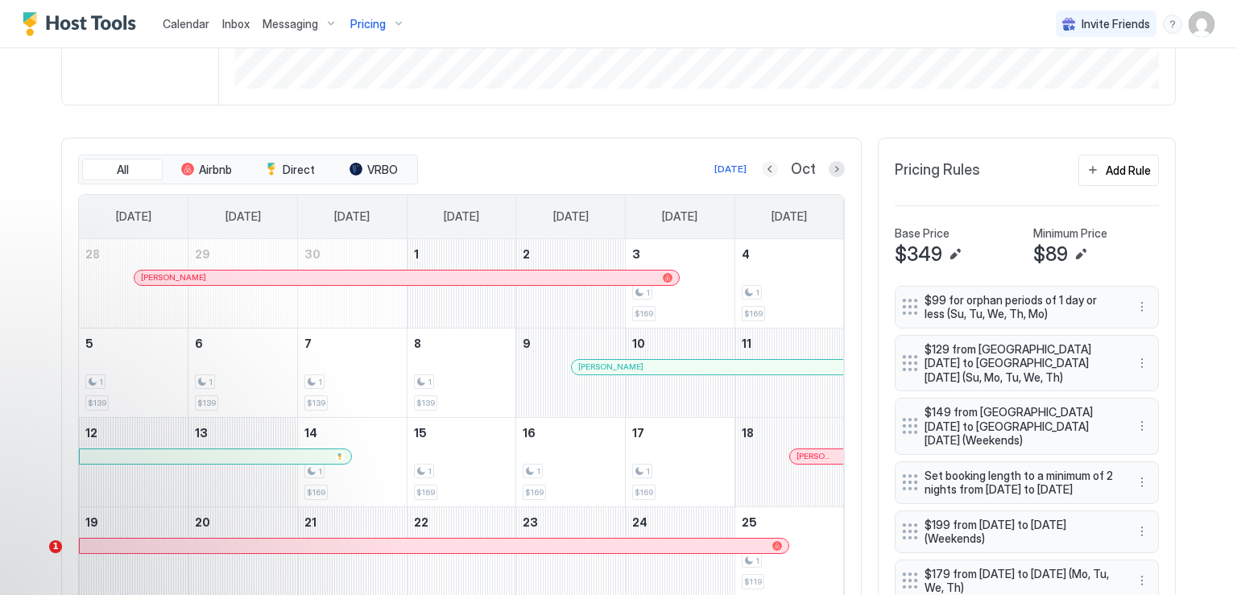
click at [767, 171] on button "Previous month" at bounding box center [770, 169] width 16 height 16
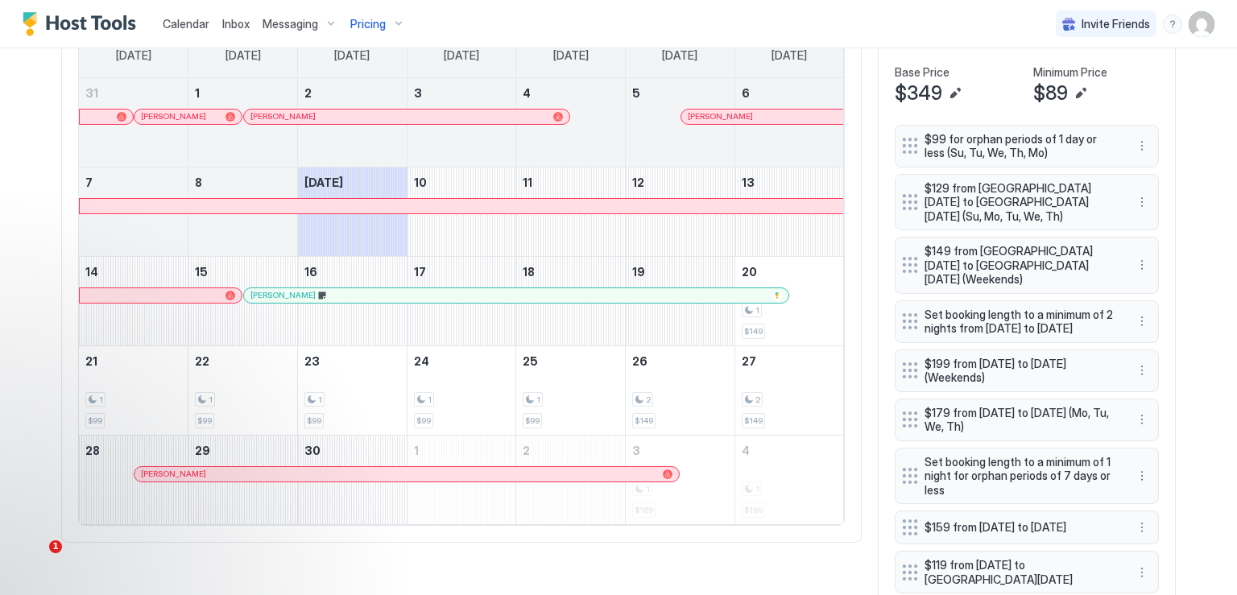
scroll to position [483, 0]
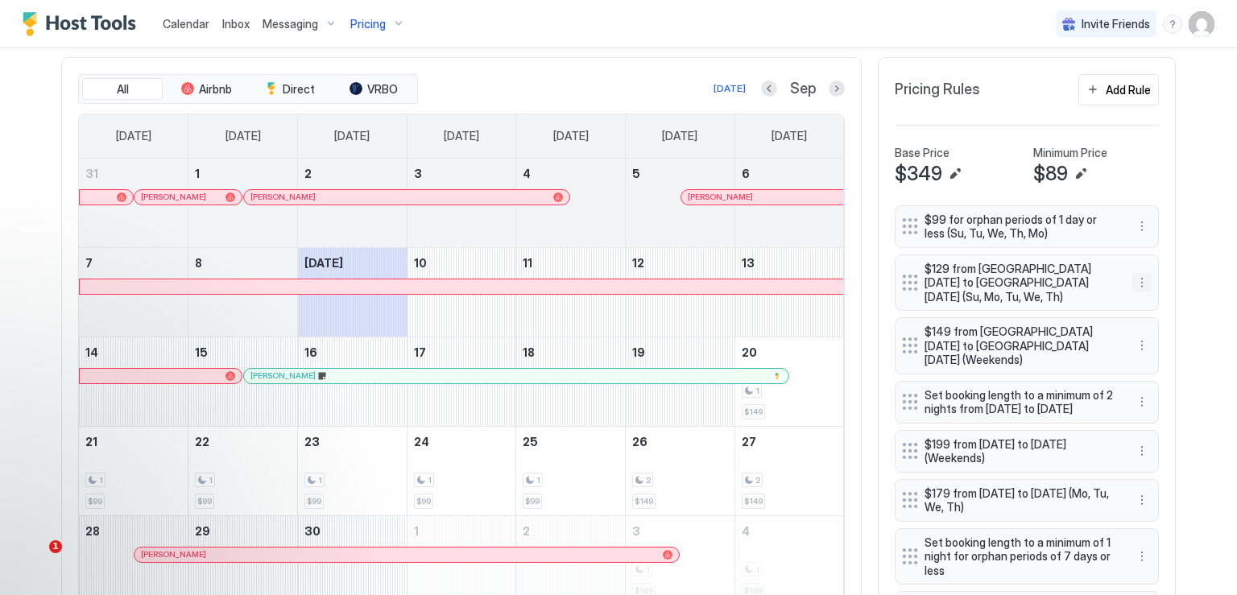
click at [1140, 283] on button "More options" at bounding box center [1142, 282] width 19 height 19
click at [1158, 351] on span "Delete" at bounding box center [1167, 355] width 30 height 12
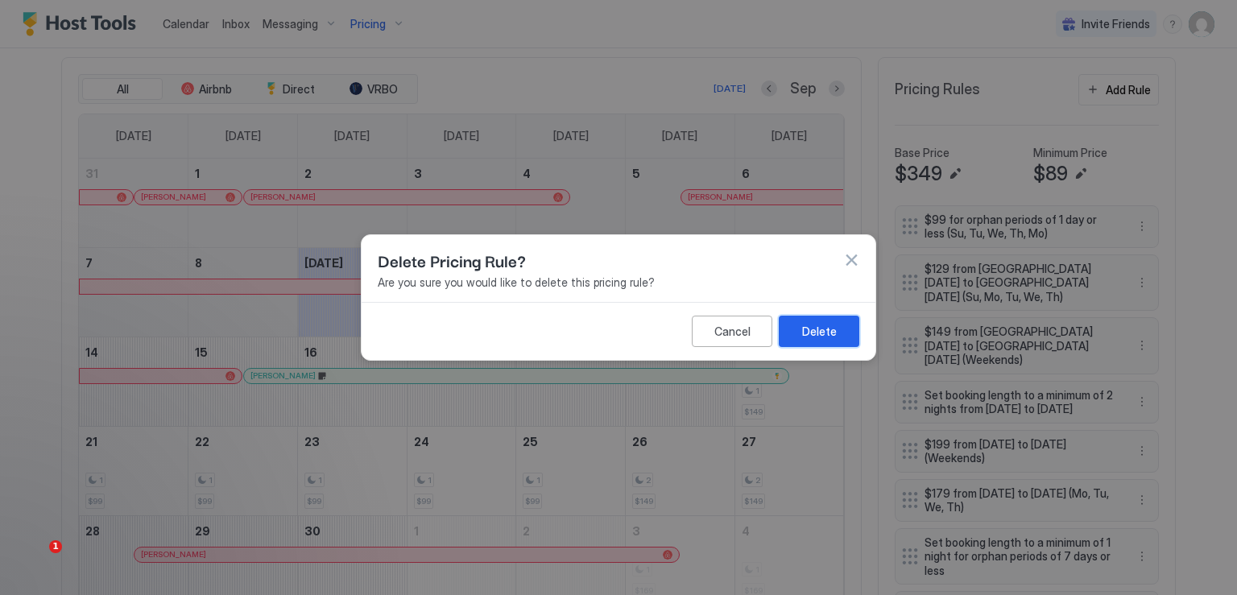
click at [834, 329] on div "Delete" at bounding box center [819, 331] width 35 height 17
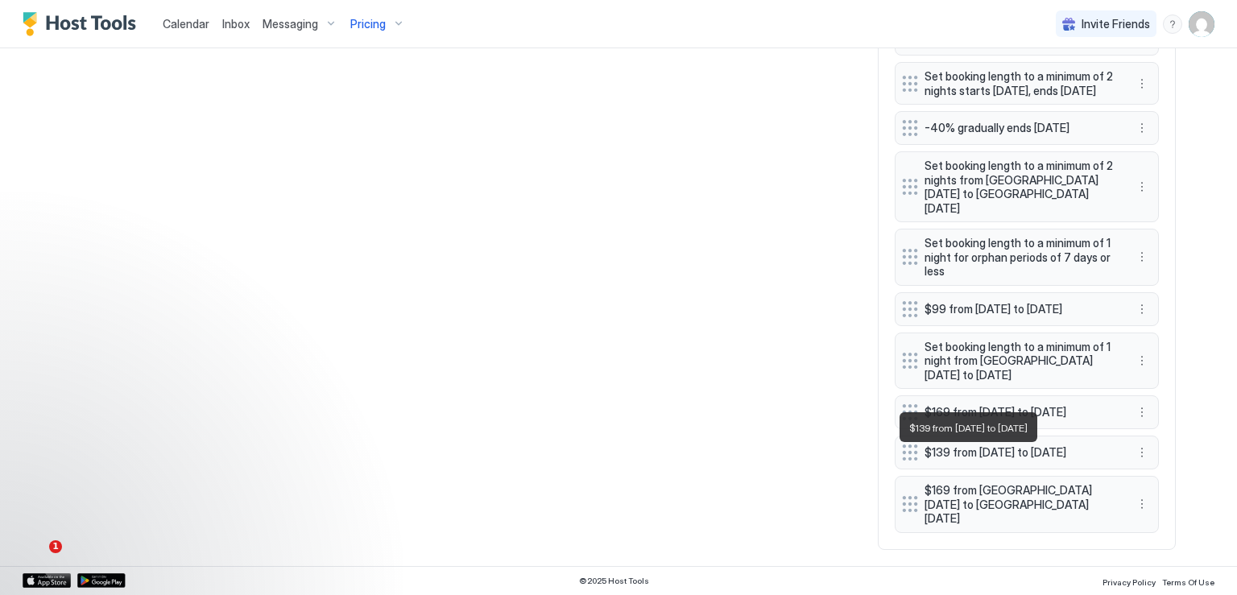
scroll to position [1907, 0]
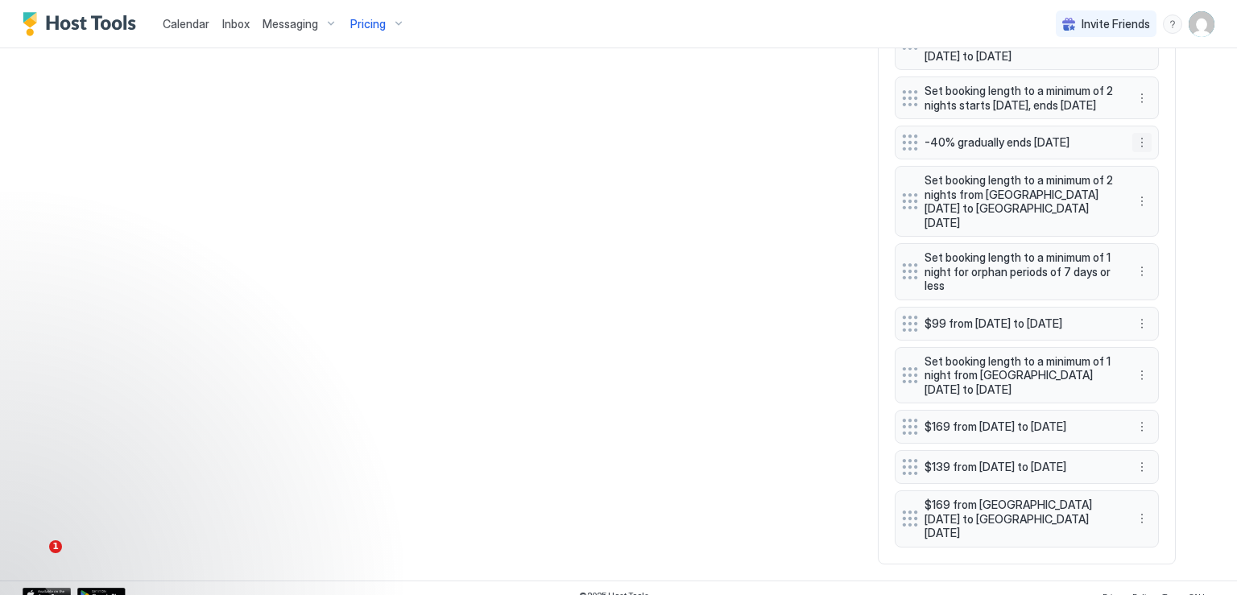
click at [1137, 152] on button "More options" at bounding box center [1142, 142] width 19 height 19
click at [1154, 288] on span "Delete" at bounding box center [1167, 288] width 30 height 12
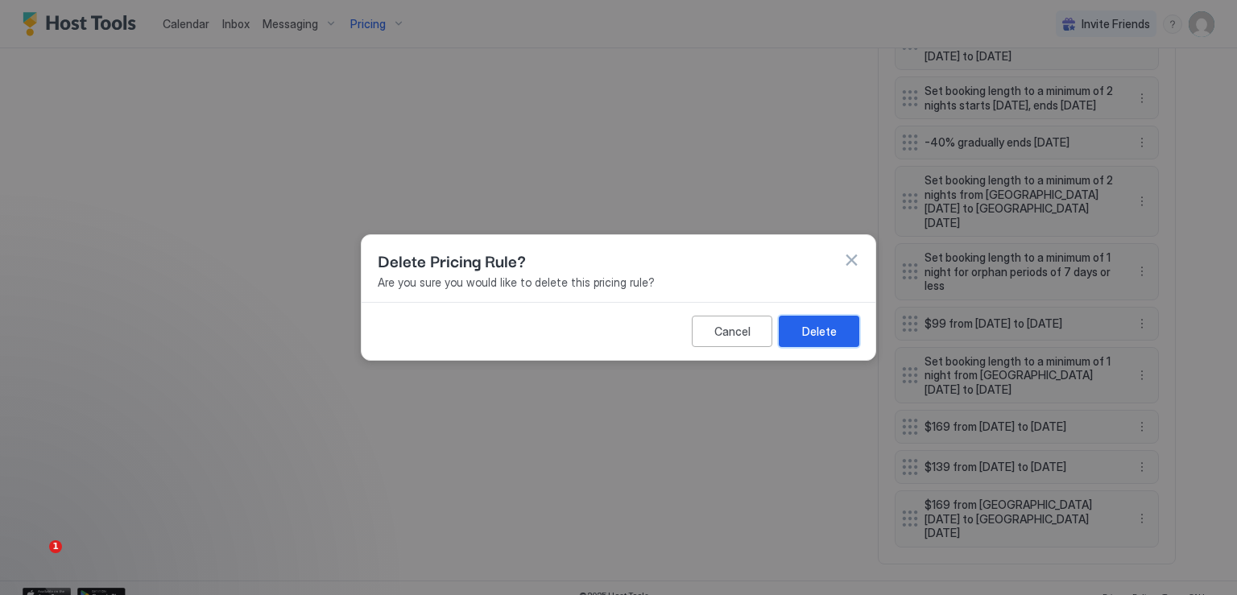
click at [822, 331] on div "Delete" at bounding box center [819, 331] width 35 height 17
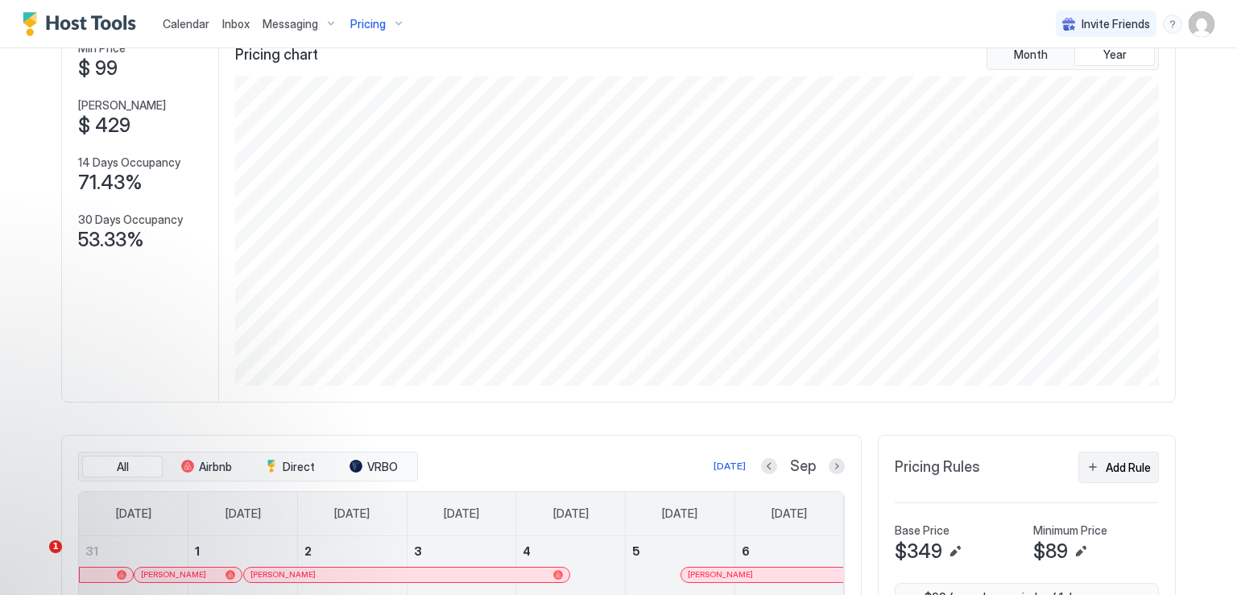
scroll to position [94, 0]
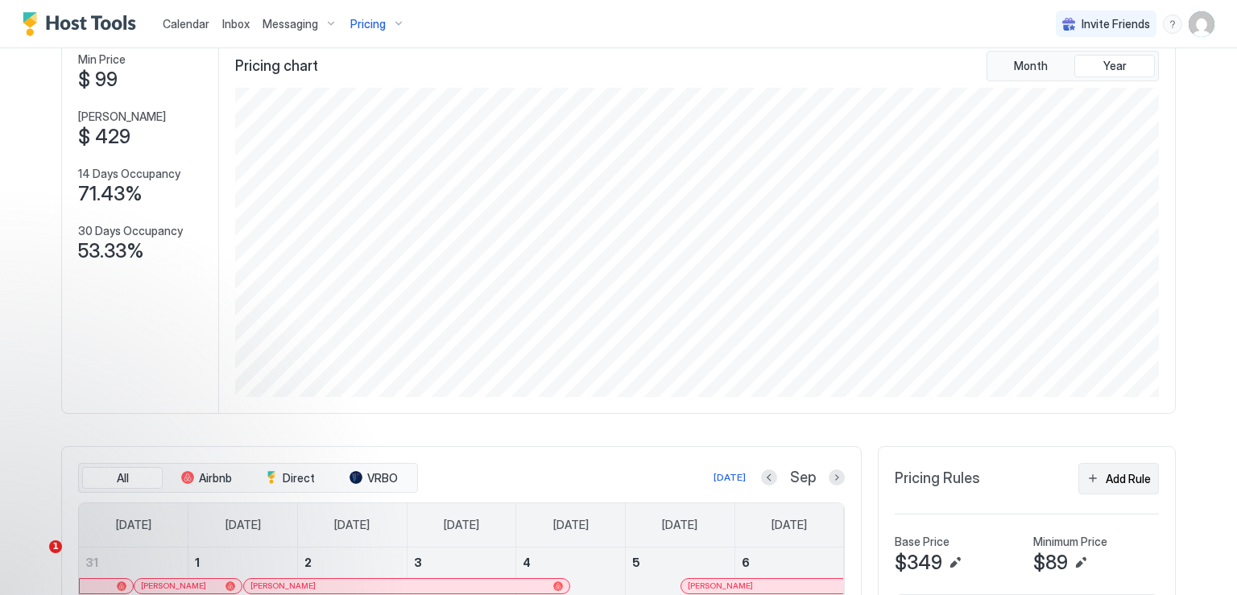
click at [1107, 475] on div "Add Rule" at bounding box center [1128, 478] width 45 height 17
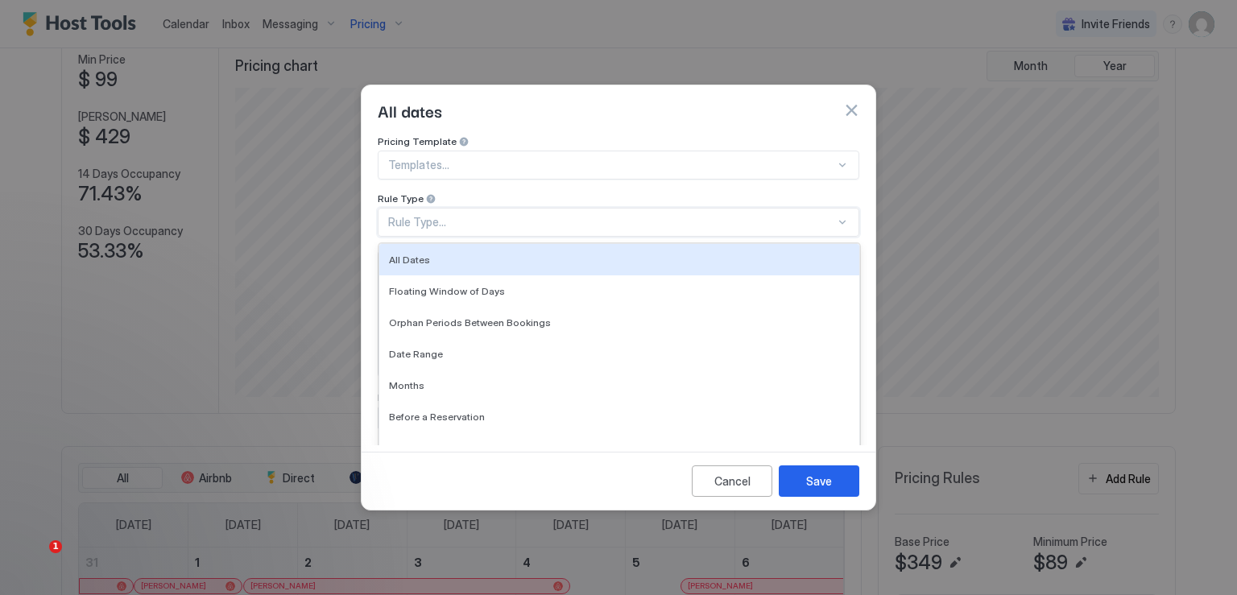
click at [461, 215] on div "Rule Type..." at bounding box center [611, 222] width 447 height 15
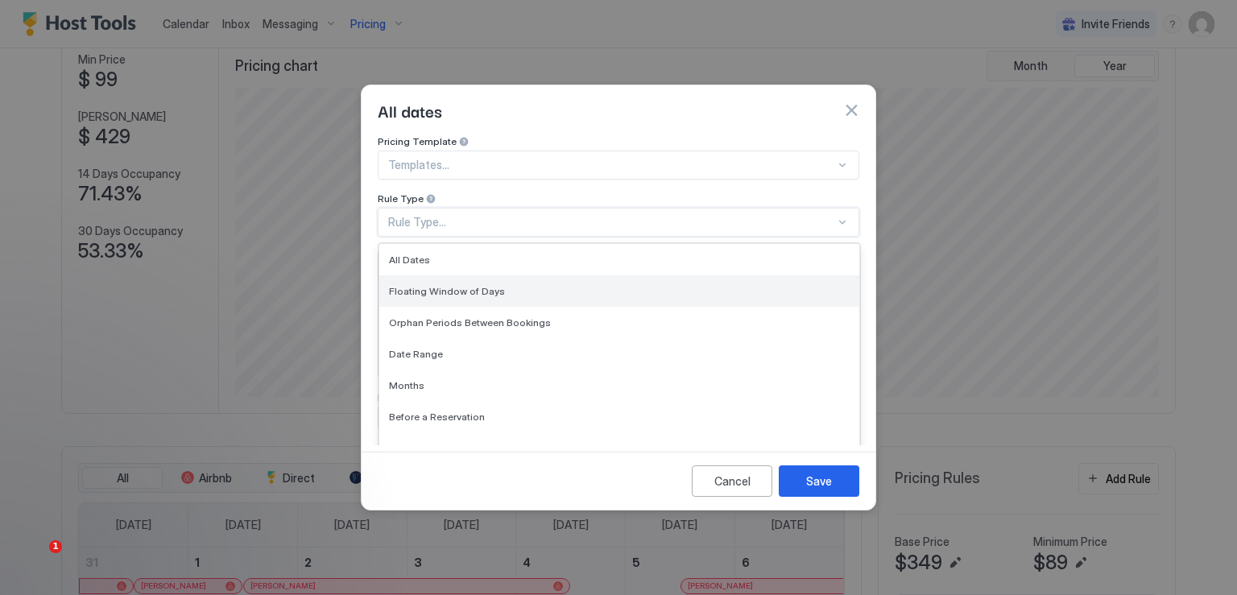
click at [457, 285] on span "Floating Window of Days" at bounding box center [447, 291] width 116 height 12
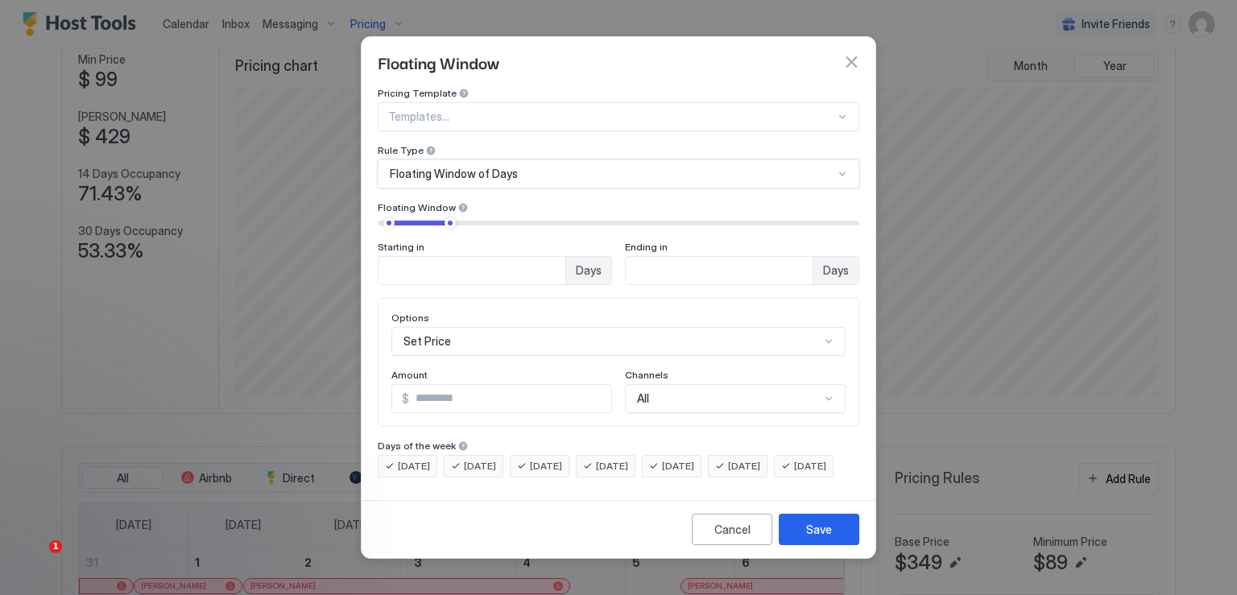
click at [480, 110] on div at bounding box center [611, 117] width 447 height 15
type input "*"
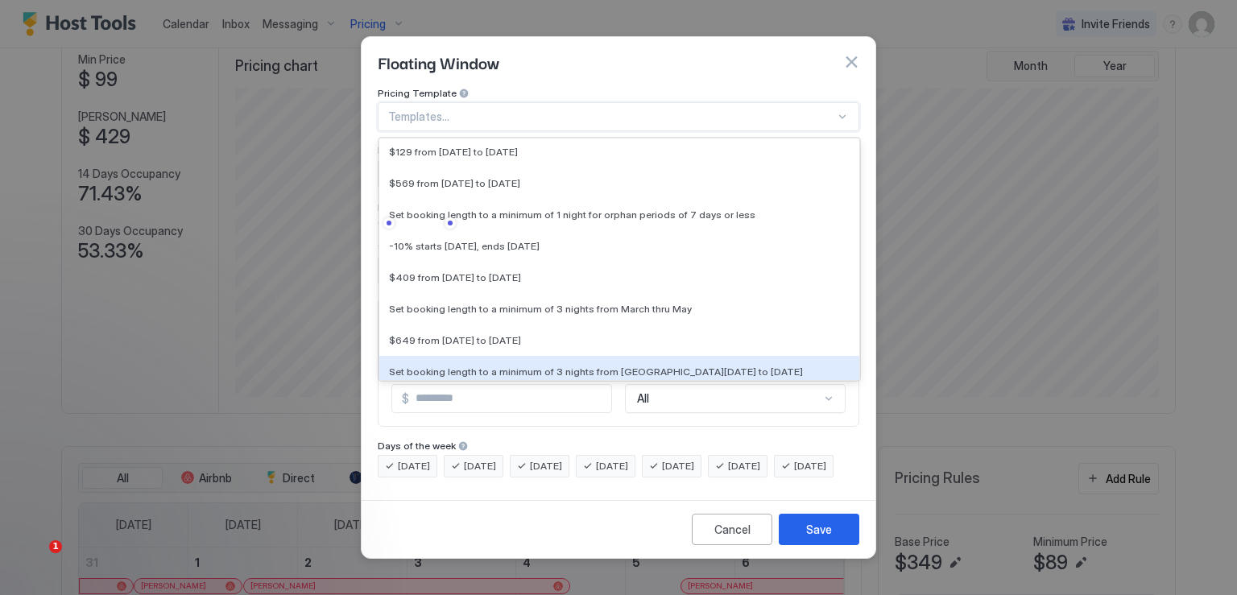
scroll to position [12029, 0]
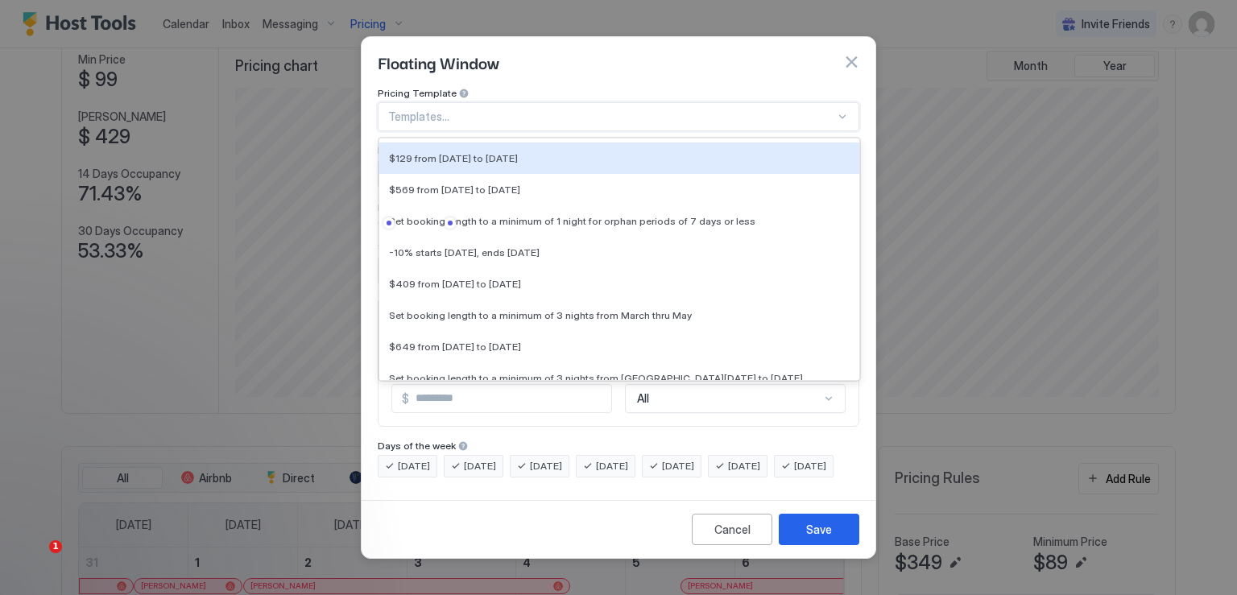
click at [459, 110] on div at bounding box center [611, 117] width 447 height 15
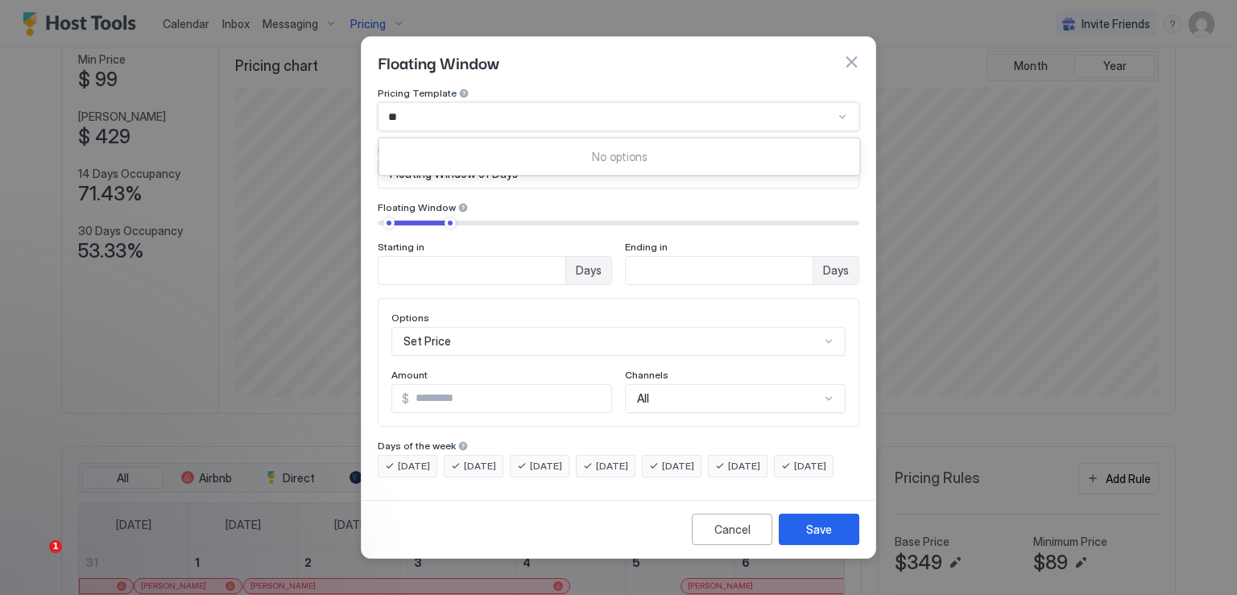
type input "*"
click at [854, 440] on div "Days of the week" at bounding box center [619, 447] width 482 height 15
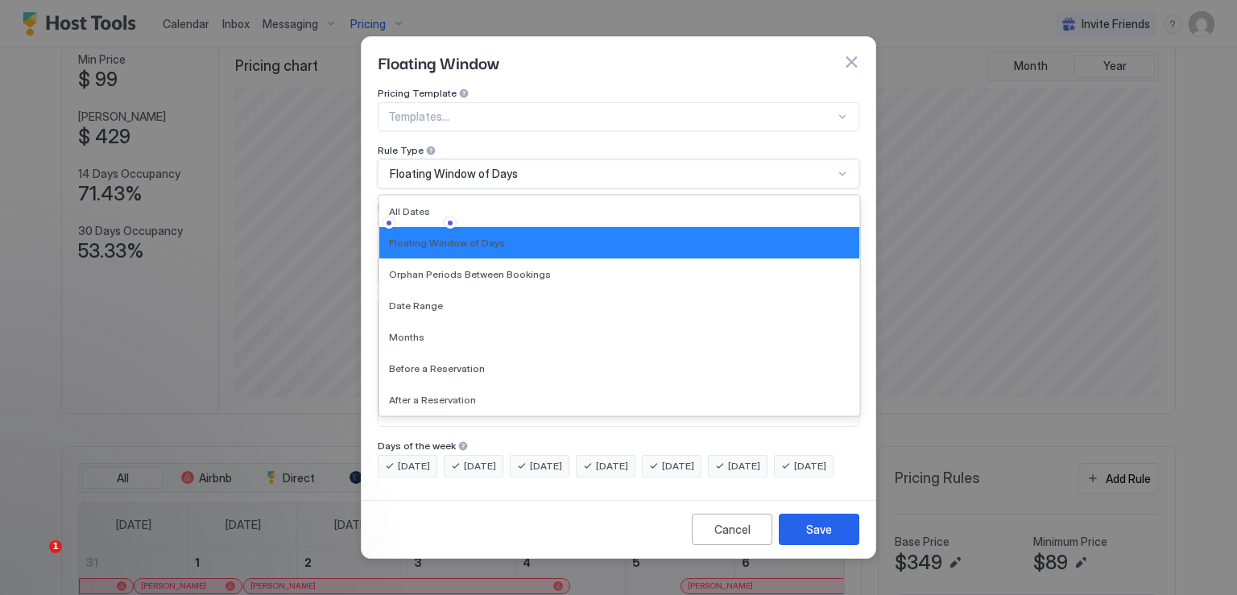
click at [510, 167] on span "Floating Window of Days" at bounding box center [454, 174] width 128 height 15
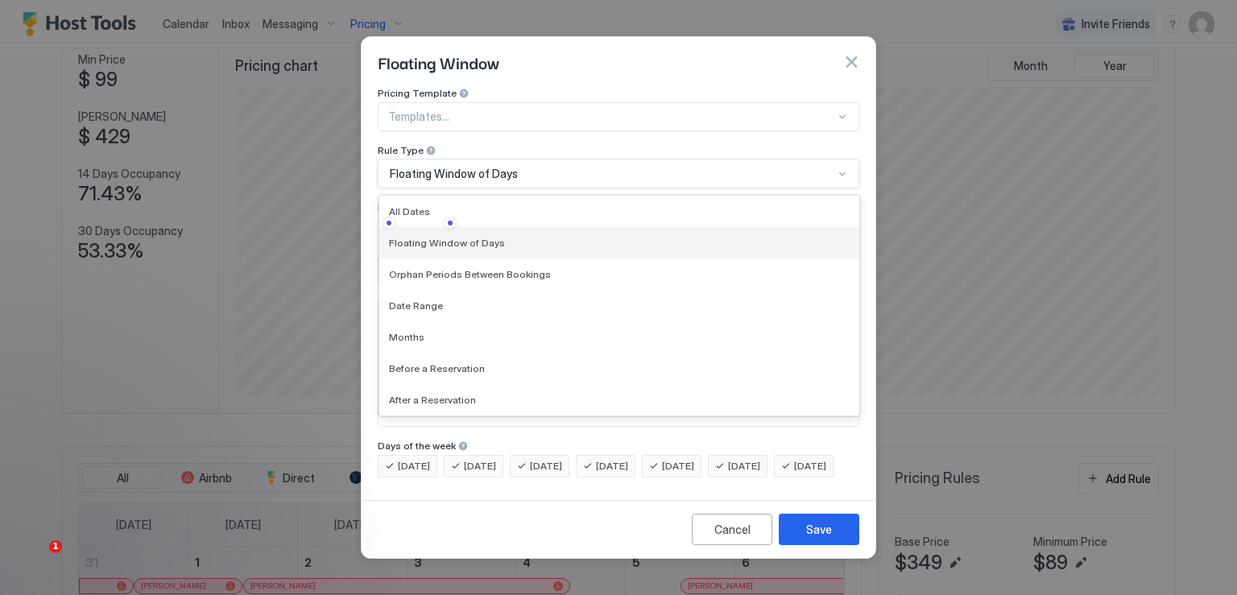
click at [499, 237] on div "Floating Window of Days" at bounding box center [619, 243] width 461 height 12
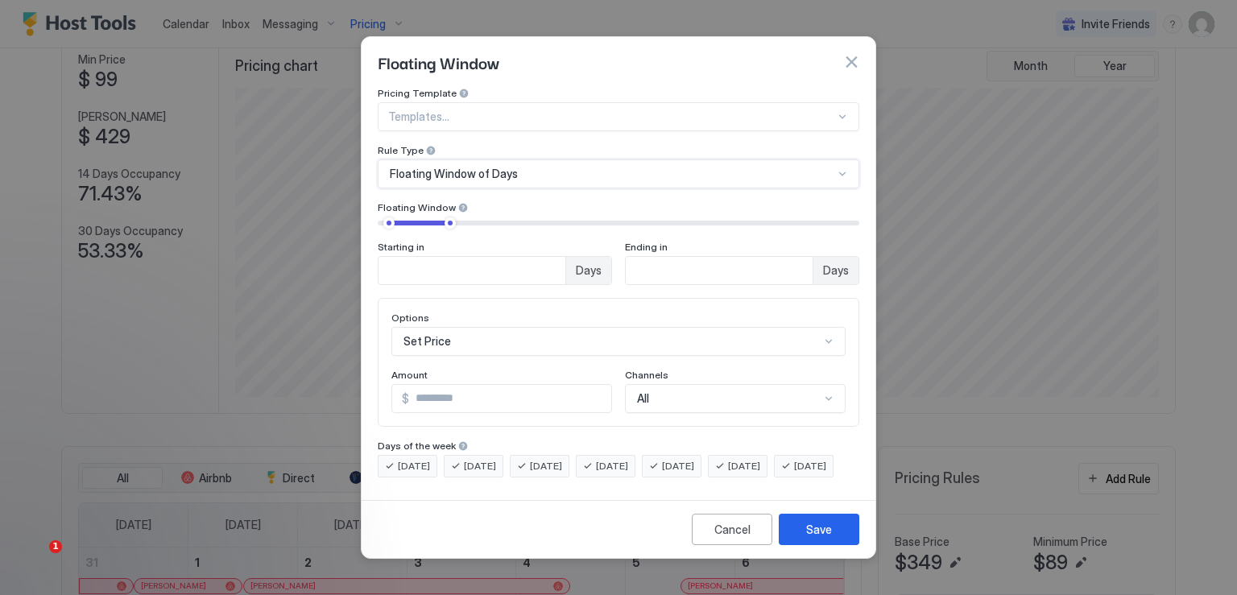
click at [471, 110] on div at bounding box center [611, 117] width 447 height 15
type input "*"
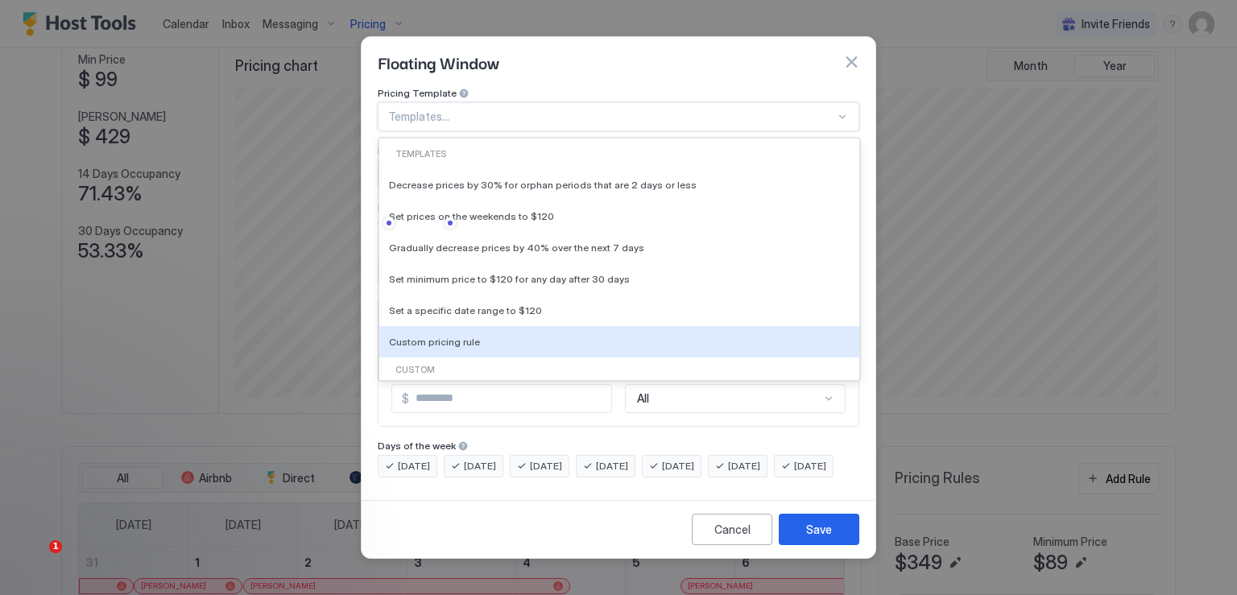
click at [633, 408] on div "Options Set Price Amount $ * Channels All" at bounding box center [619, 362] width 482 height 129
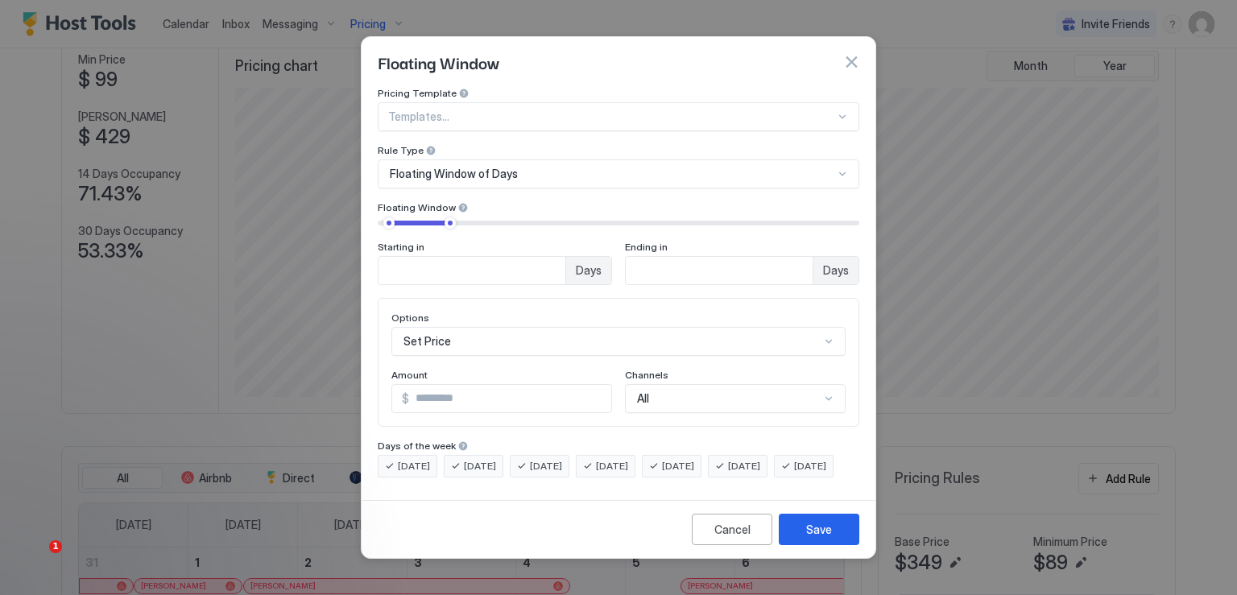
scroll to position [83, 0]
click at [543, 338] on div "Set Price" at bounding box center [619, 341] width 454 height 29
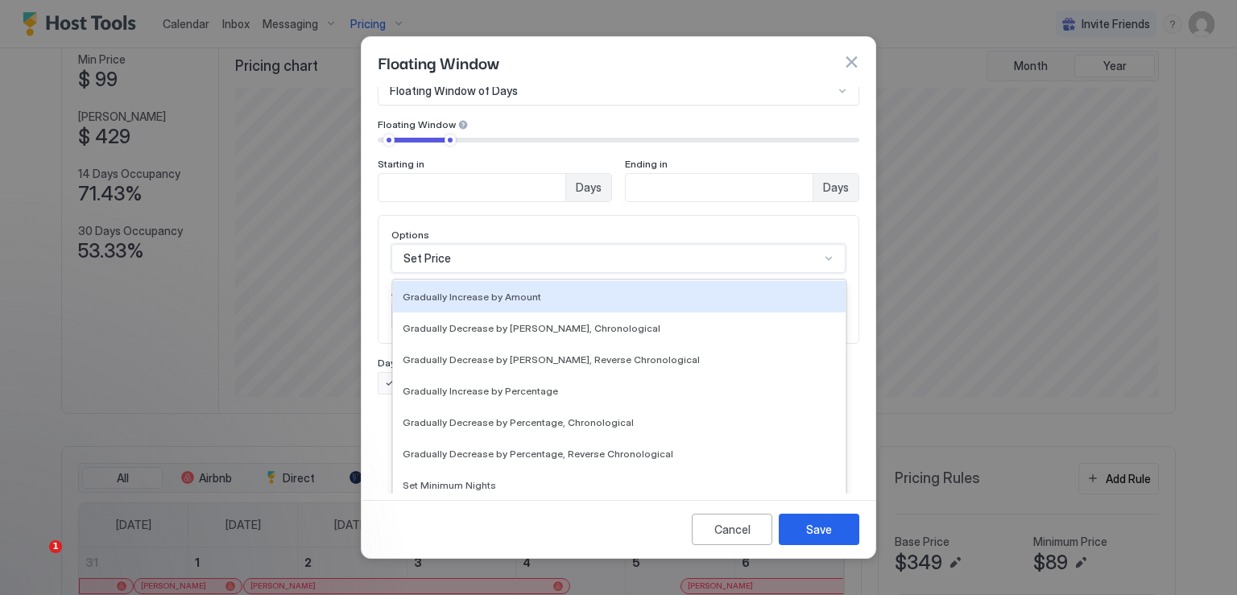
scroll to position [242, 0]
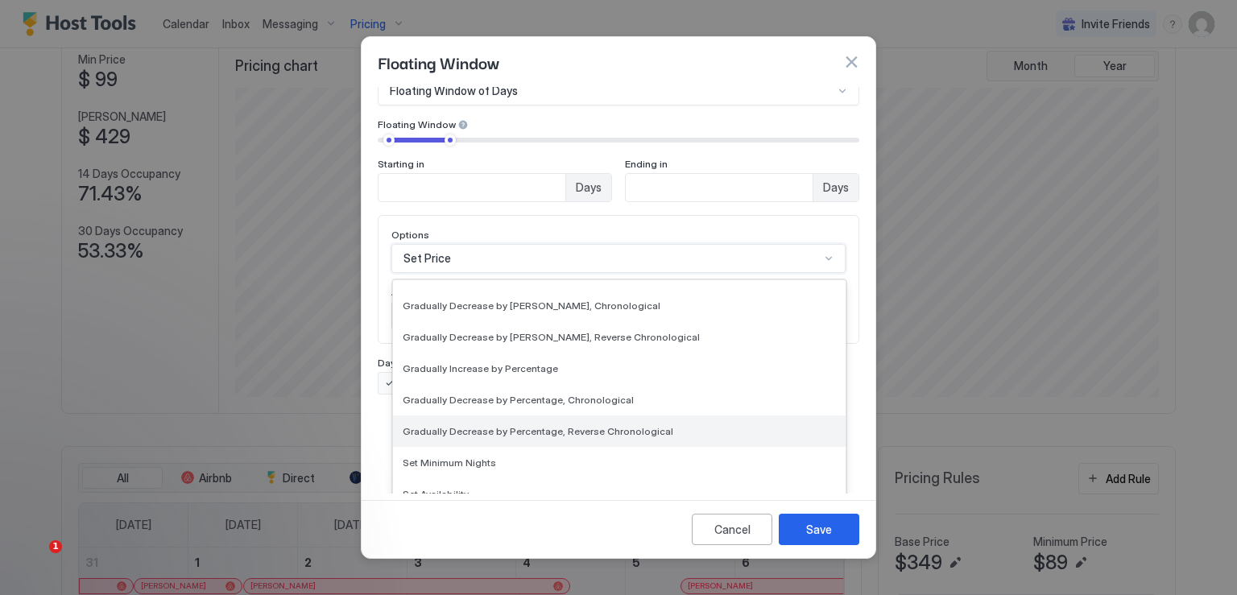
click at [544, 425] on span "Gradually Decrease by Percentage, Reverse Chronological" at bounding box center [538, 431] width 271 height 12
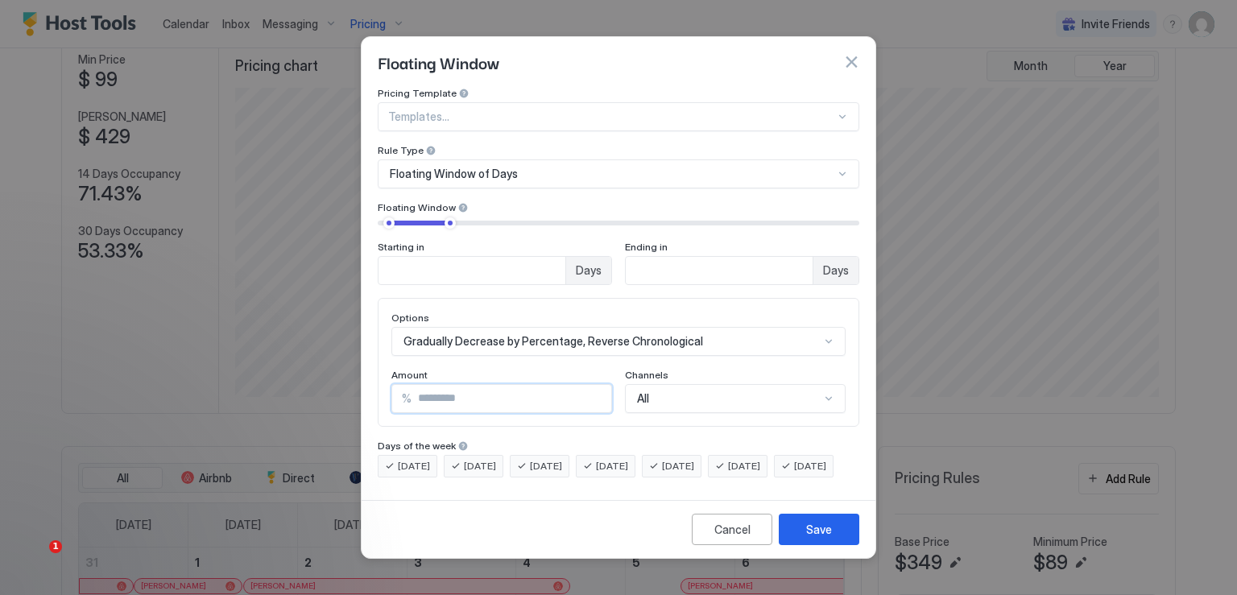
click at [430, 386] on input "*" at bounding box center [512, 398] width 200 height 27
type input "**"
click at [814, 538] on div "Save" at bounding box center [819, 529] width 26 height 17
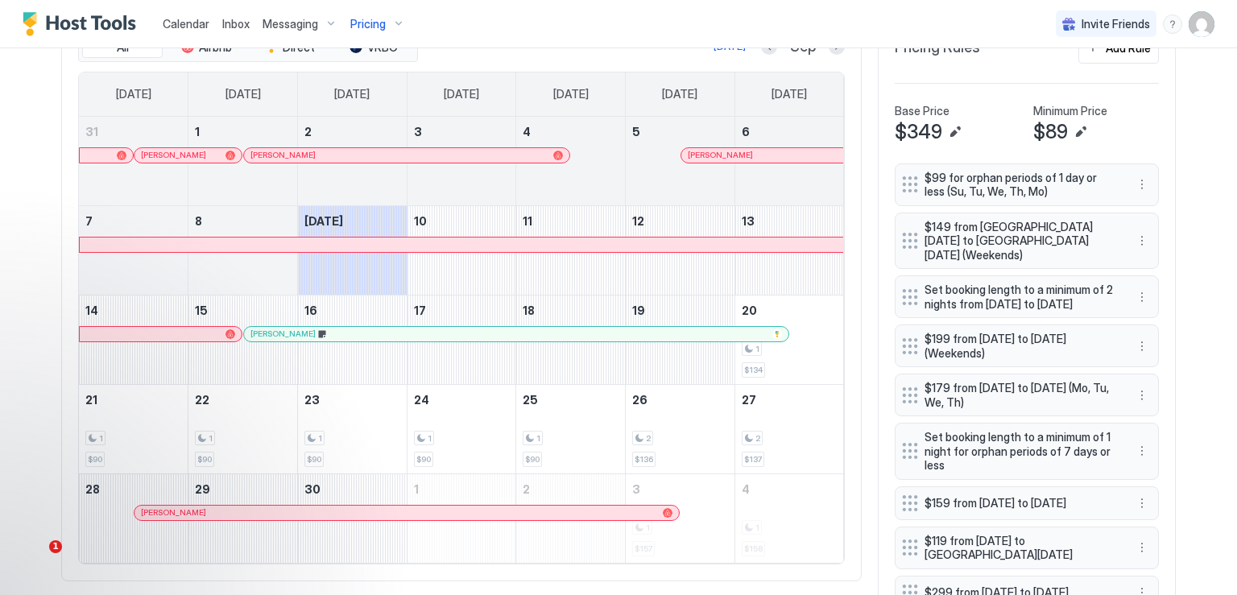
scroll to position [497, 0]
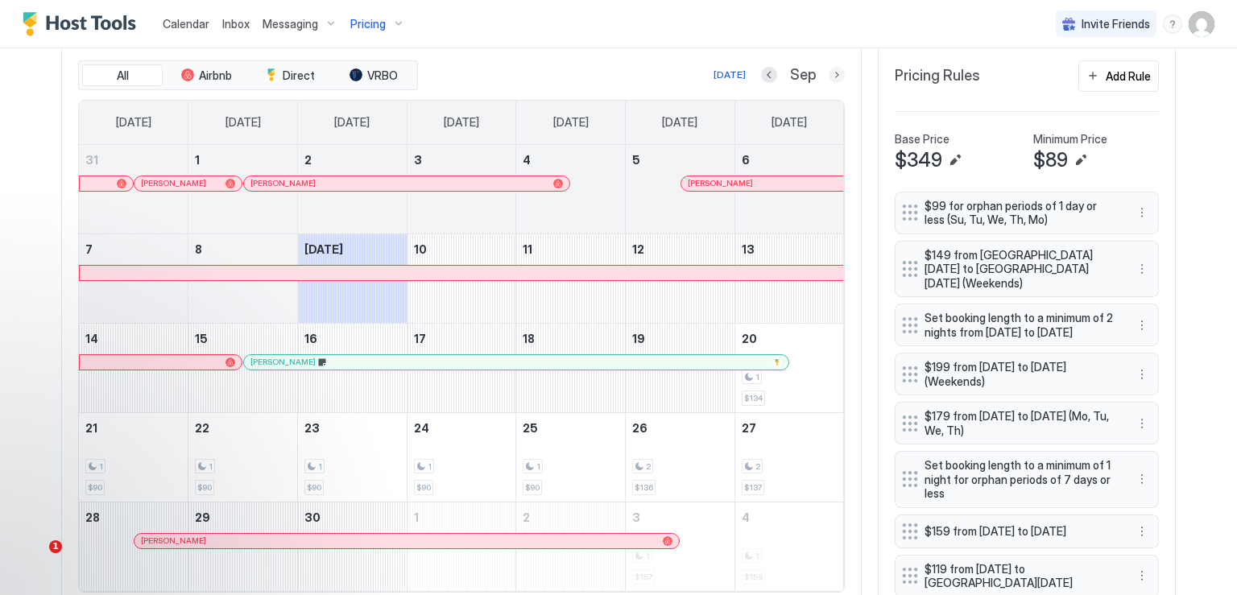
click at [829, 70] on button "Next month" at bounding box center [837, 75] width 16 height 16
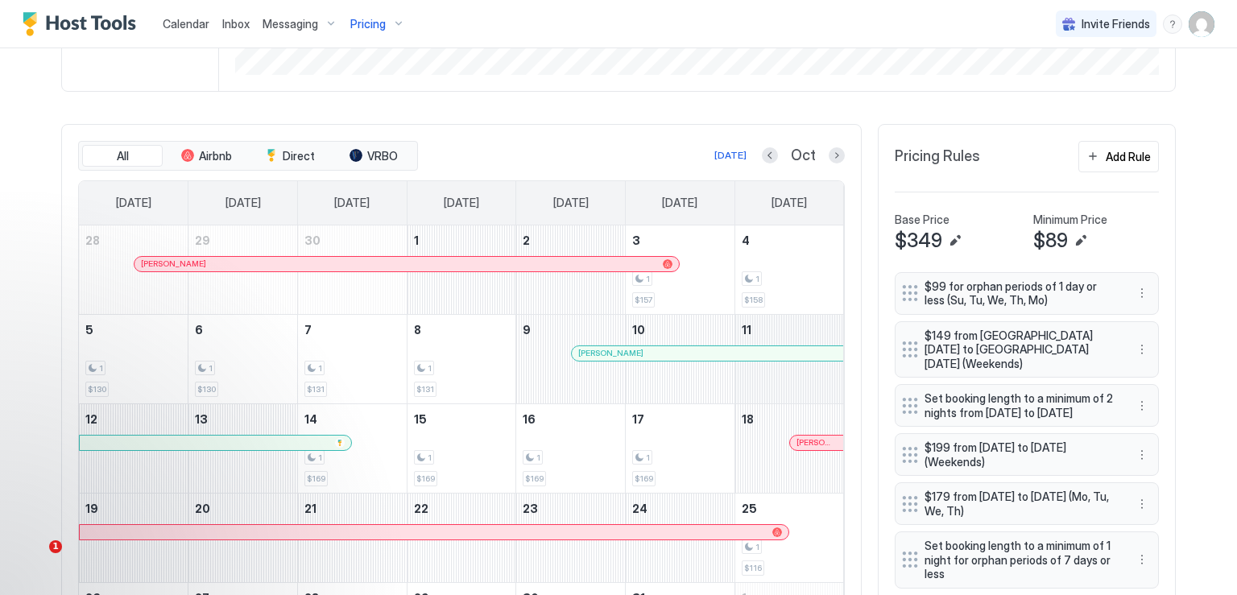
scroll to position [336, 0]
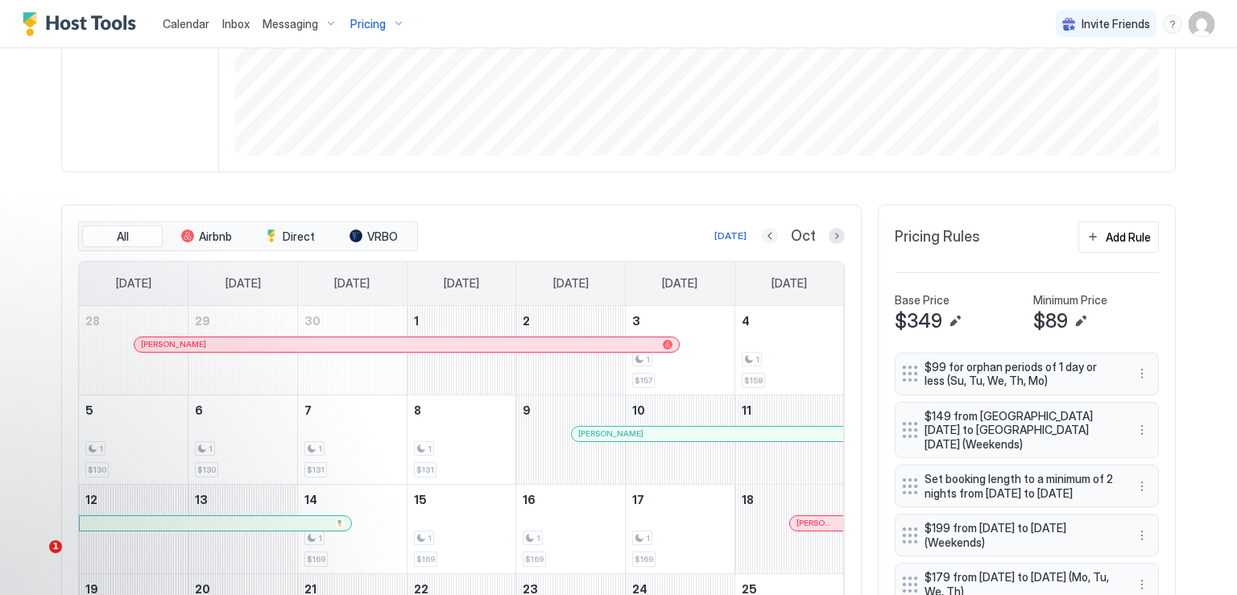
click at [765, 231] on button "Previous month" at bounding box center [770, 236] width 16 height 16
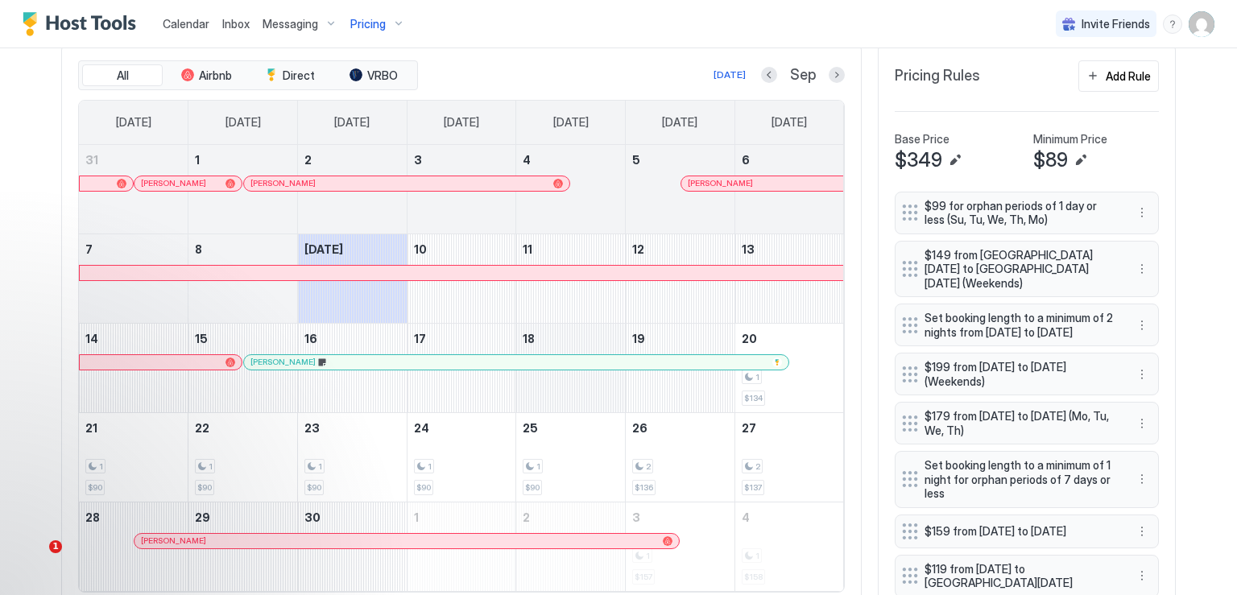
scroll to position [417, 0]
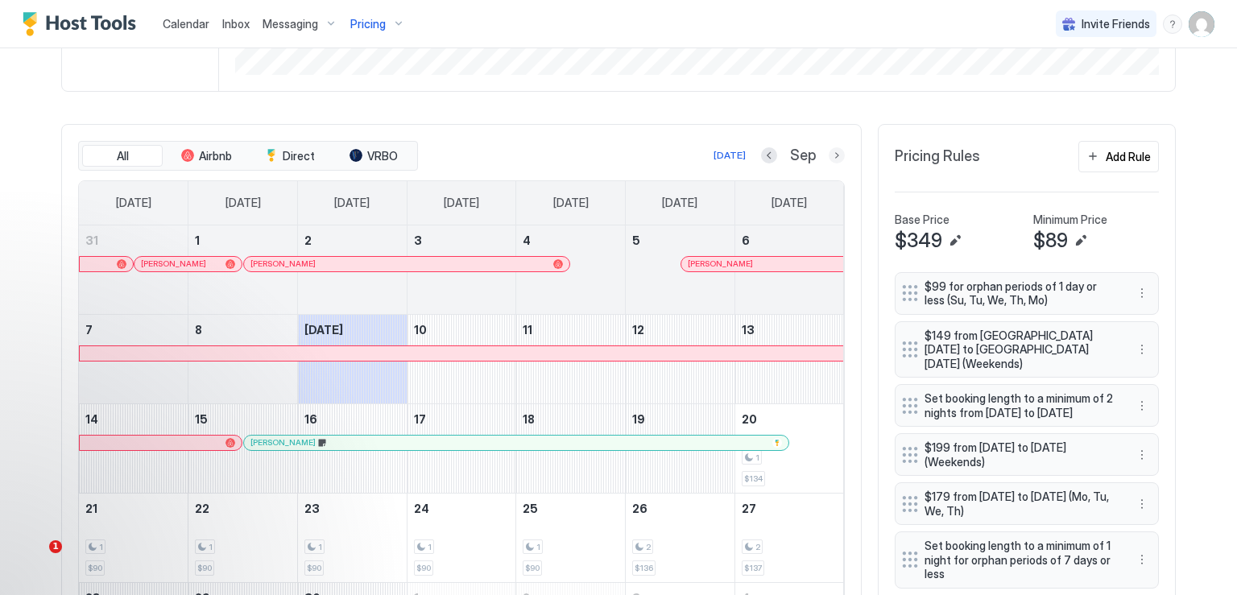
click at [834, 155] on button "Next month" at bounding box center [837, 155] width 16 height 16
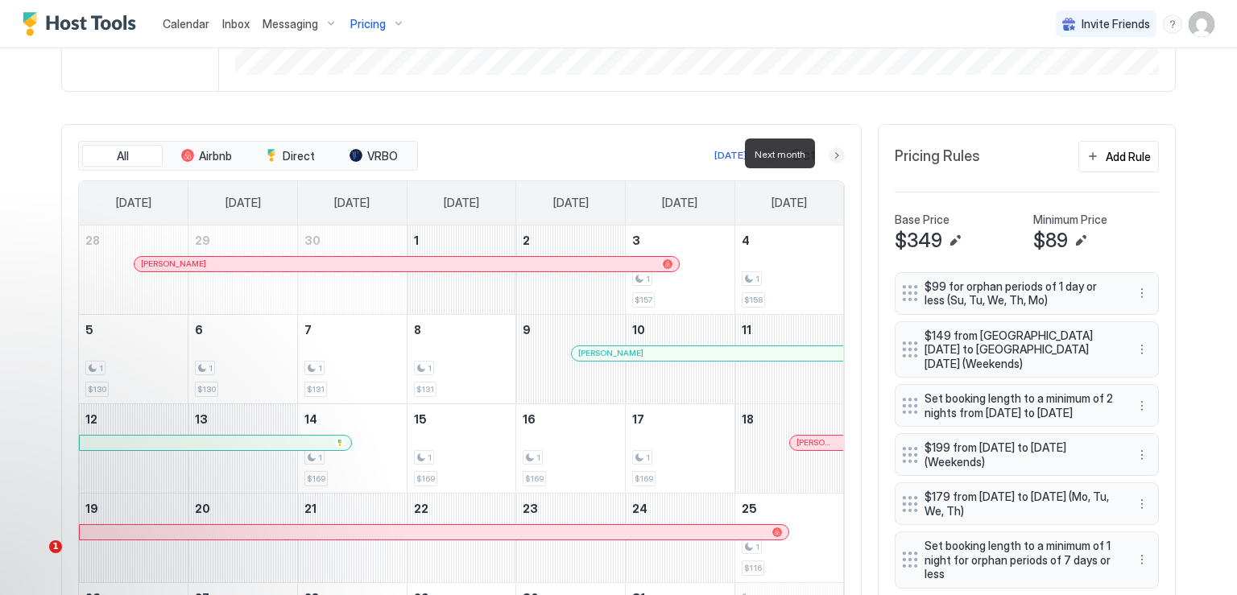
click at [834, 155] on button "Next month" at bounding box center [837, 155] width 16 height 16
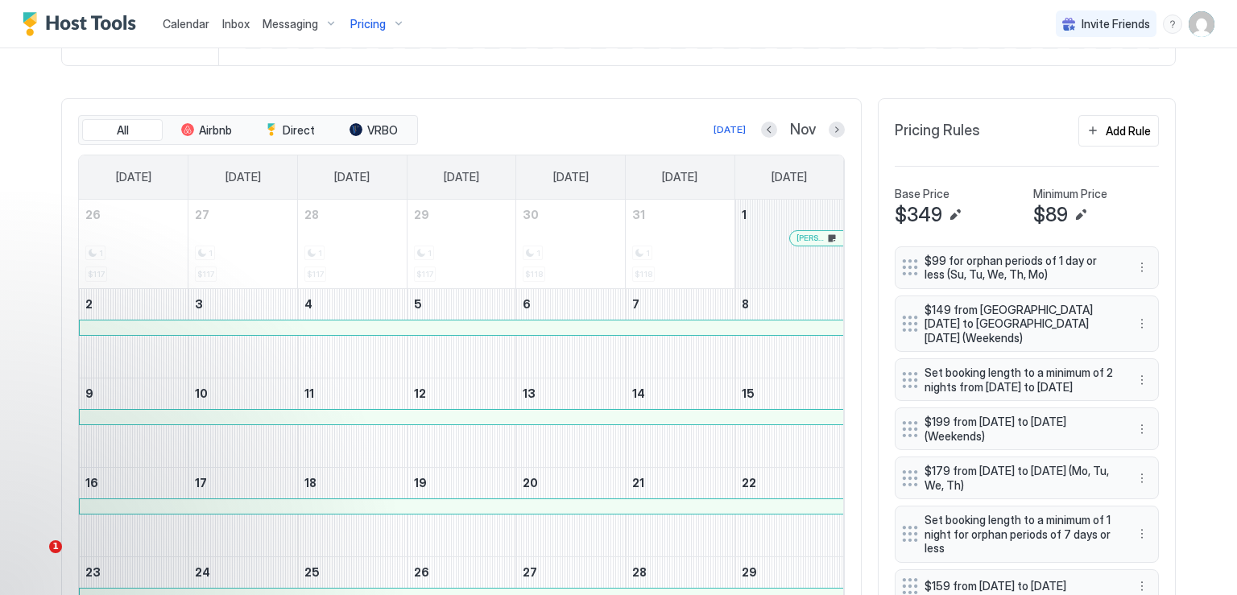
scroll to position [336, 0]
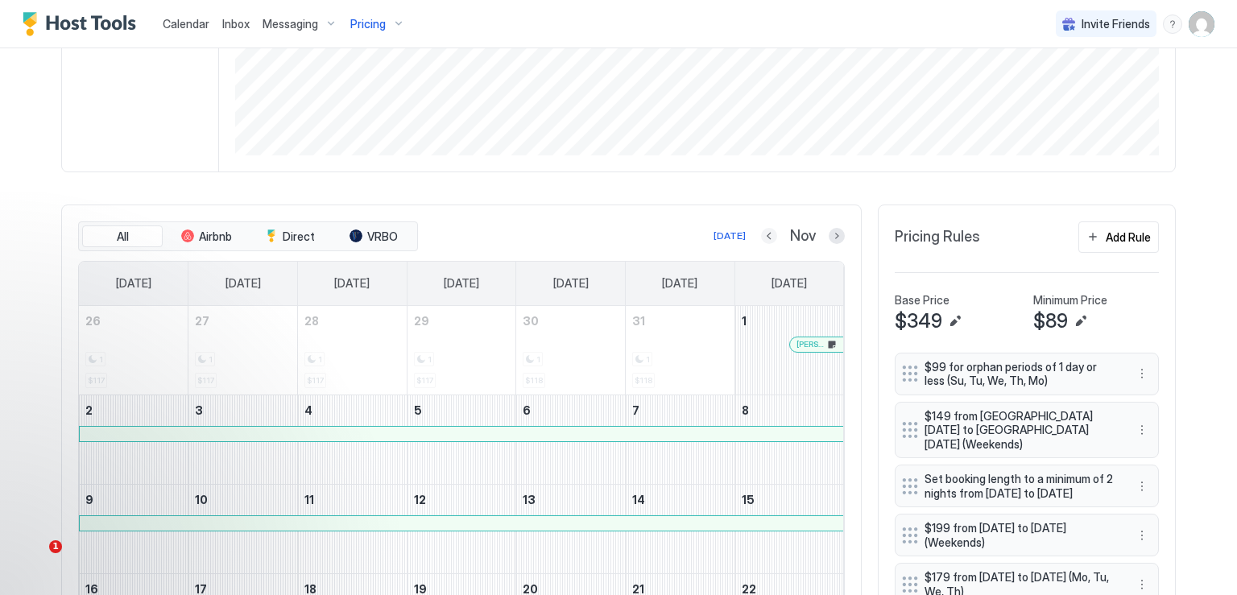
click at [762, 231] on button "Previous month" at bounding box center [769, 236] width 16 height 16
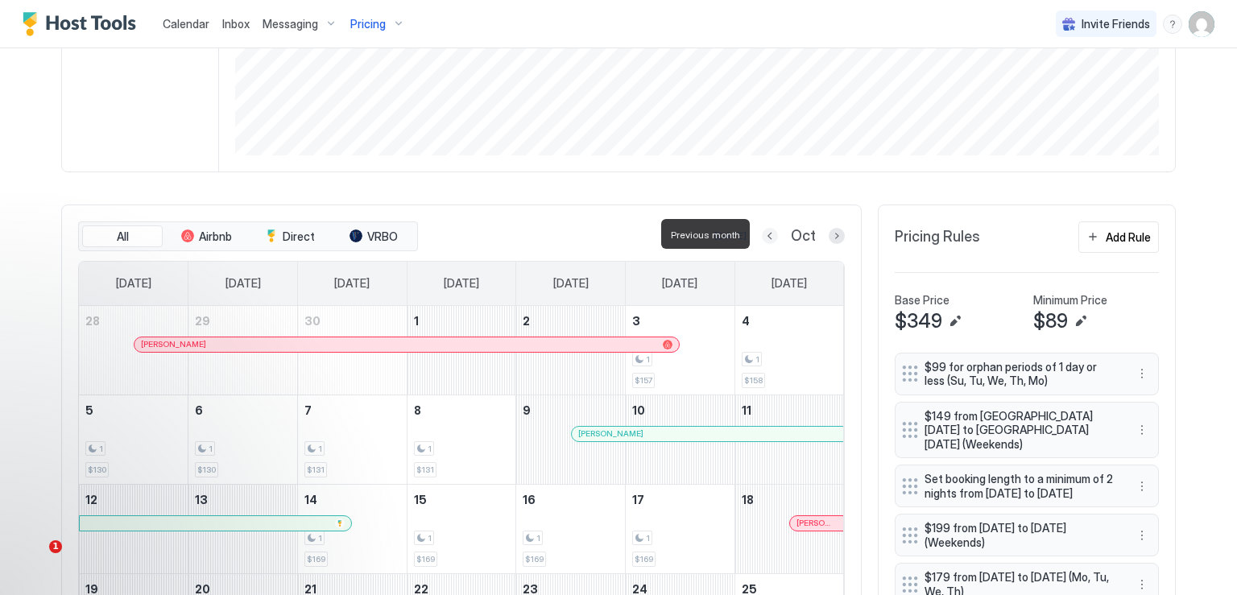
click at [762, 231] on button "Previous month" at bounding box center [770, 236] width 16 height 16
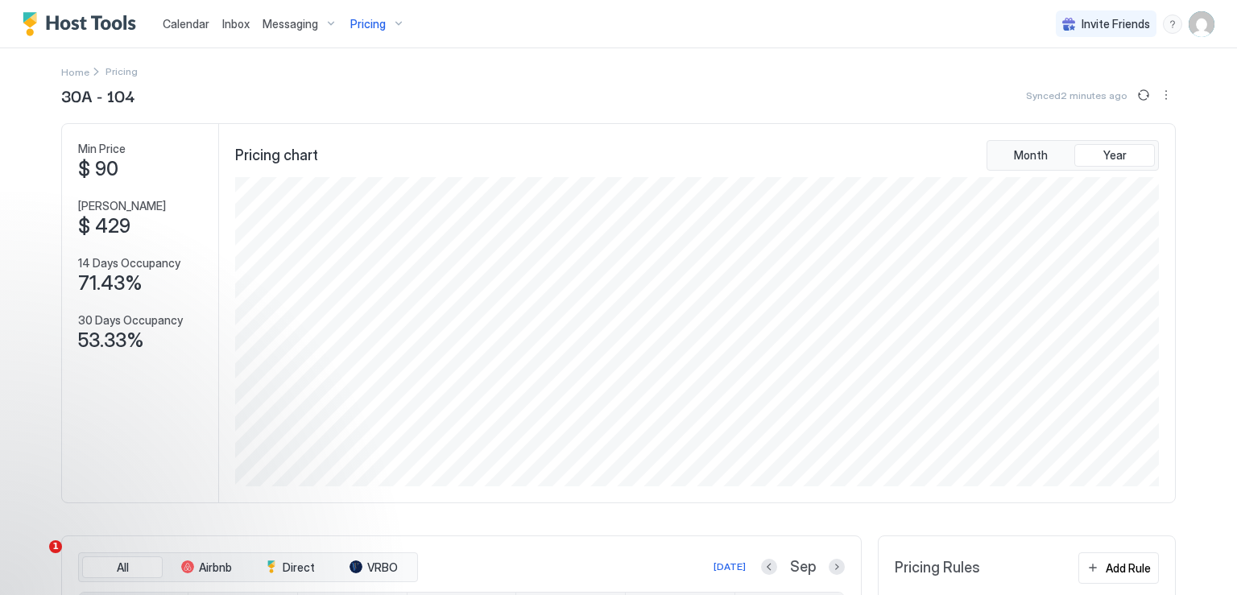
scroll to position [0, 0]
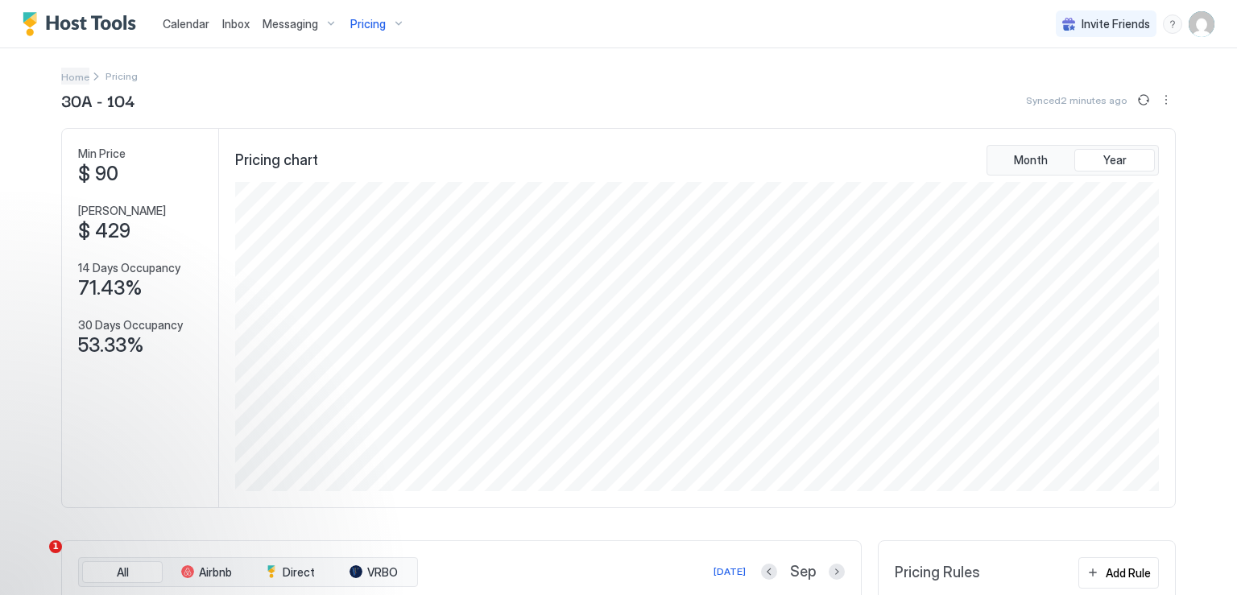
click at [73, 81] on span "Home" at bounding box center [75, 77] width 28 height 12
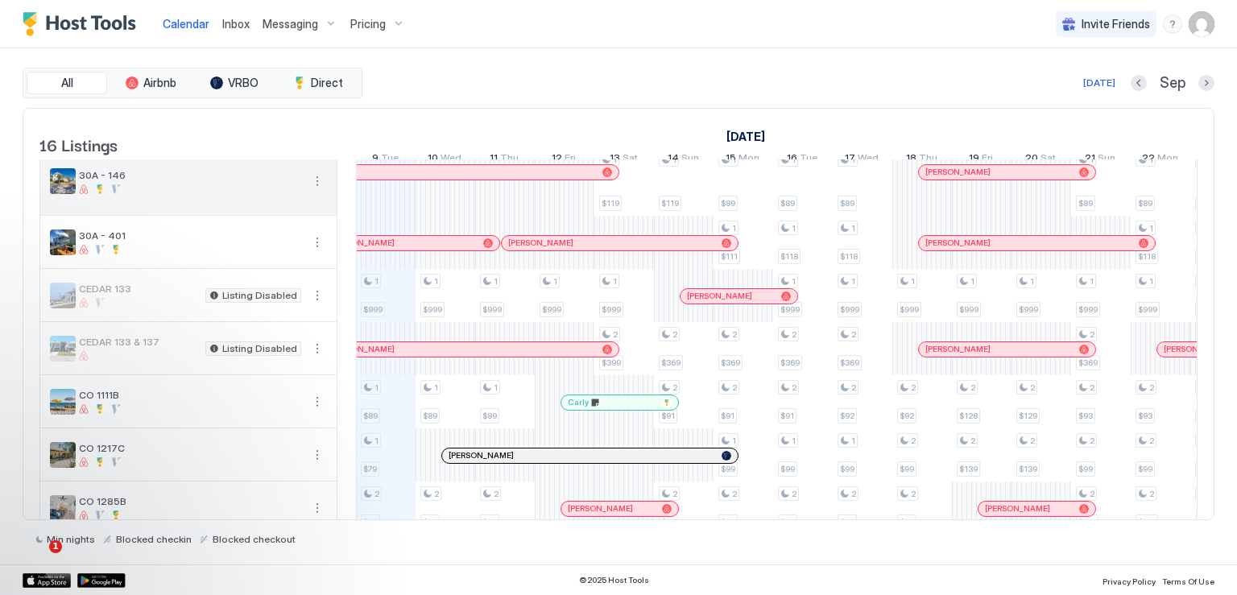
scroll to position [161, 0]
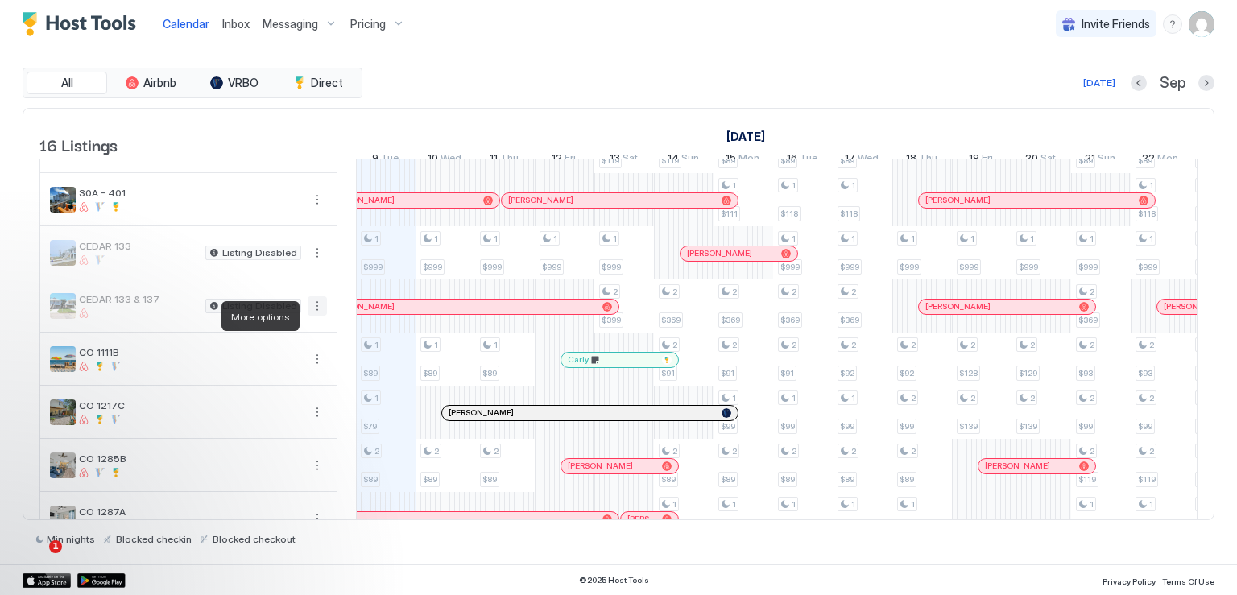
click at [311, 314] on button "More options" at bounding box center [317, 305] width 19 height 19
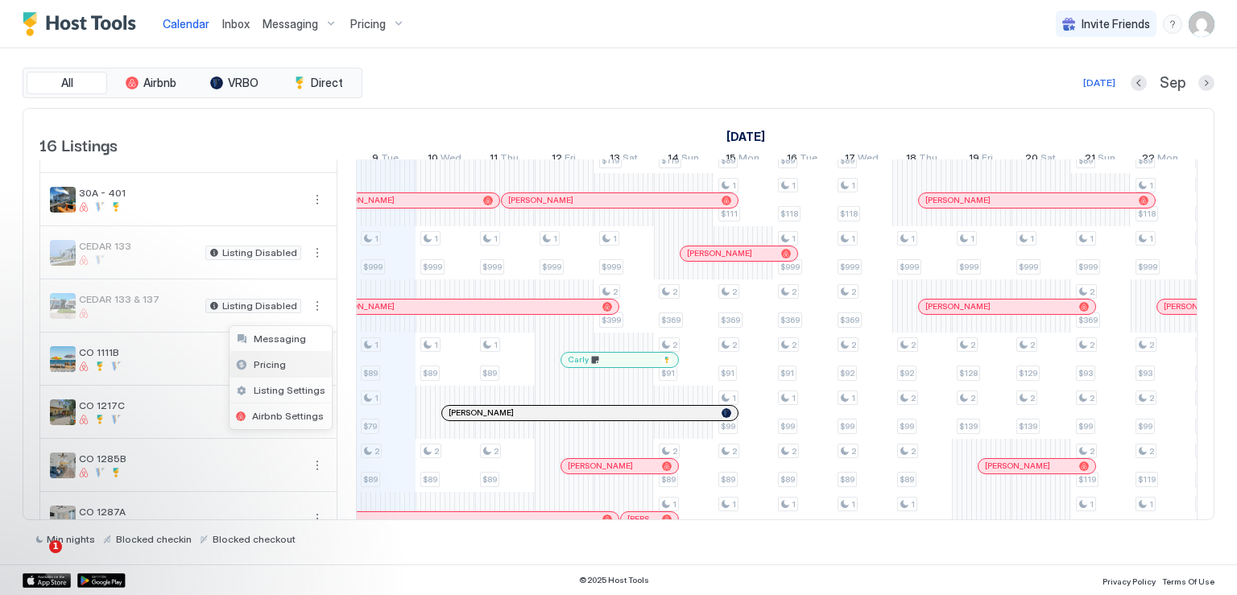
click at [273, 362] on span "Pricing" at bounding box center [270, 364] width 32 height 12
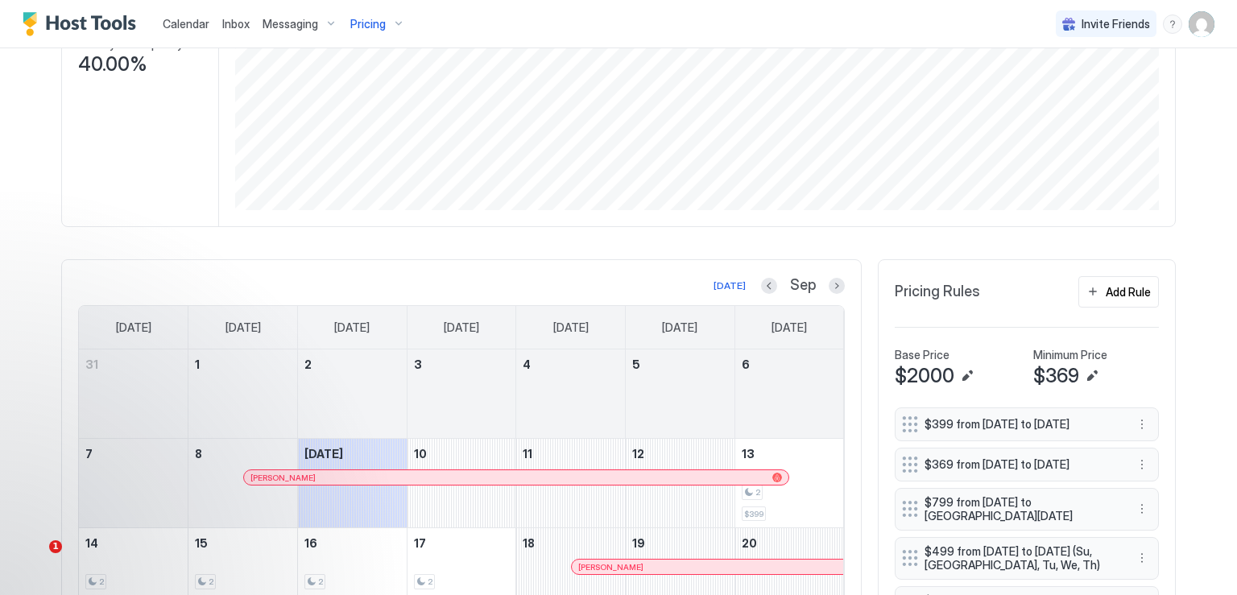
scroll to position [403, 0]
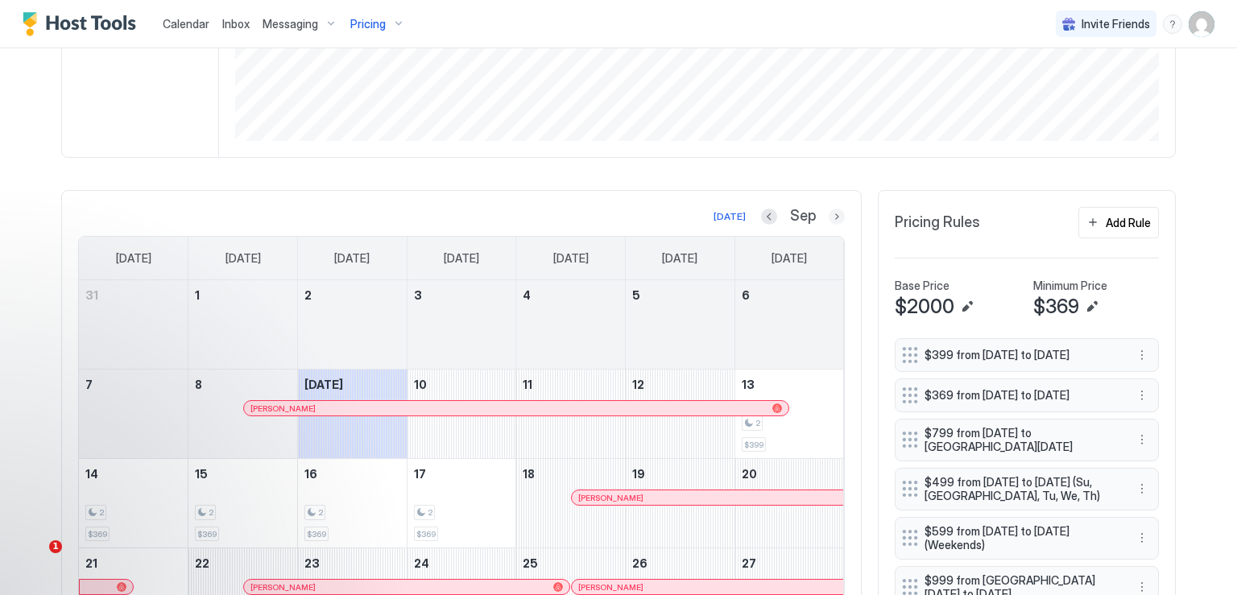
click at [829, 217] on button "Next month" at bounding box center [837, 217] width 16 height 16
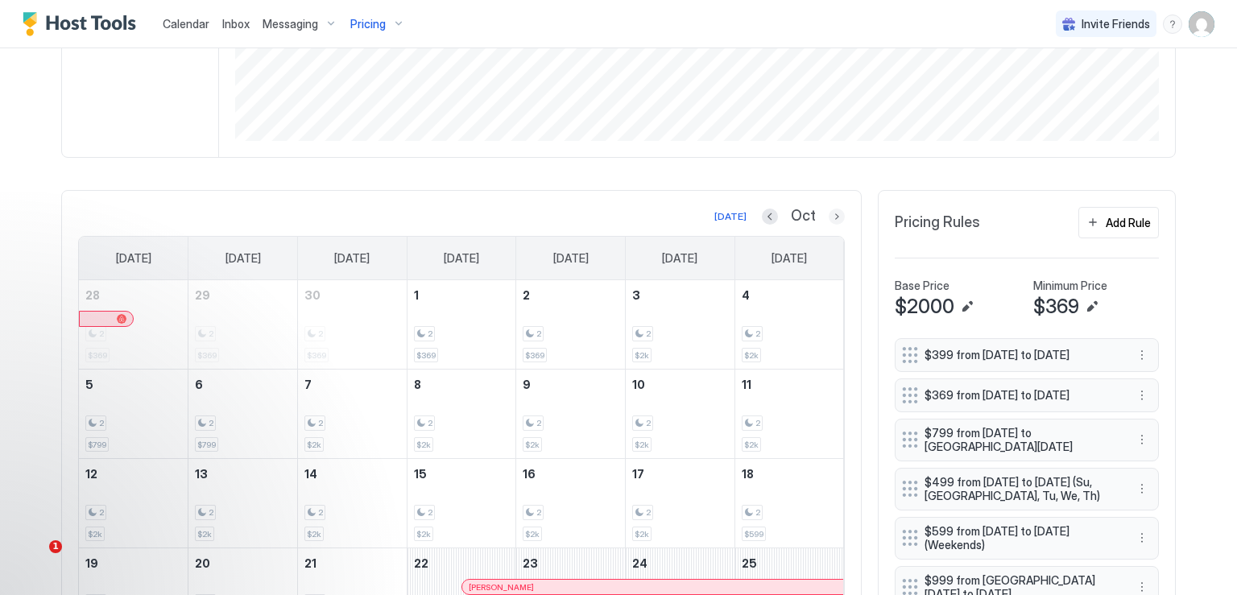
click at [829, 213] on button "Next month" at bounding box center [837, 217] width 16 height 16
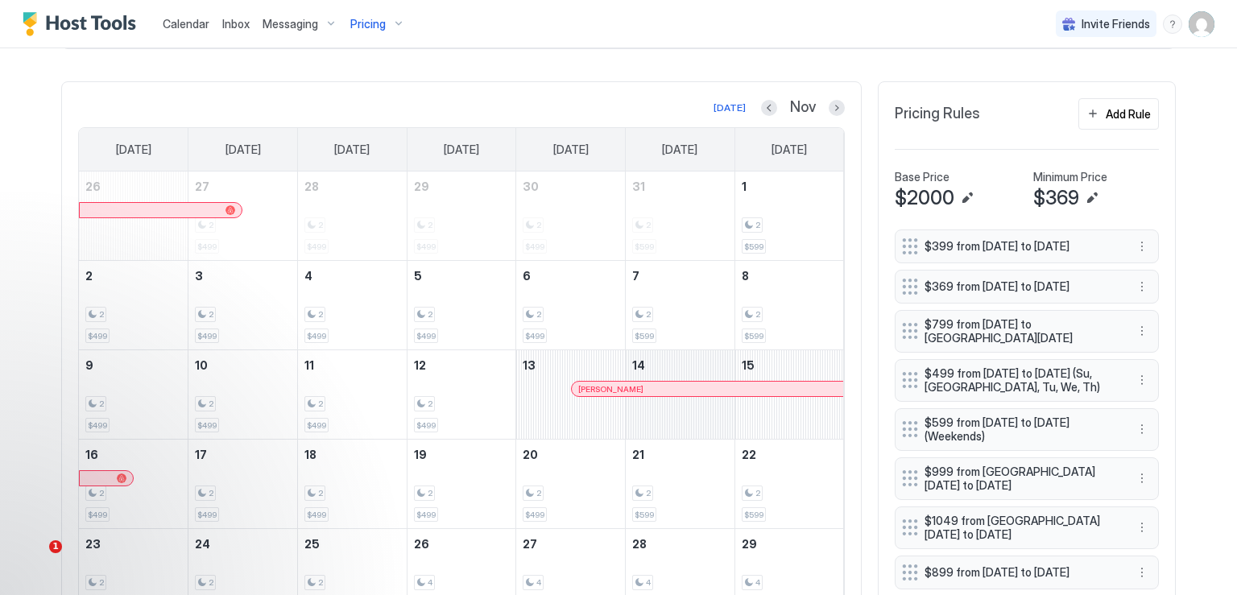
scroll to position [483, 0]
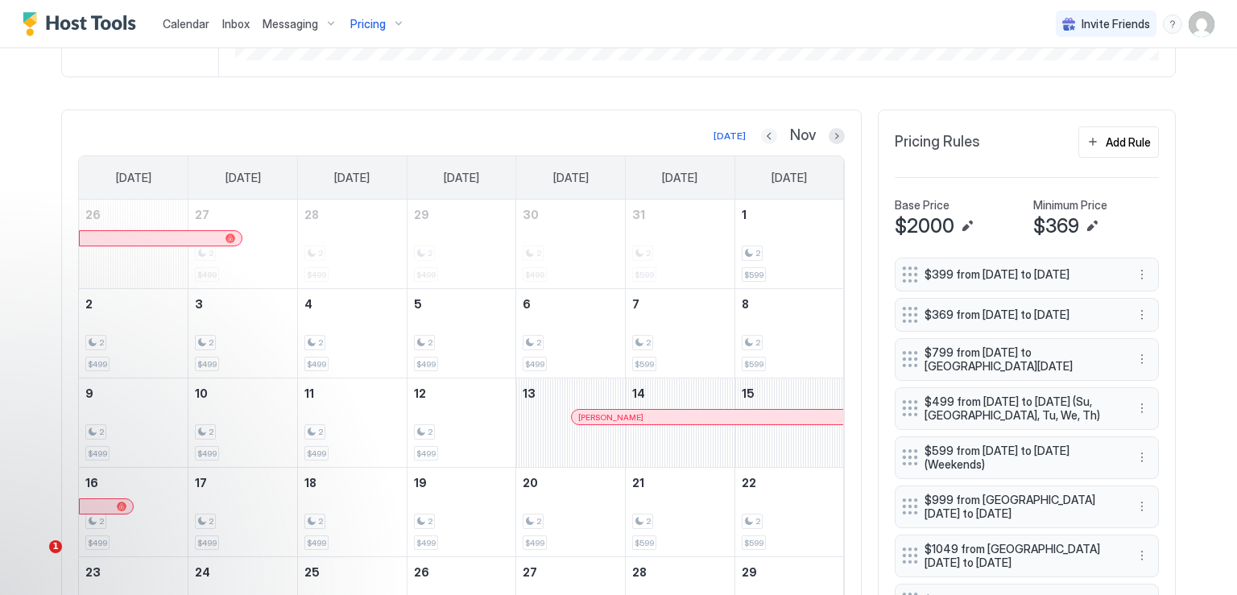
click at [764, 134] on button "Previous month" at bounding box center [769, 136] width 16 height 16
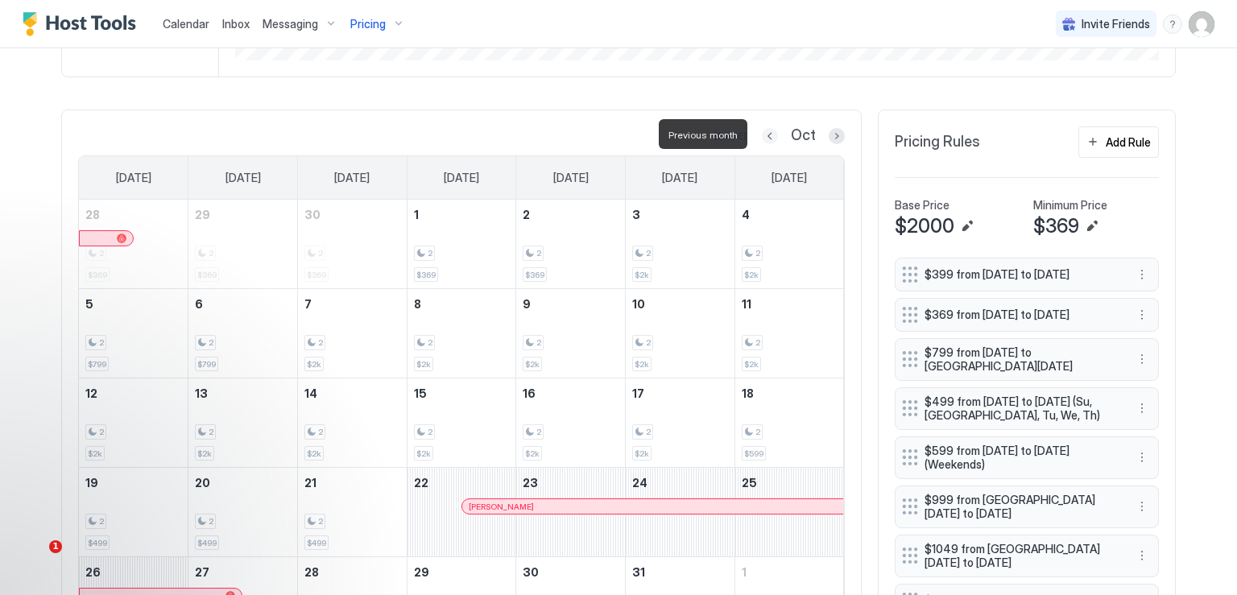
click at [764, 134] on button "Previous month" at bounding box center [770, 136] width 16 height 16
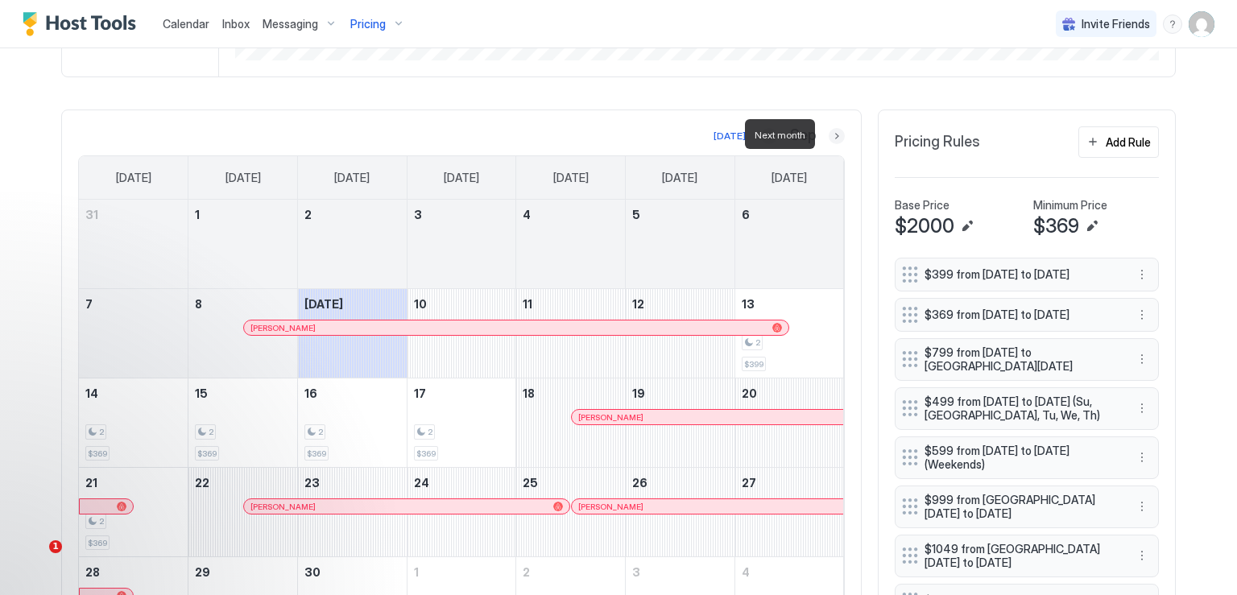
click at [829, 136] on button "Next month" at bounding box center [837, 136] width 16 height 16
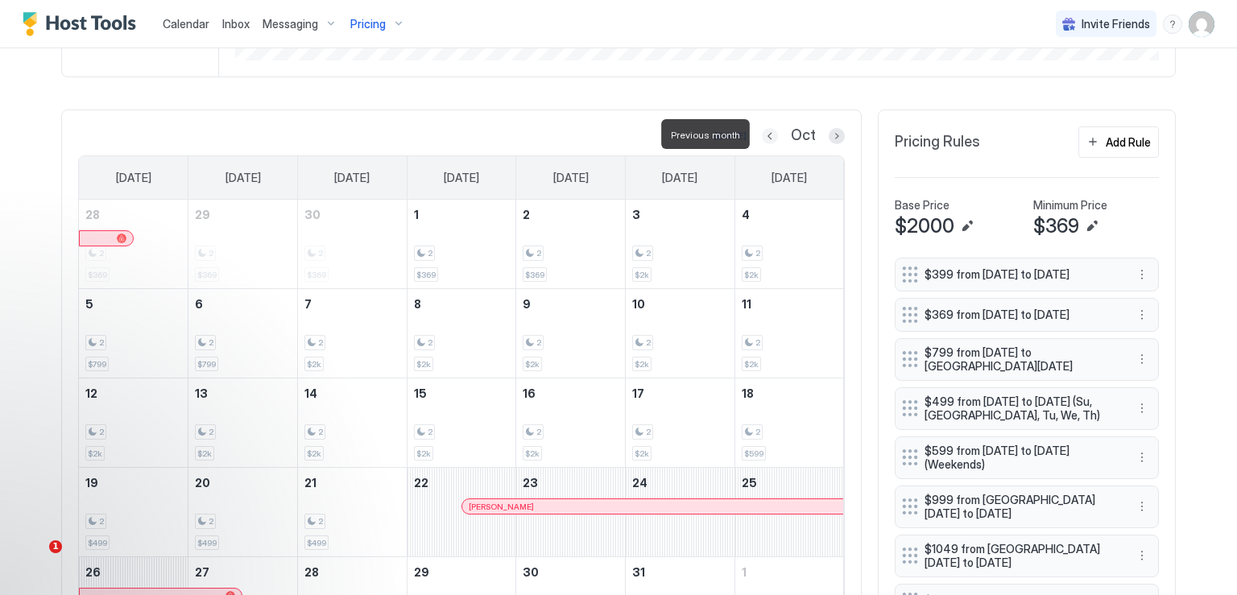
click at [769, 133] on button "Previous month" at bounding box center [770, 136] width 16 height 16
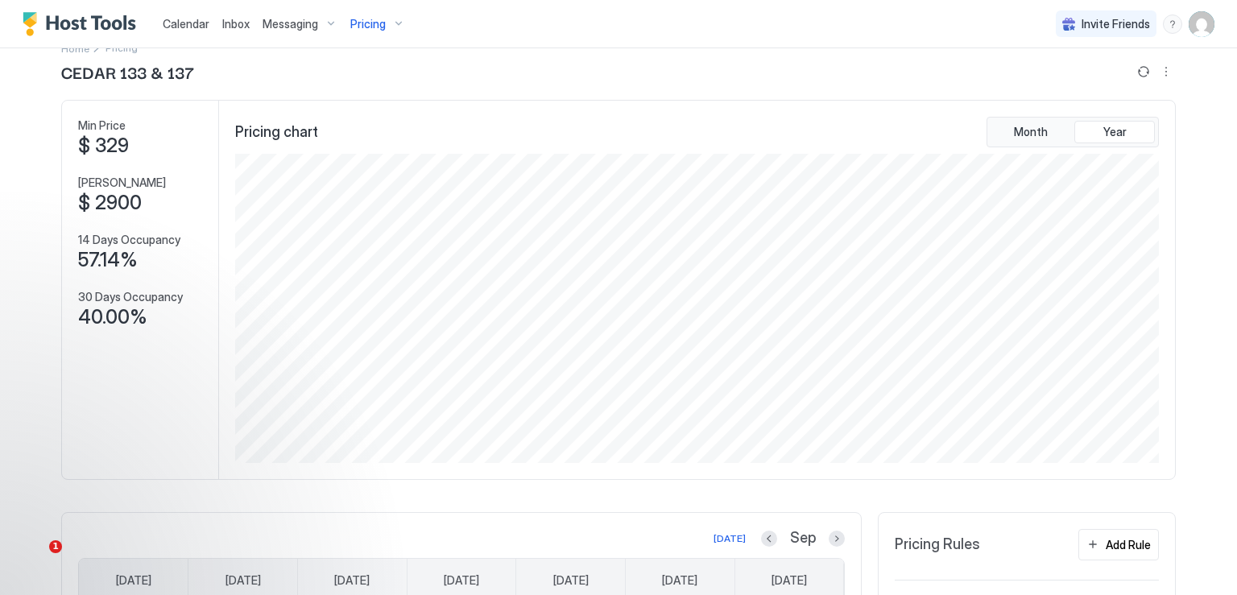
scroll to position [0, 0]
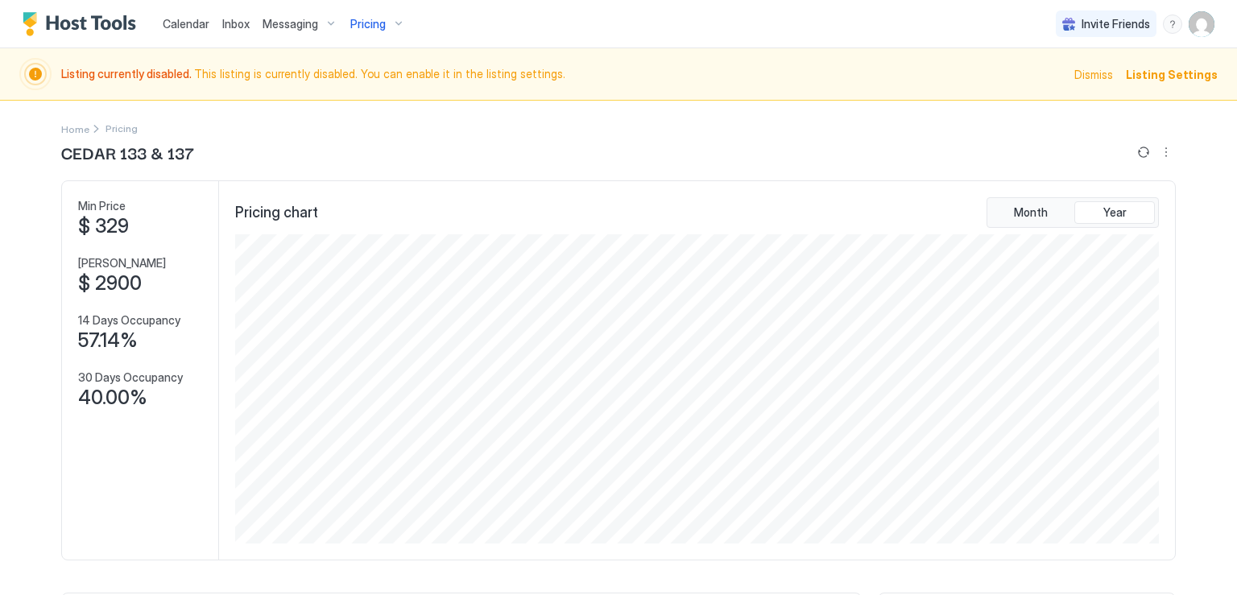
click at [1129, 75] on span "Listing Settings" at bounding box center [1172, 74] width 92 height 17
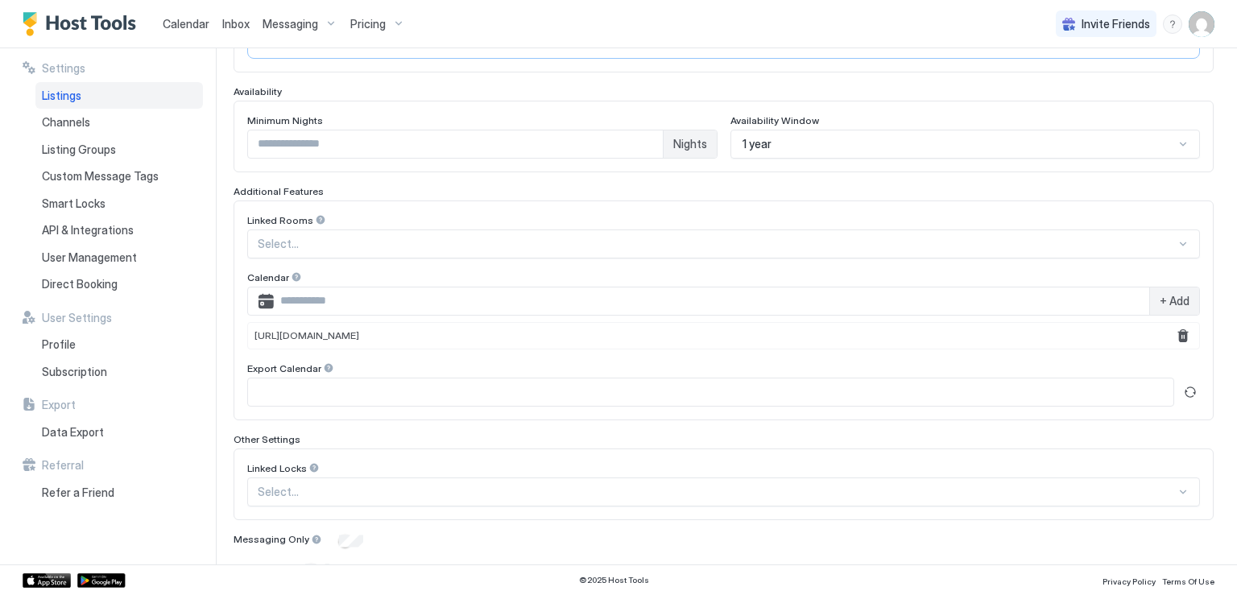
scroll to position [403, 0]
click at [368, 302] on input "Input Field" at bounding box center [712, 299] width 876 height 27
click at [347, 381] on input "Input Field" at bounding box center [711, 390] width 926 height 27
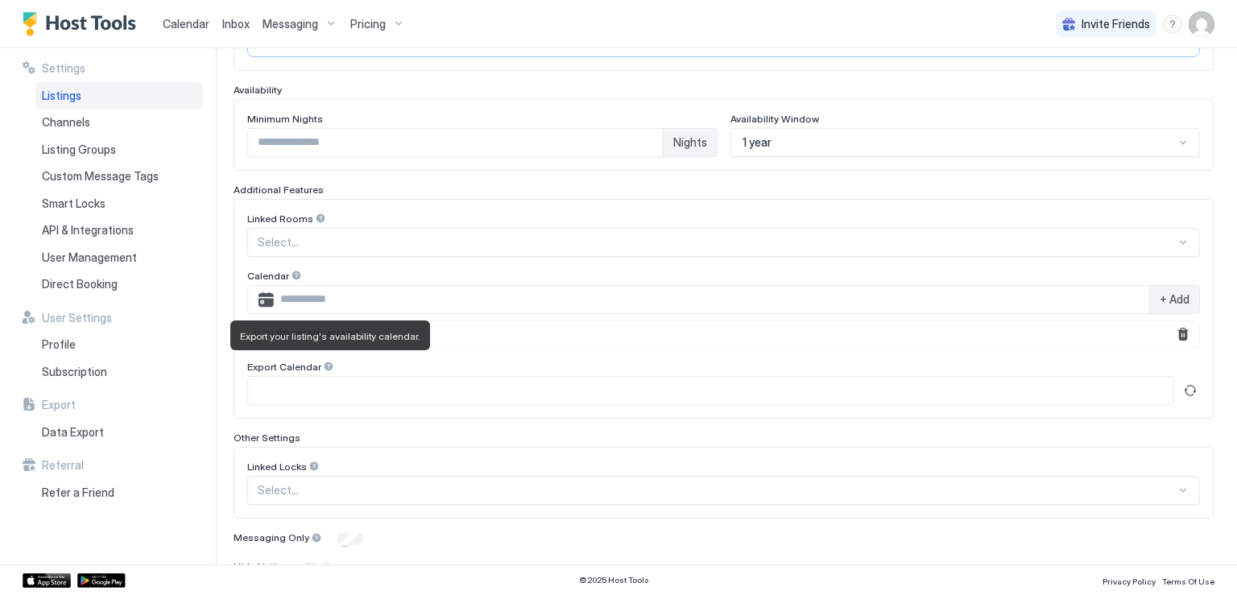
click at [325, 362] on div at bounding box center [328, 366] width 11 height 11
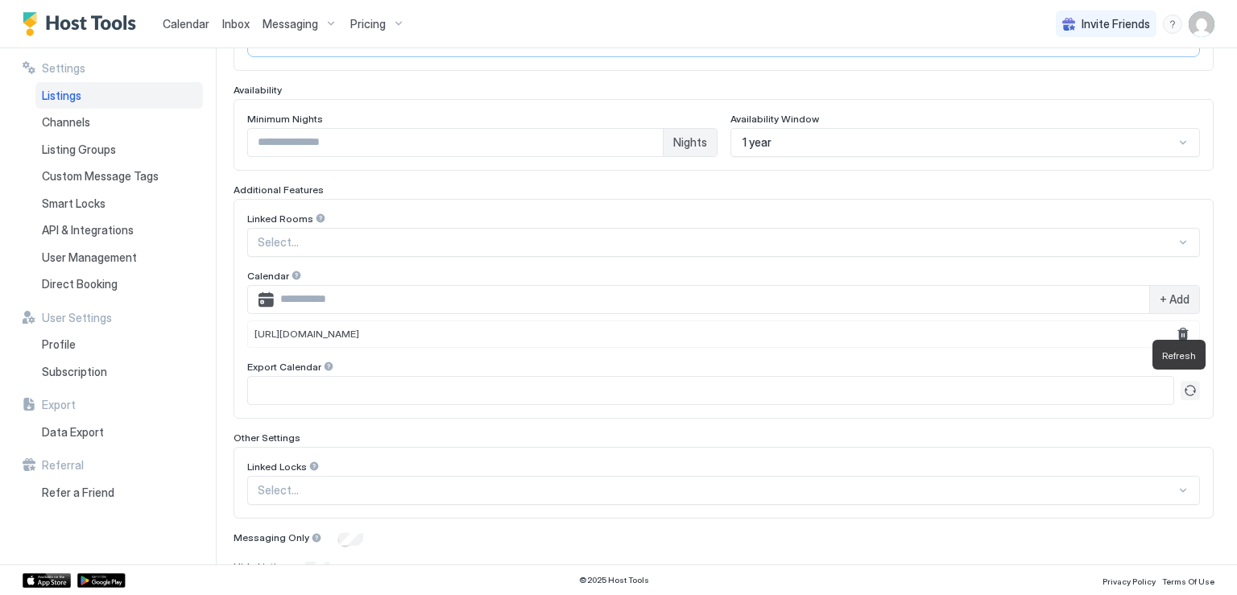
click at [1181, 387] on button "Refresh" at bounding box center [1190, 390] width 19 height 19
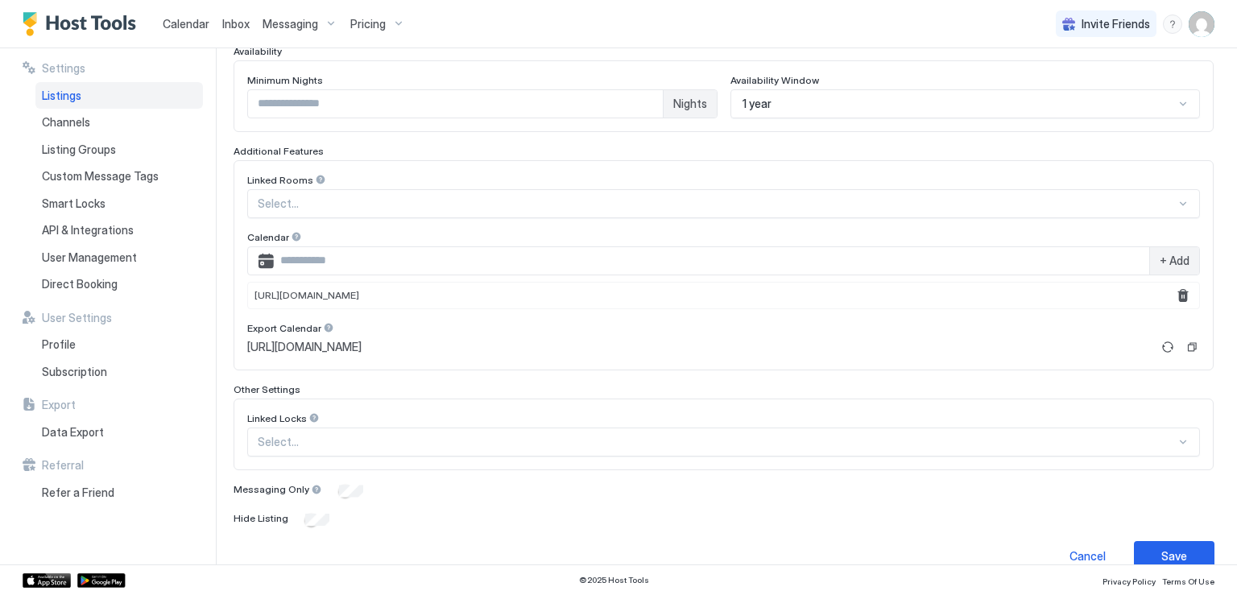
scroll to position [462, 0]
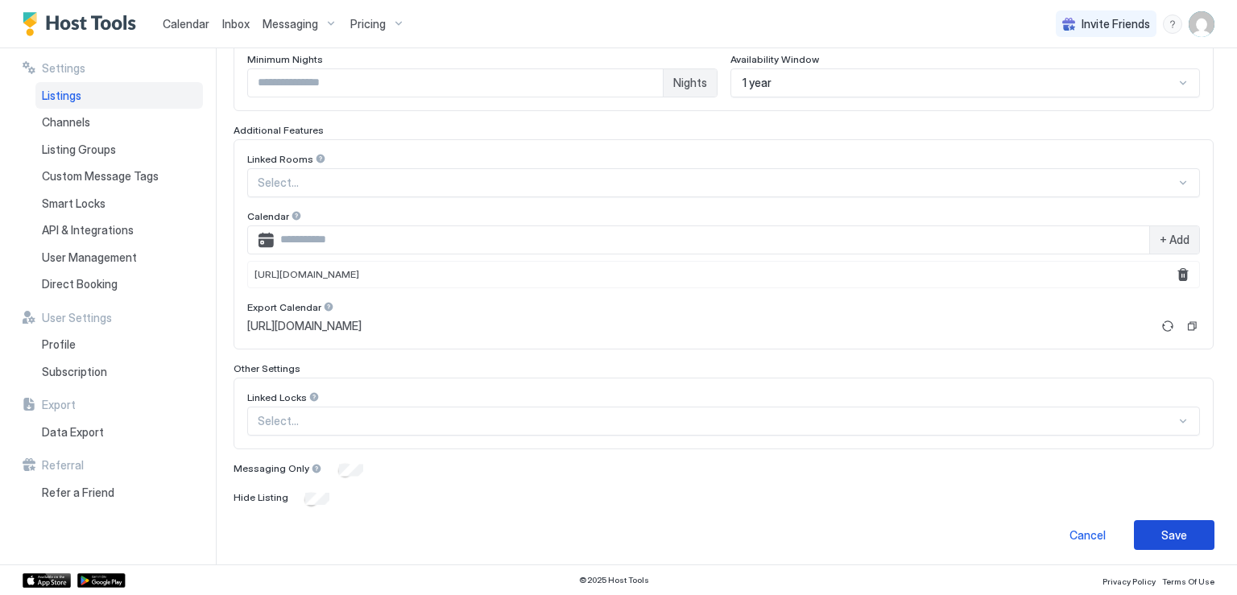
click at [1152, 520] on button "Save" at bounding box center [1174, 535] width 81 height 30
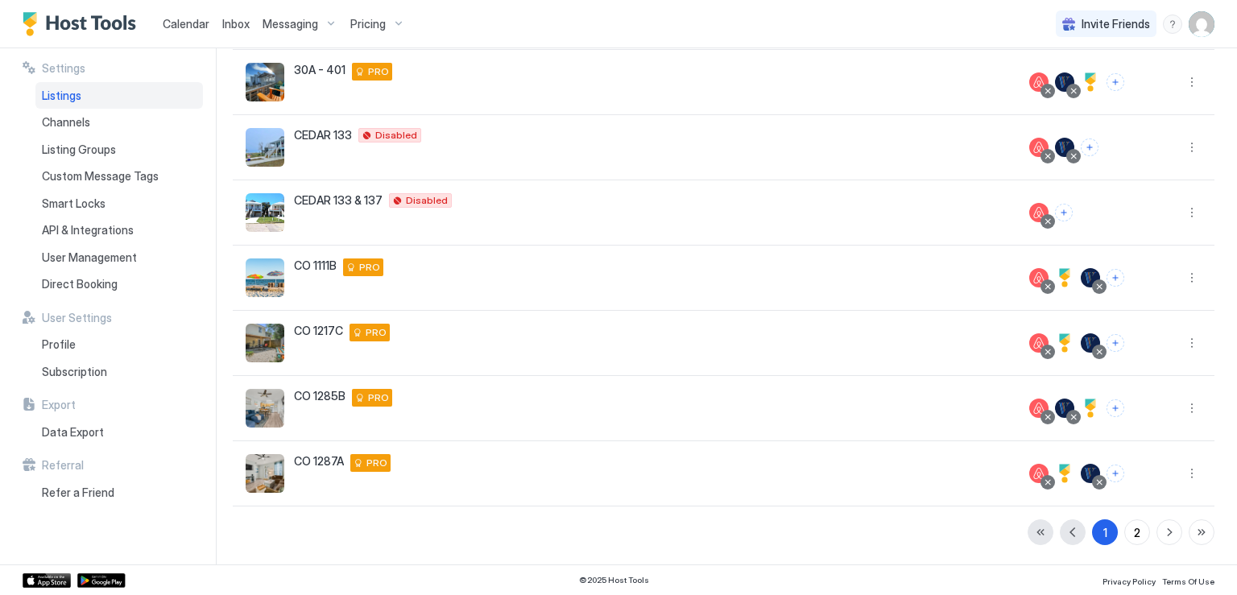
scroll to position [344, 0]
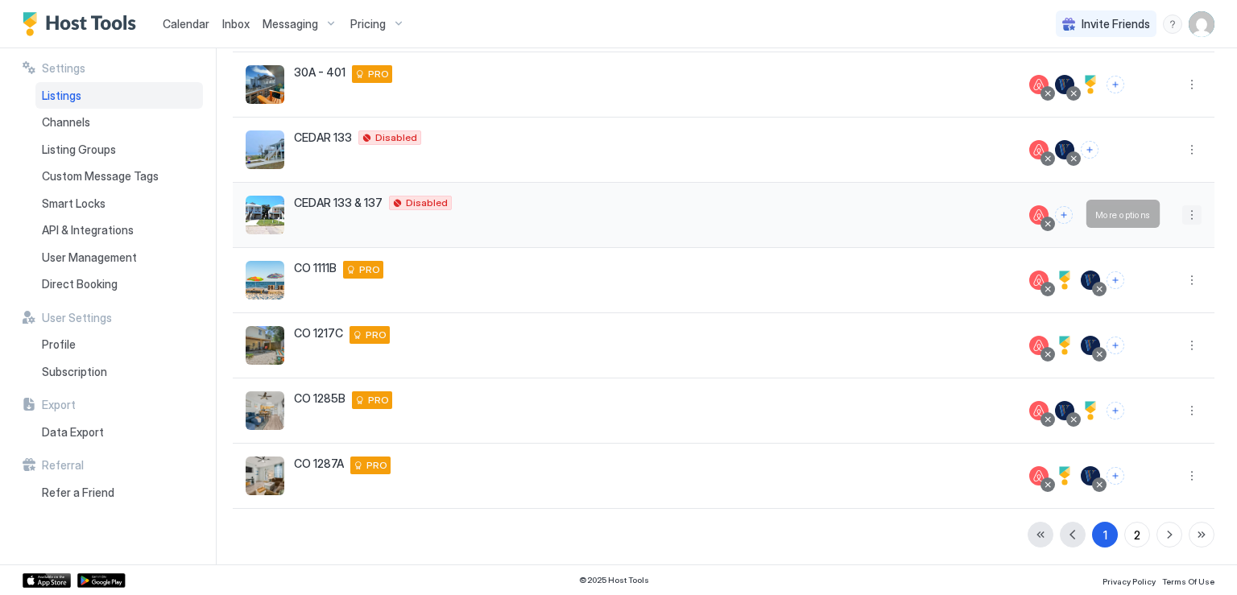
click at [1183, 217] on button "More options" at bounding box center [1192, 214] width 19 height 19
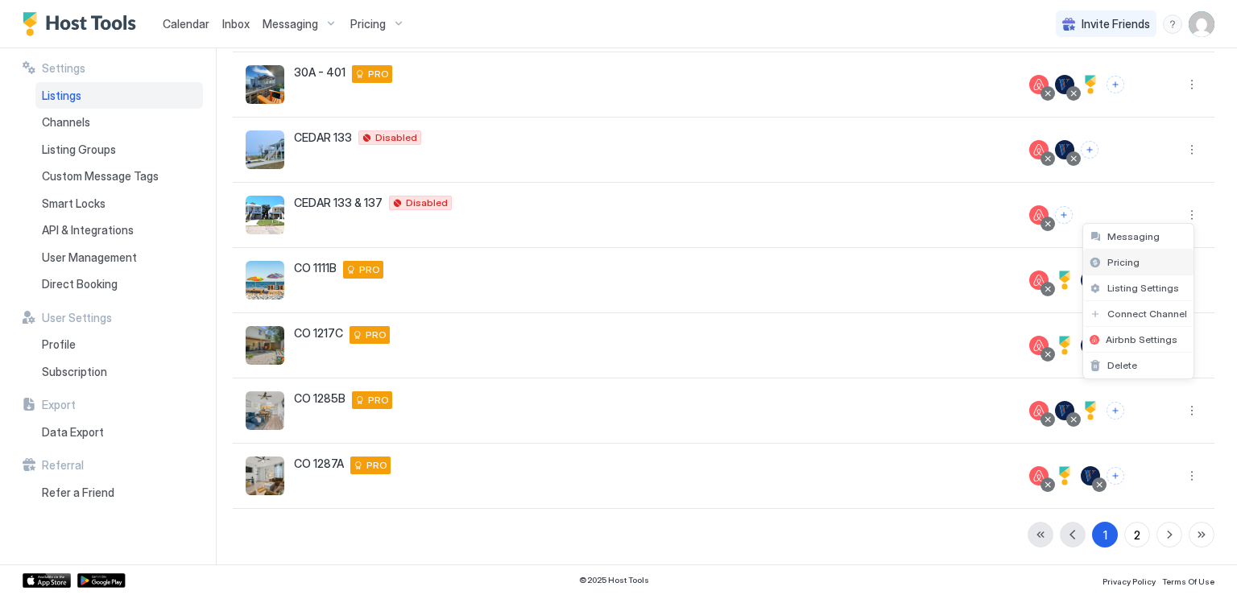
click at [1135, 264] on span "Pricing" at bounding box center [1124, 262] width 32 height 12
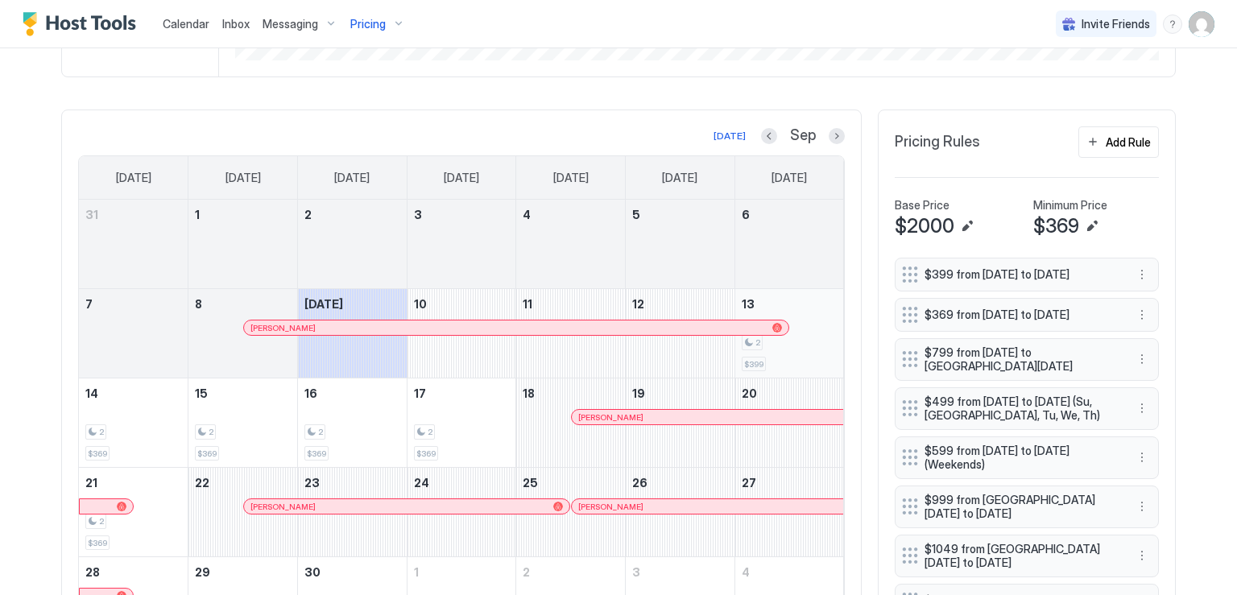
scroll to position [403, 0]
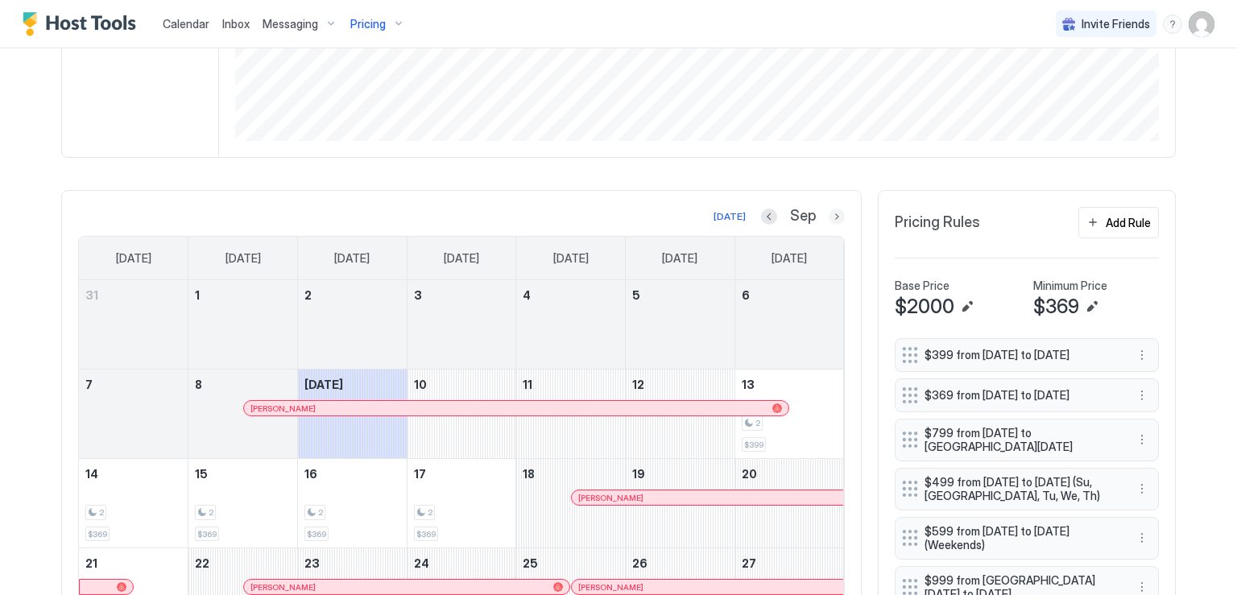
click at [832, 213] on button "Next month" at bounding box center [837, 217] width 16 height 16
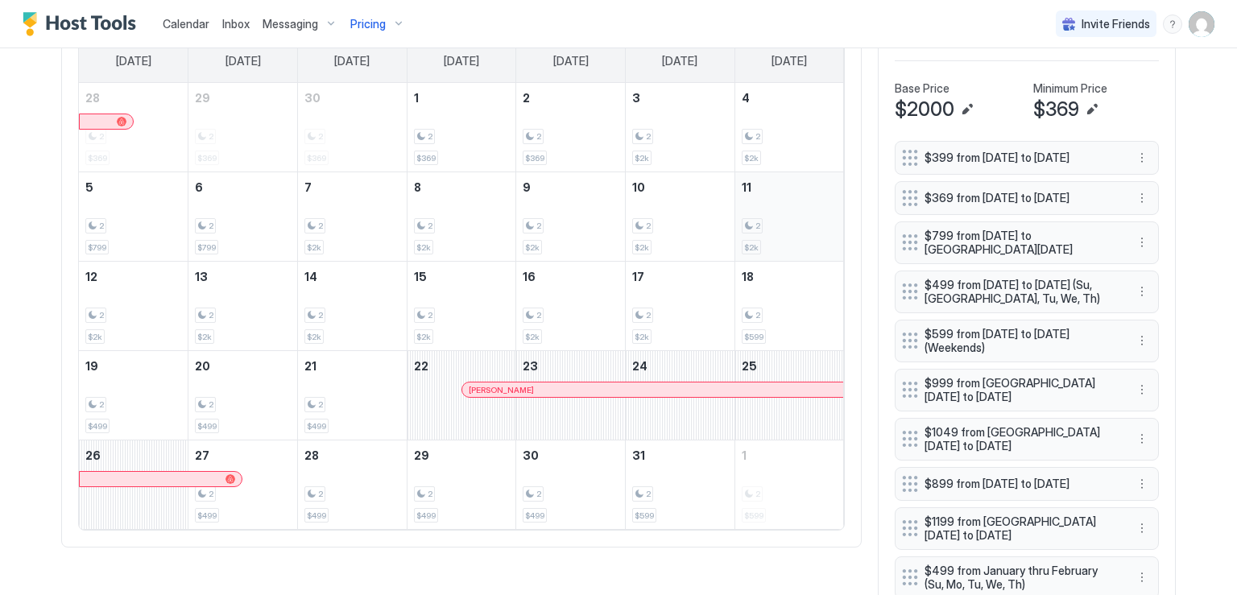
scroll to position [644, 0]
